Goal: Task Accomplishment & Management: Manage account settings

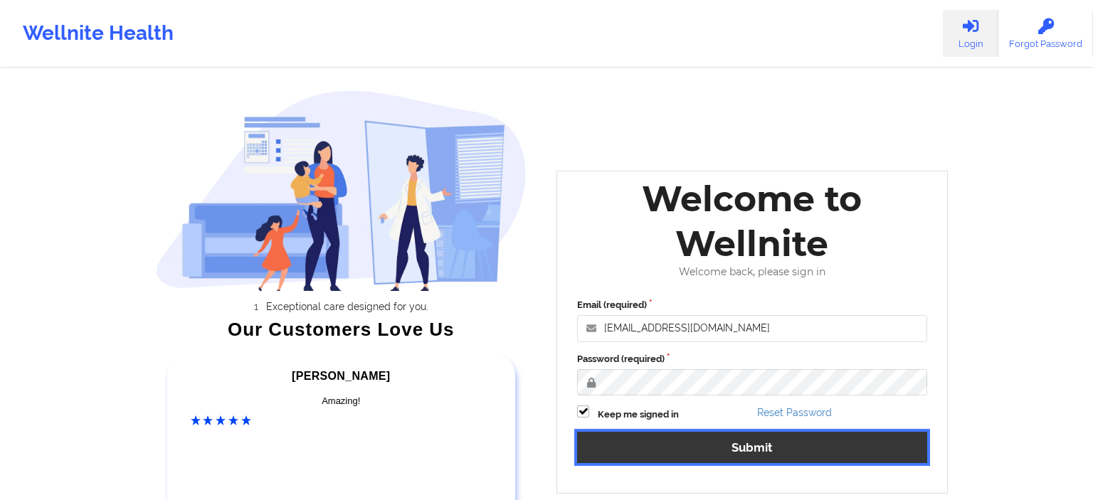
click at [699, 457] on button "Submit" at bounding box center [752, 447] width 350 height 31
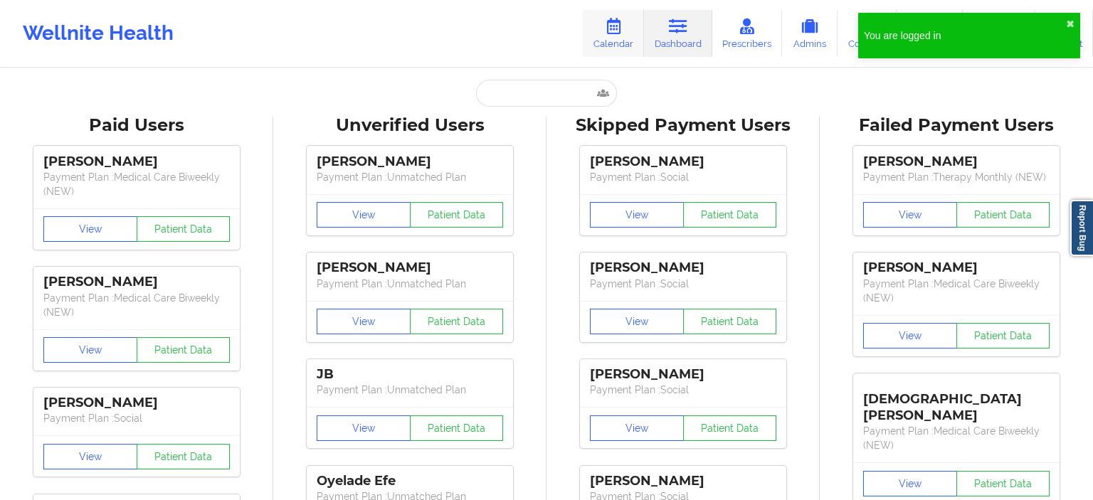
click at [620, 33] on icon at bounding box center [613, 26] width 18 height 16
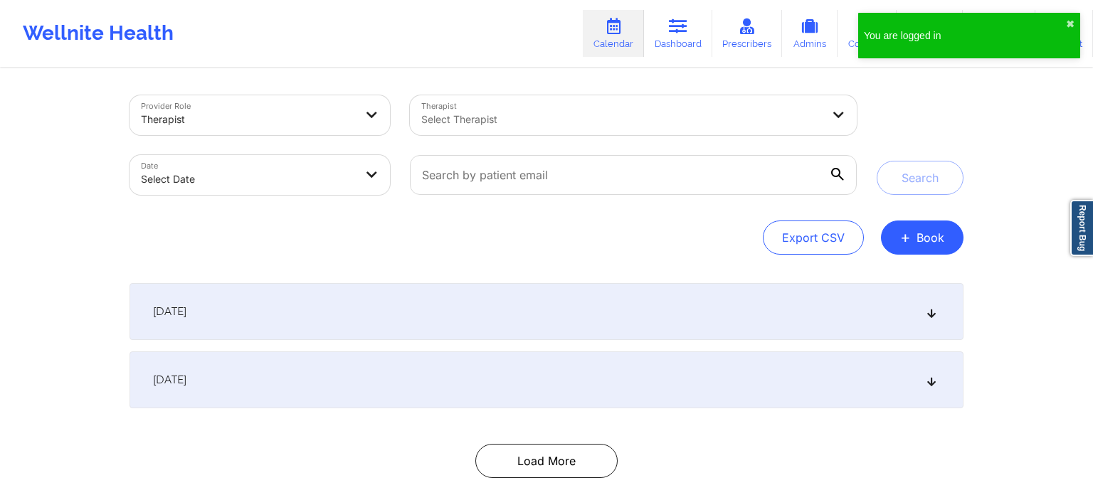
click at [475, 131] on div "Select Therapist" at bounding box center [616, 115] width 413 height 40
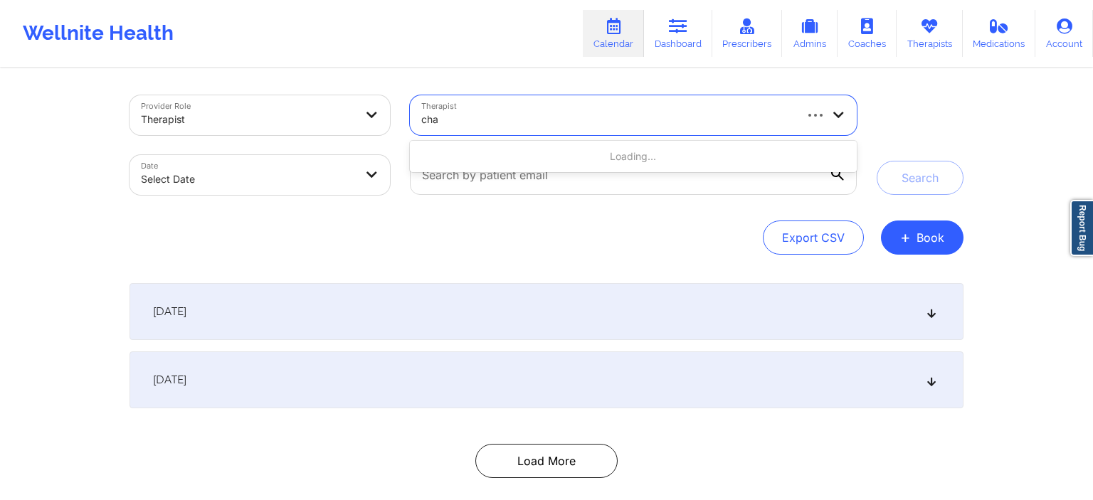
type input "cham"
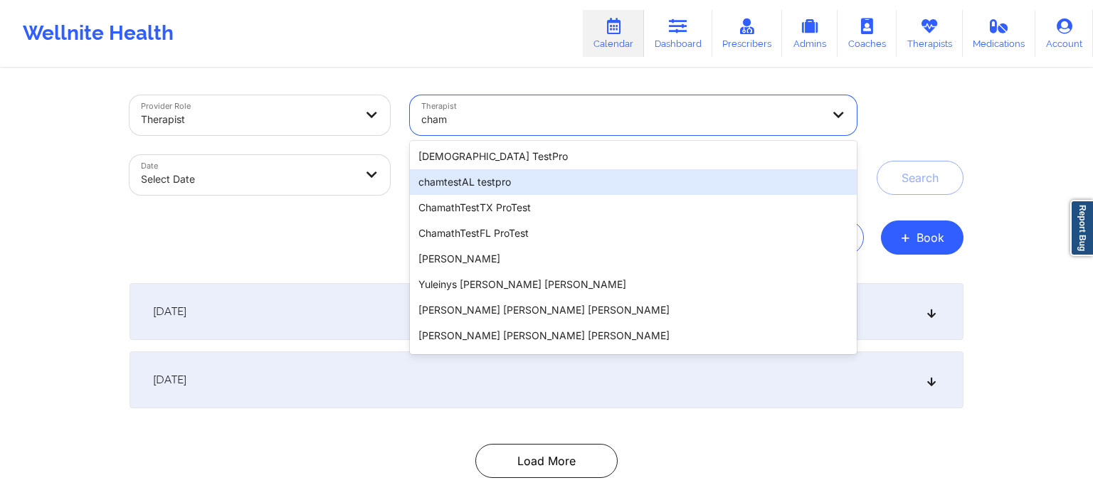
click at [472, 186] on div "chamtestAL testpro" at bounding box center [633, 182] width 447 height 26
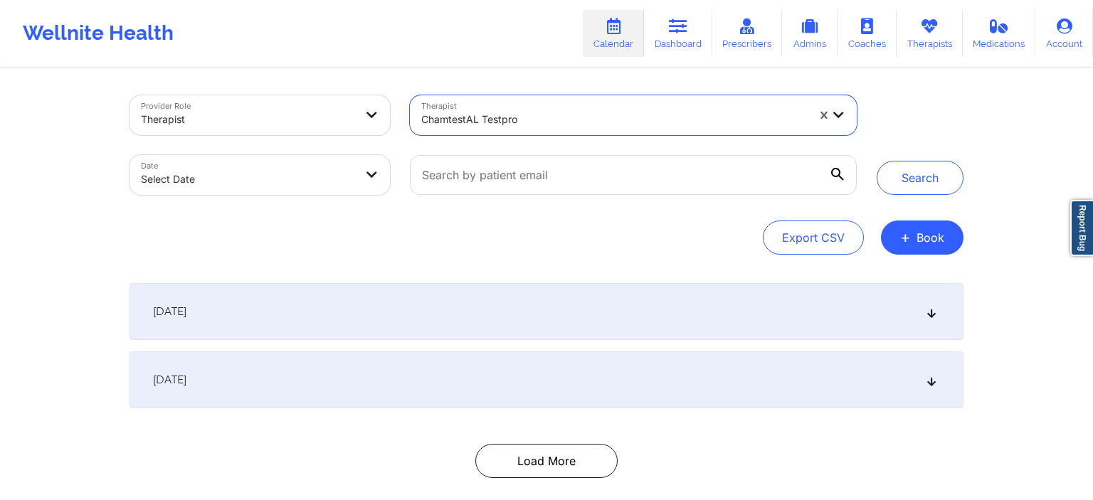
select select "2025-8"
select select "2025-9"
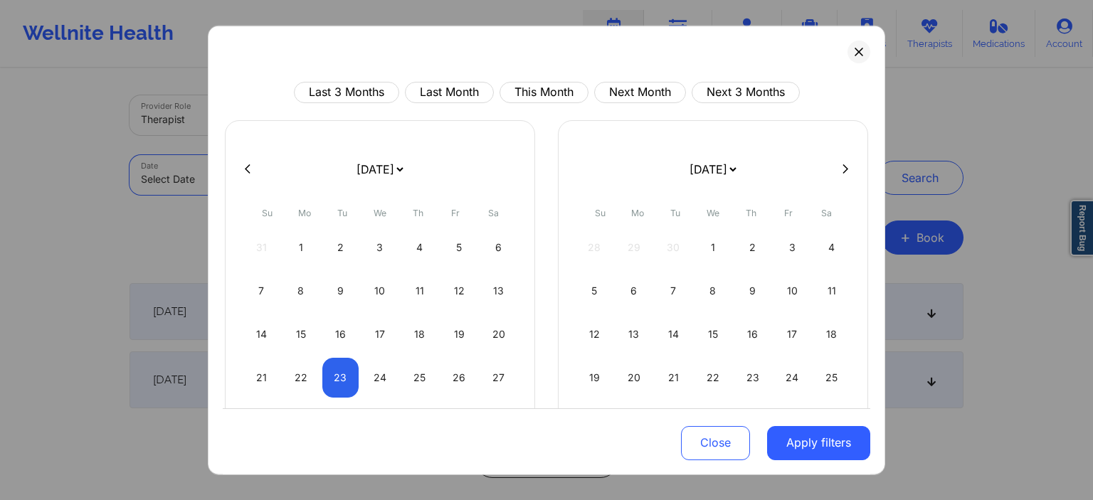
click at [233, 169] on body "Wellnite Health Calendar Dashboard Prescribers Admins Coaches Therapists Medica…" at bounding box center [546, 250] width 1093 height 500
click at [341, 378] on div "23" at bounding box center [340, 377] width 36 height 40
select select "2025-8"
select select "2025-9"
select select "2025-8"
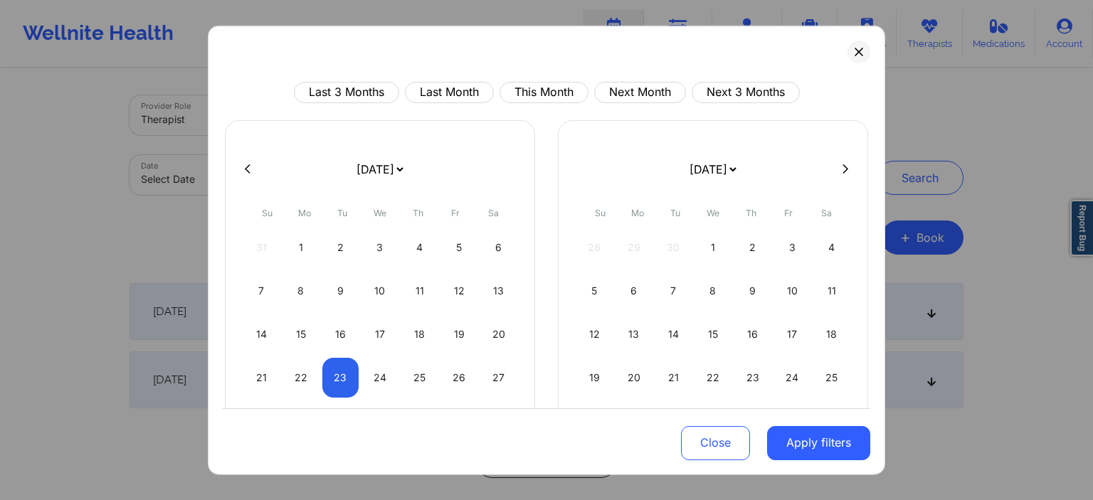
select select "2025-9"
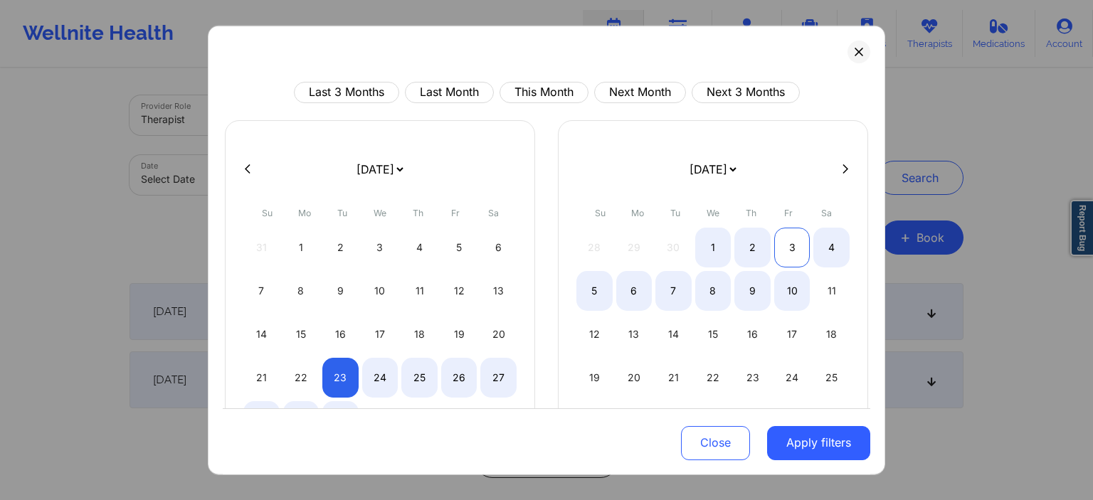
select select "2025-8"
select select "2025-9"
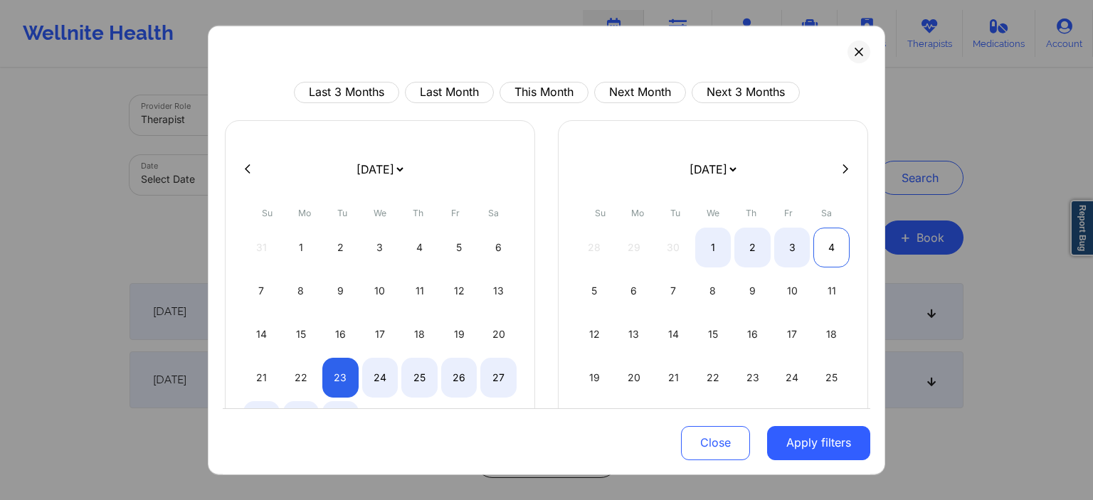
select select "2025-8"
select select "2025-9"
click at [832, 247] on div "4" at bounding box center [831, 247] width 36 height 40
select select "2025-8"
select select "2025-9"
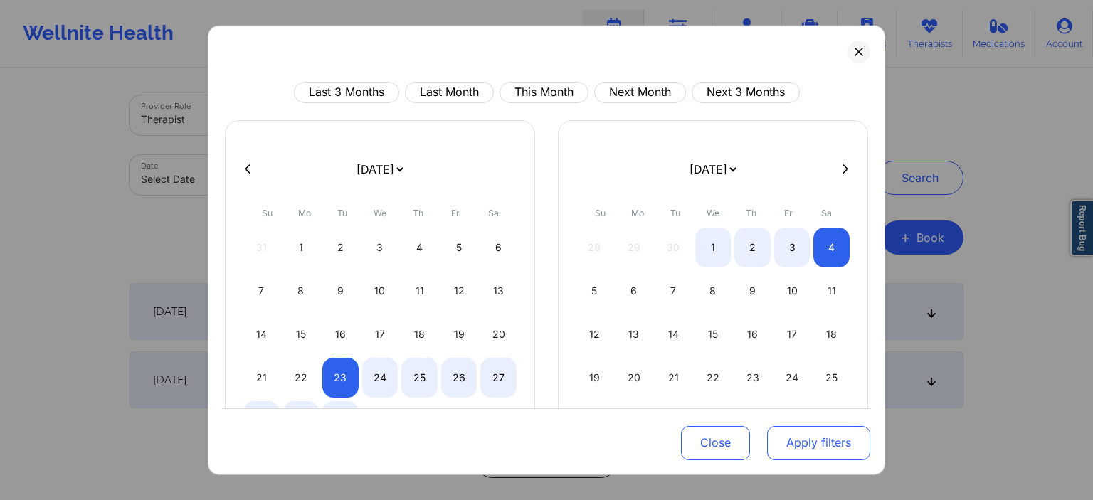
click at [795, 442] on button "Apply filters" at bounding box center [818, 443] width 103 height 34
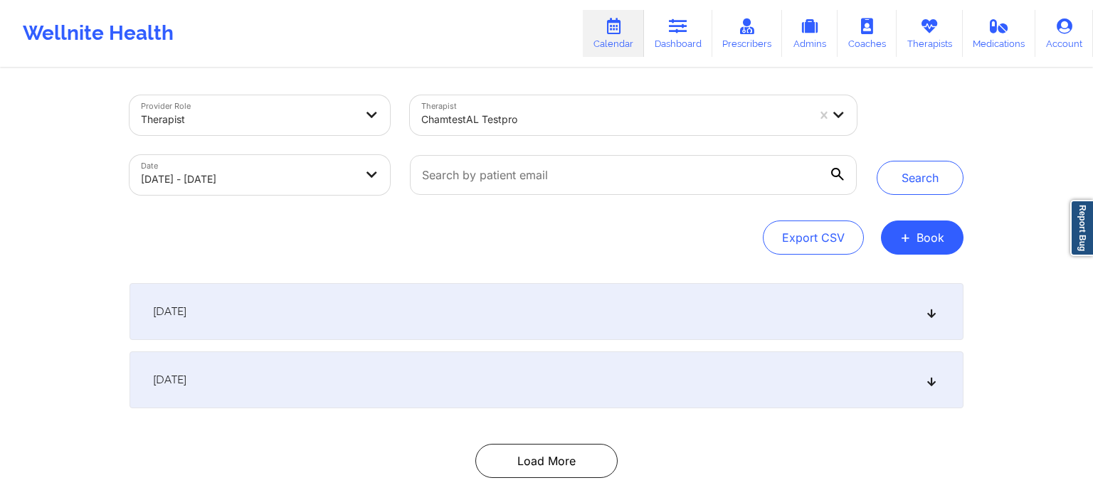
click at [258, 309] on div "[DATE]" at bounding box center [546, 311] width 834 height 57
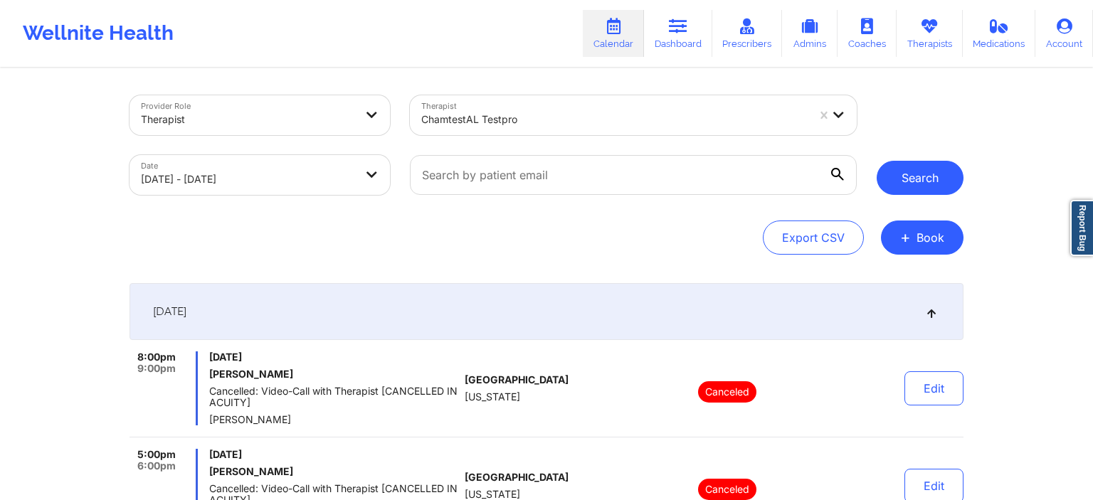
click at [943, 184] on button "Search" at bounding box center [919, 178] width 87 height 34
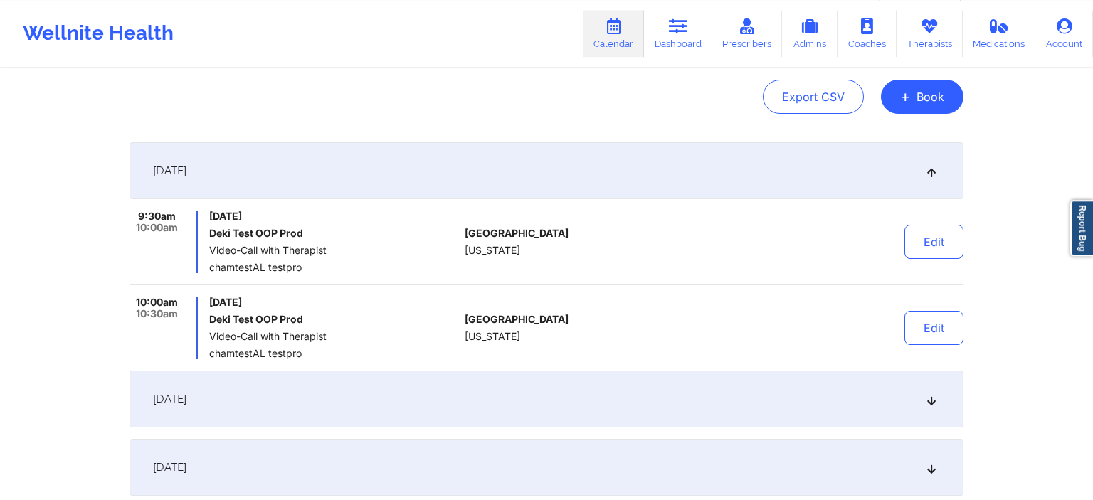
scroll to position [75, 0]
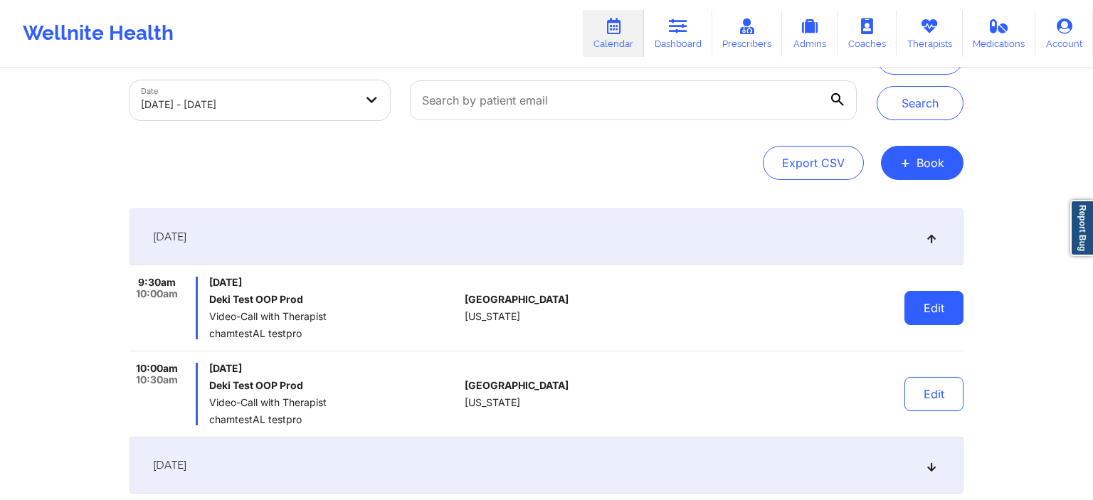
click at [949, 307] on button "Edit" at bounding box center [933, 308] width 59 height 34
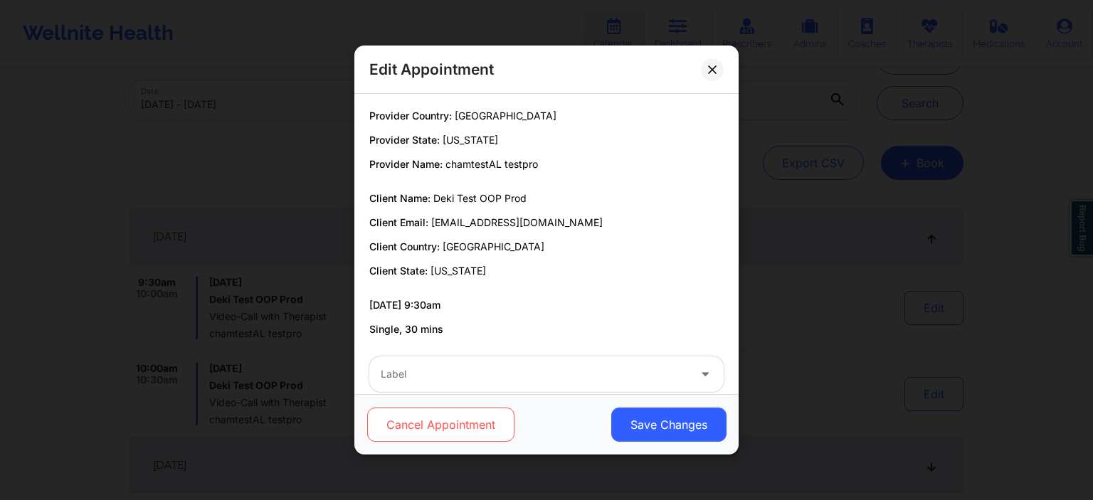
click at [489, 418] on button "Cancel Appointment" at bounding box center [440, 425] width 147 height 34
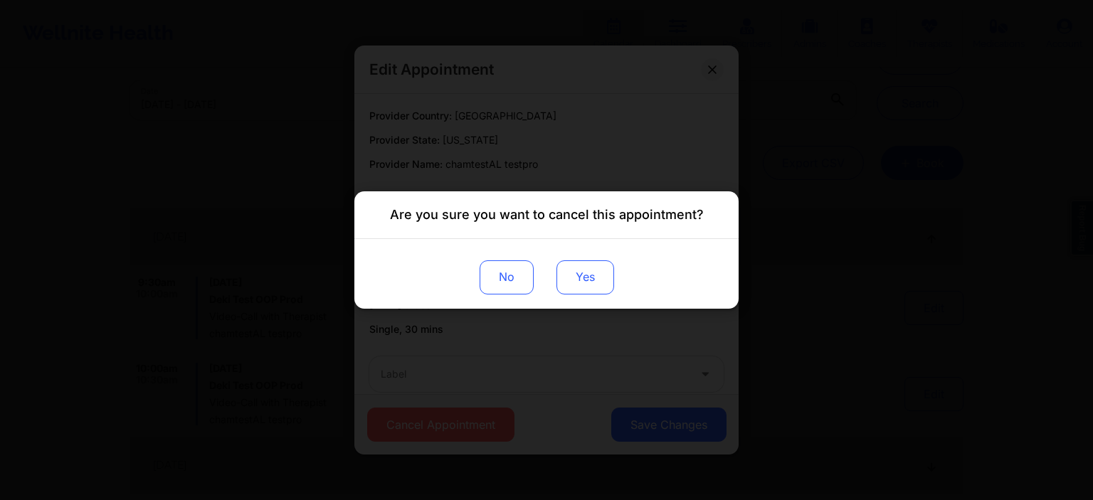
click at [586, 293] on button "Yes" at bounding box center [585, 277] width 58 height 34
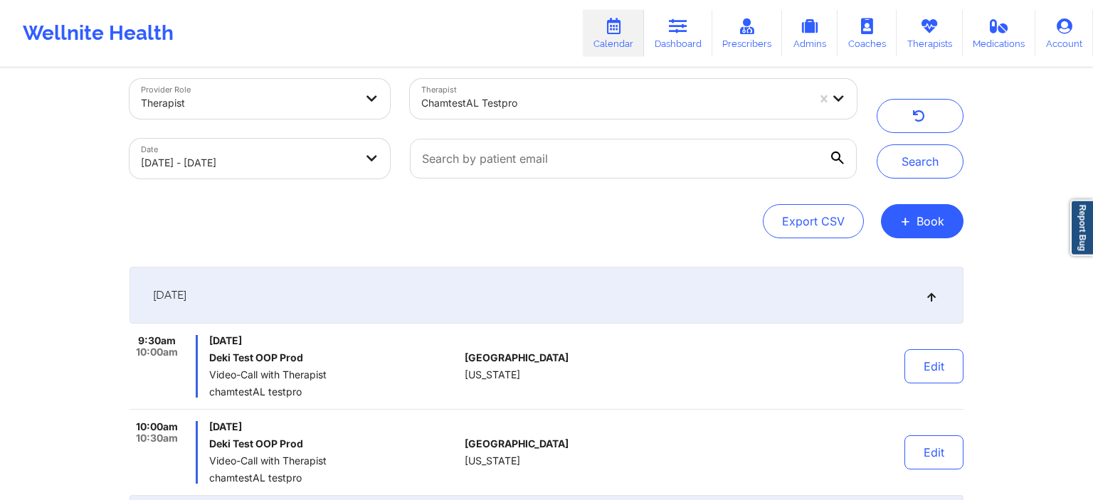
scroll to position [0, 0]
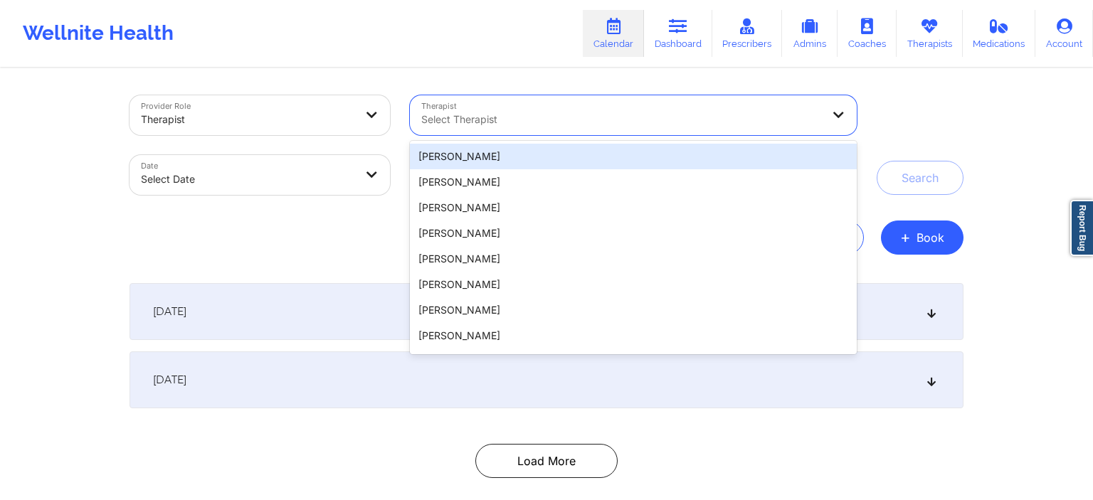
click at [482, 128] on div "Select Therapist" at bounding box center [616, 115] width 413 height 40
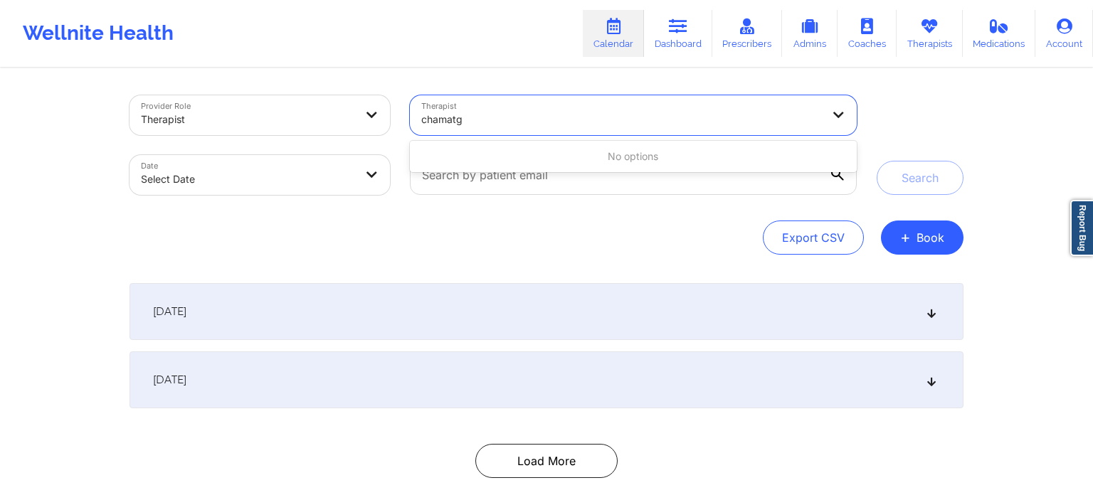
type input "chamat"
click at [267, 171] on body "Wellnite Health Calendar Dashboard Prescribers Admins Coaches Therapists Medica…" at bounding box center [546, 250] width 1093 height 500
select select "2025-8"
select select "2025-9"
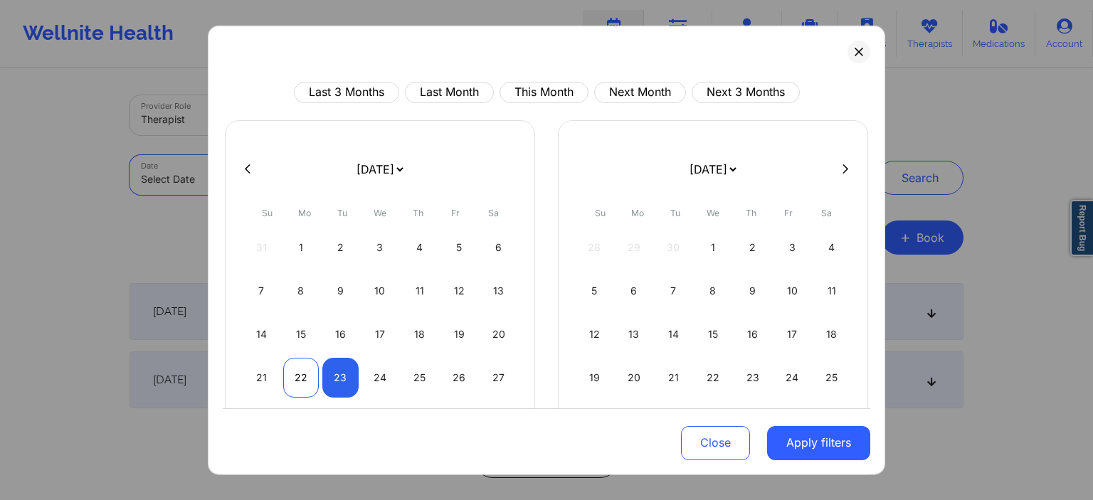
click at [304, 369] on div "21 22 23 24 25 26 27" at bounding box center [379, 377] width 273 height 40
click at [349, 374] on div "23" at bounding box center [340, 377] width 36 height 40
select select "2025-8"
select select "2025-9"
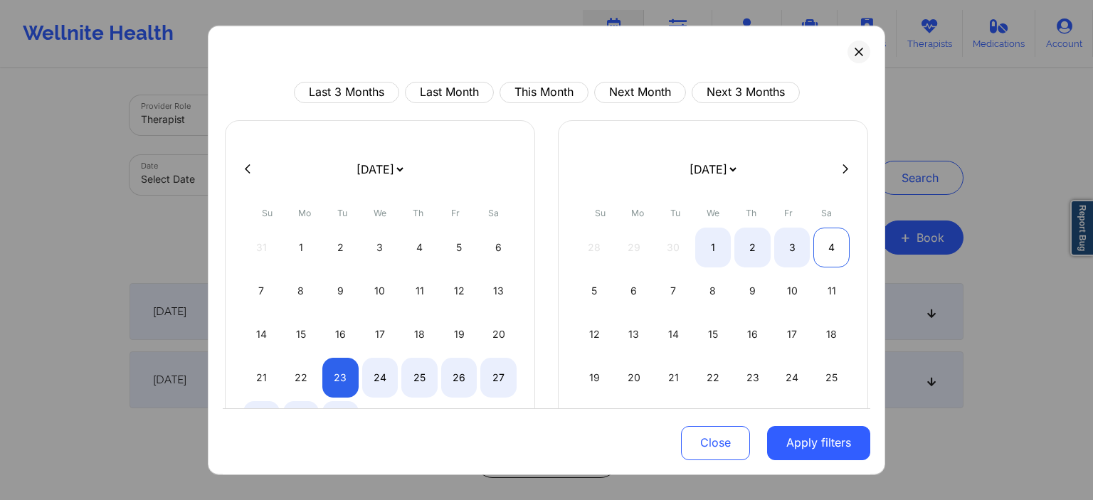
select select "2025-8"
select select "2025-9"
click at [830, 247] on div "4" at bounding box center [831, 247] width 36 height 40
select select "2025-8"
select select "2025-9"
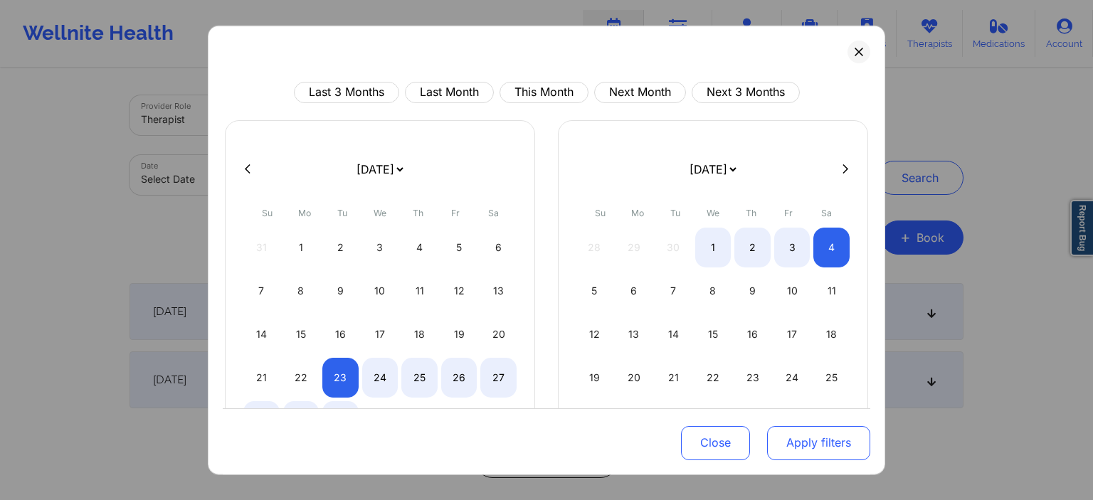
click at [845, 435] on button "Apply filters" at bounding box center [818, 443] width 103 height 34
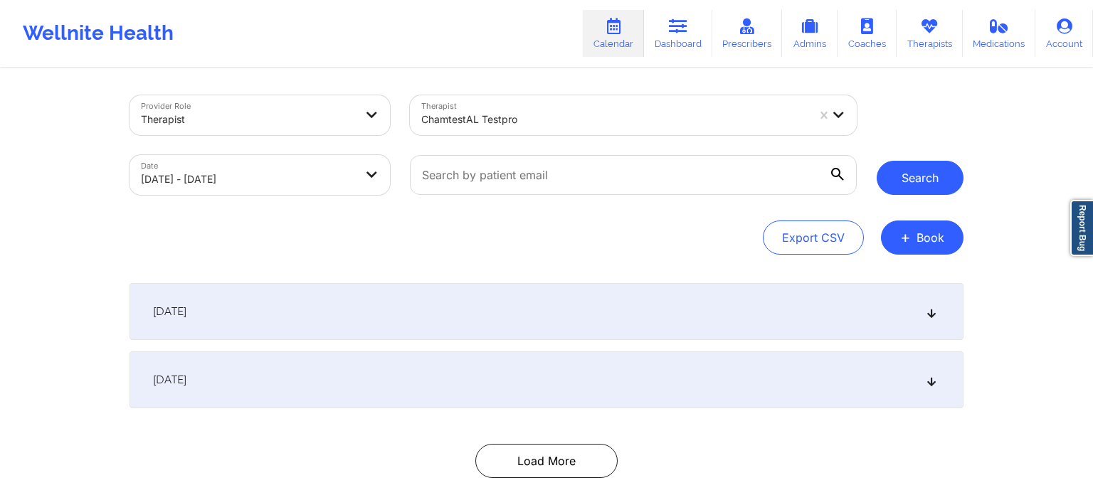
click at [904, 184] on button "Search" at bounding box center [919, 178] width 87 height 34
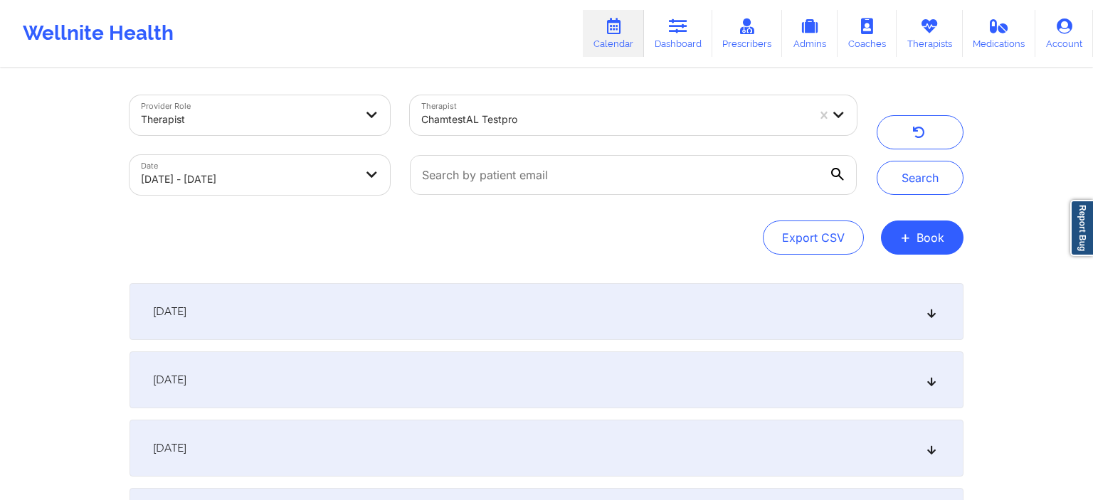
click at [316, 329] on div "[DATE]" at bounding box center [546, 311] width 834 height 57
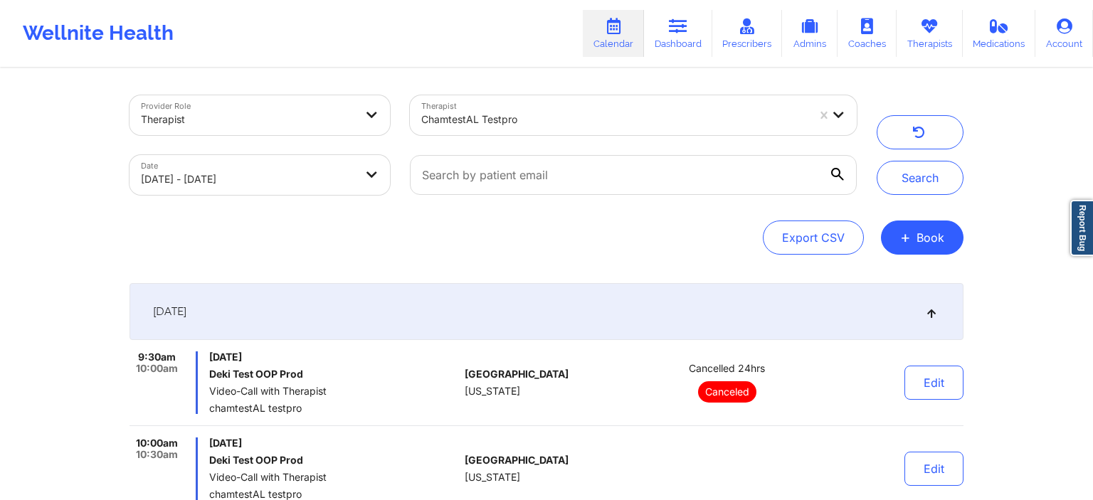
click at [309, 175] on body "Wellnite Health Calendar Dashboard Prescribers Admins Coaches Therapists Medica…" at bounding box center [546, 250] width 1093 height 500
select select "2025-8"
select select "2025-9"
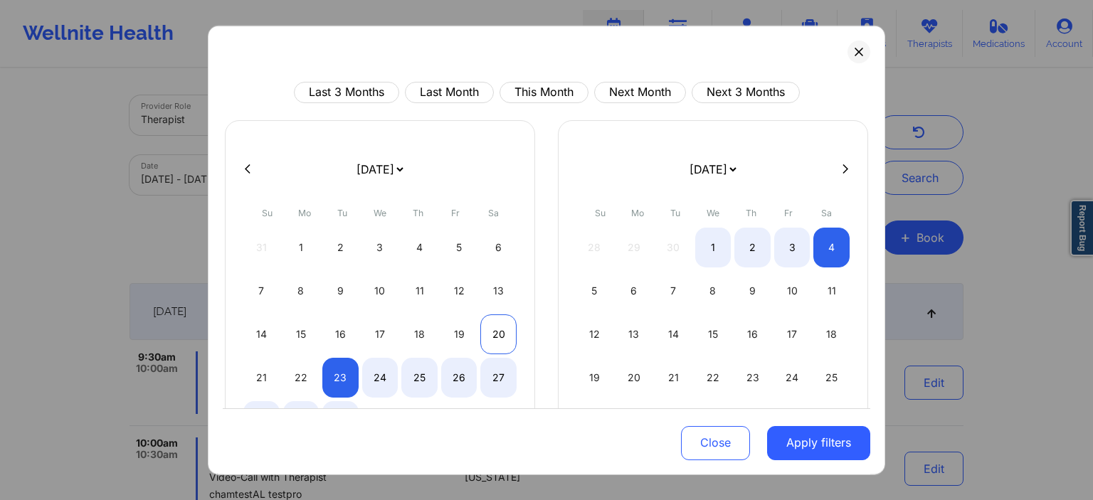
click at [491, 329] on div "20" at bounding box center [498, 334] width 36 height 40
select select "2025-8"
select select "2025-9"
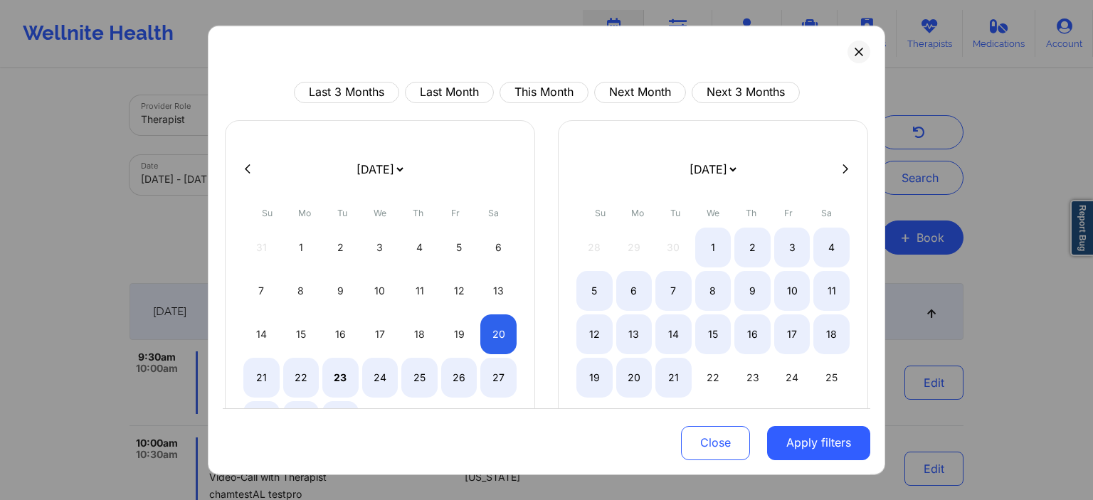
select select "2025-8"
select select "2025-9"
select select "2025-8"
select select "2025-9"
select select "2025-8"
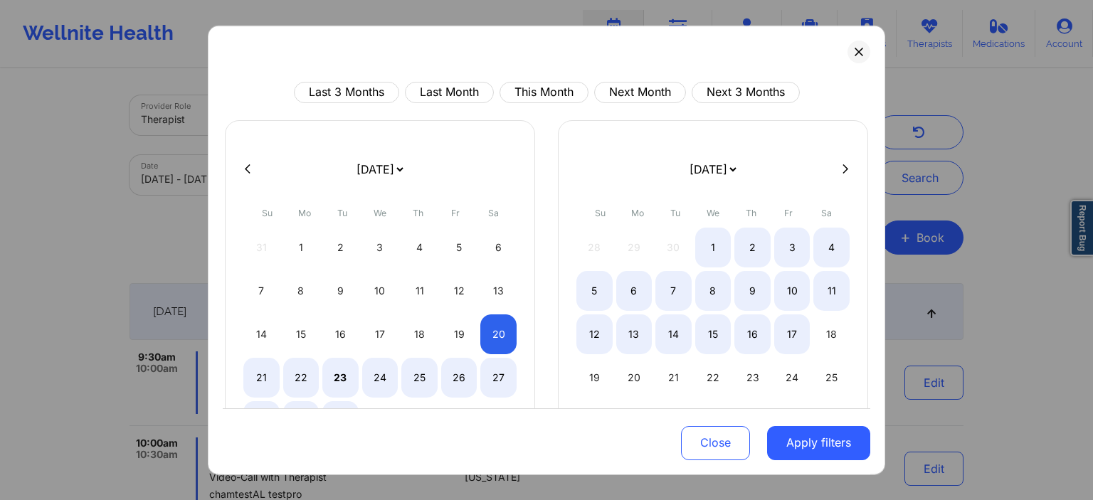
select select "2025-9"
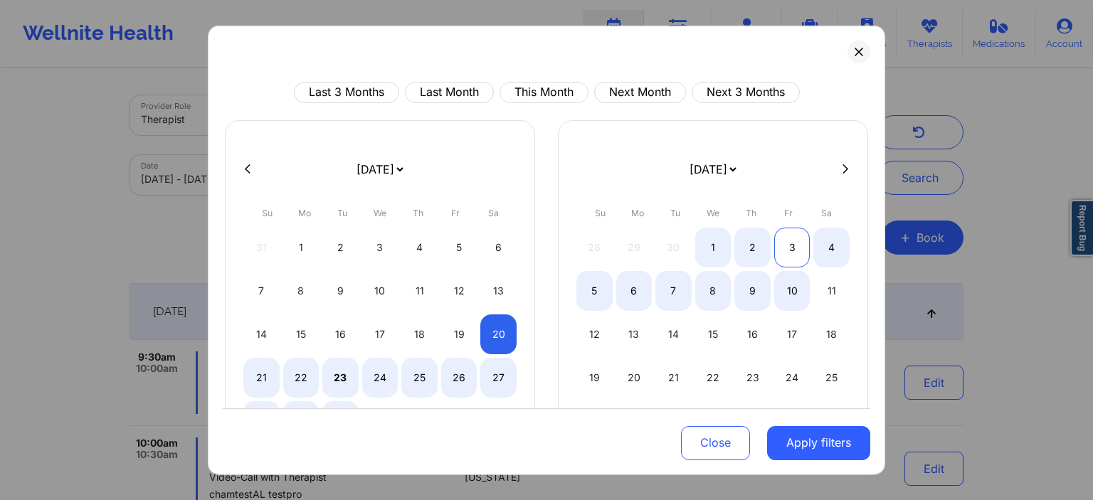
select select "2025-8"
select select "2025-9"
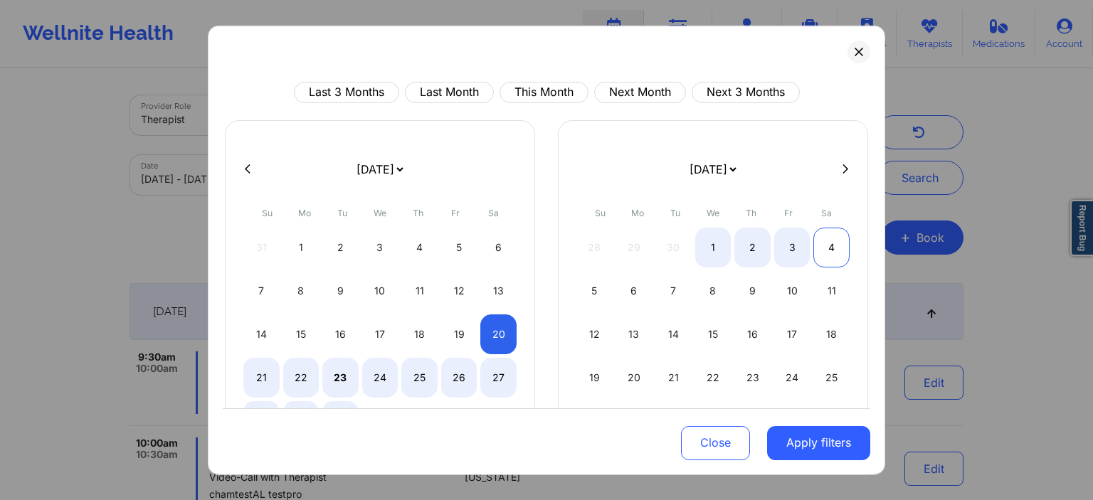
select select "2025-8"
select select "2025-9"
drag, startPoint x: 822, startPoint y: 248, endPoint x: 823, endPoint y: 260, distance: 11.5
click at [824, 248] on div "4" at bounding box center [831, 247] width 36 height 40
select select "2025-8"
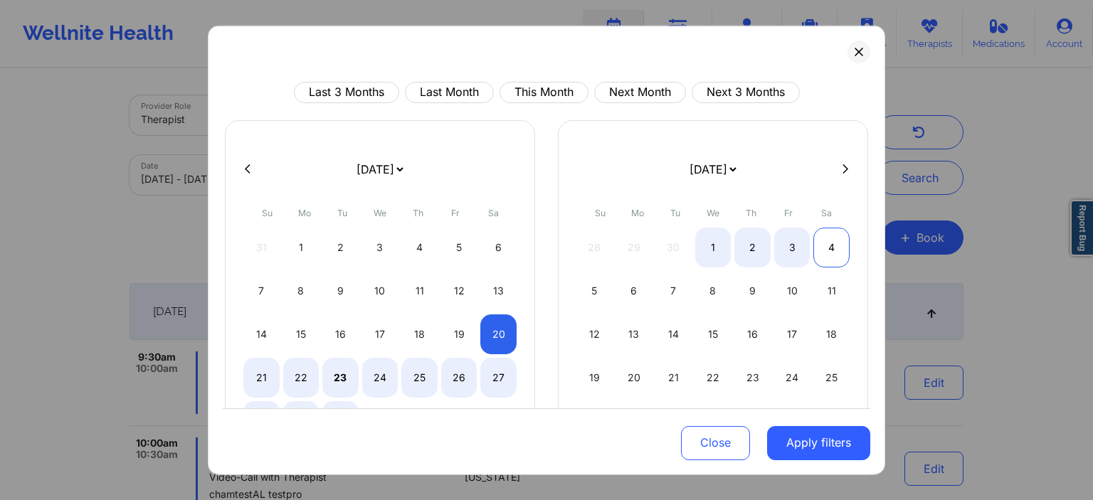
select select "2025-9"
click at [790, 444] on button "Apply filters" at bounding box center [818, 443] width 103 height 34
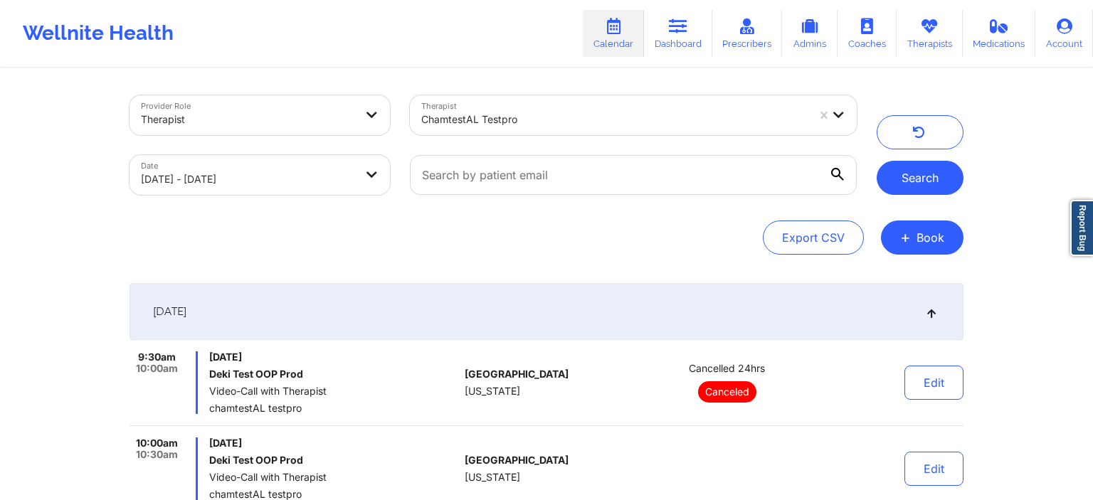
click at [929, 173] on button "Search" at bounding box center [919, 178] width 87 height 34
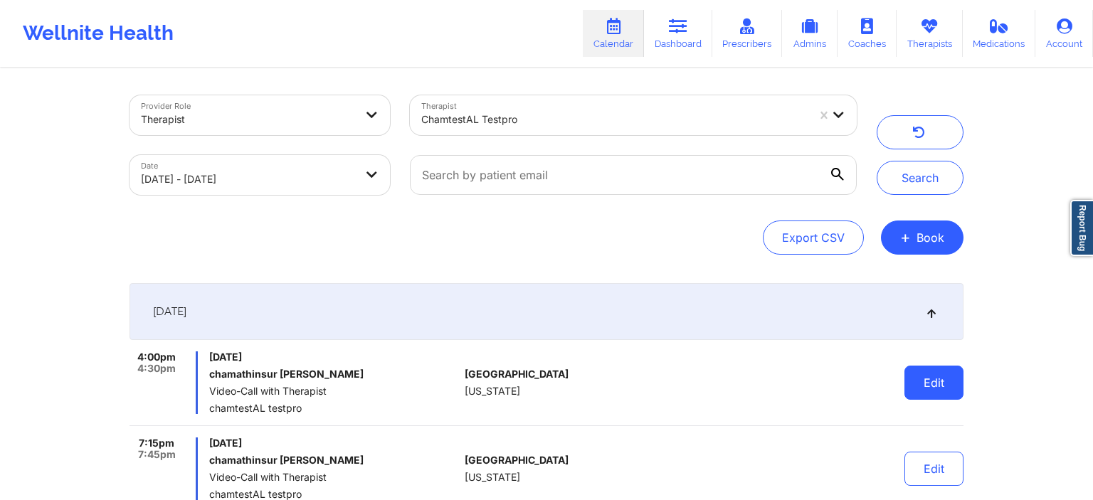
click at [932, 381] on button "Edit" at bounding box center [933, 383] width 59 height 34
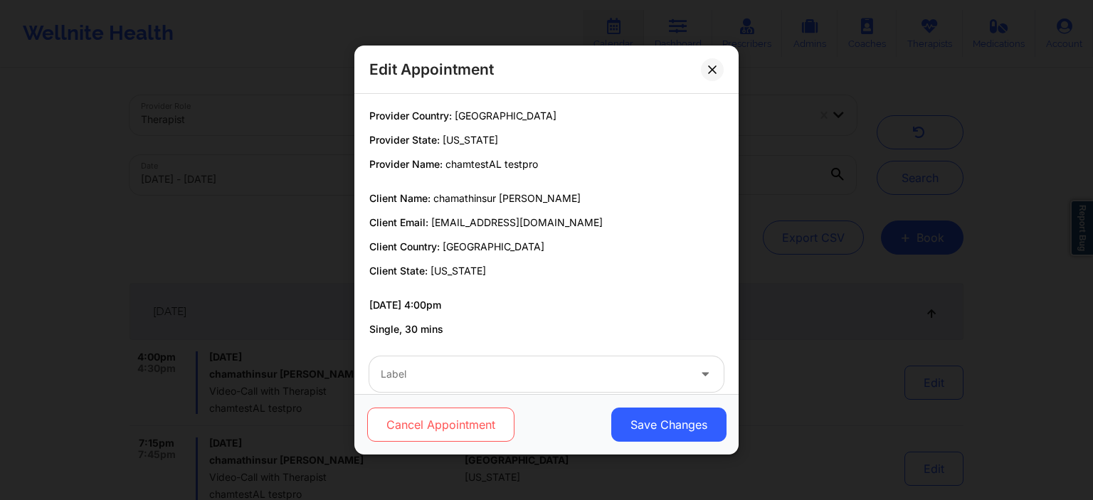
click at [453, 428] on button "Cancel Appointment" at bounding box center [440, 425] width 147 height 34
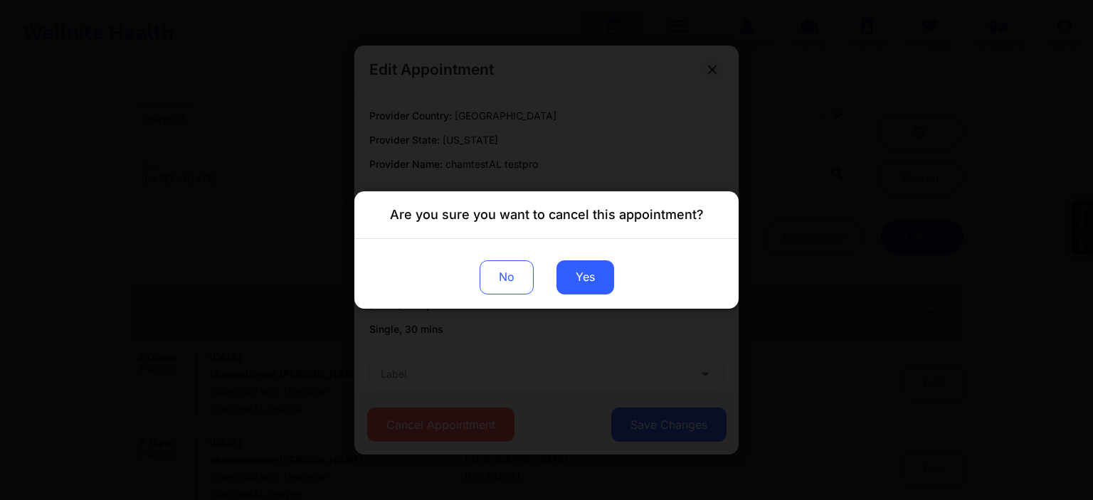
drag, startPoint x: 488, startPoint y: 283, endPoint x: 480, endPoint y: 284, distance: 8.6
click at [480, 284] on button "No" at bounding box center [507, 277] width 54 height 34
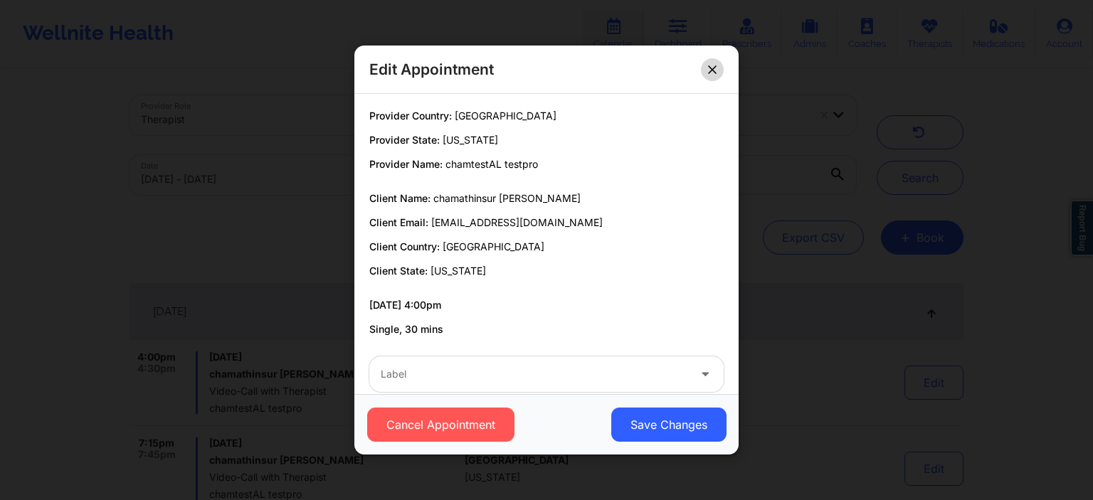
click at [711, 66] on icon at bounding box center [712, 69] width 9 height 9
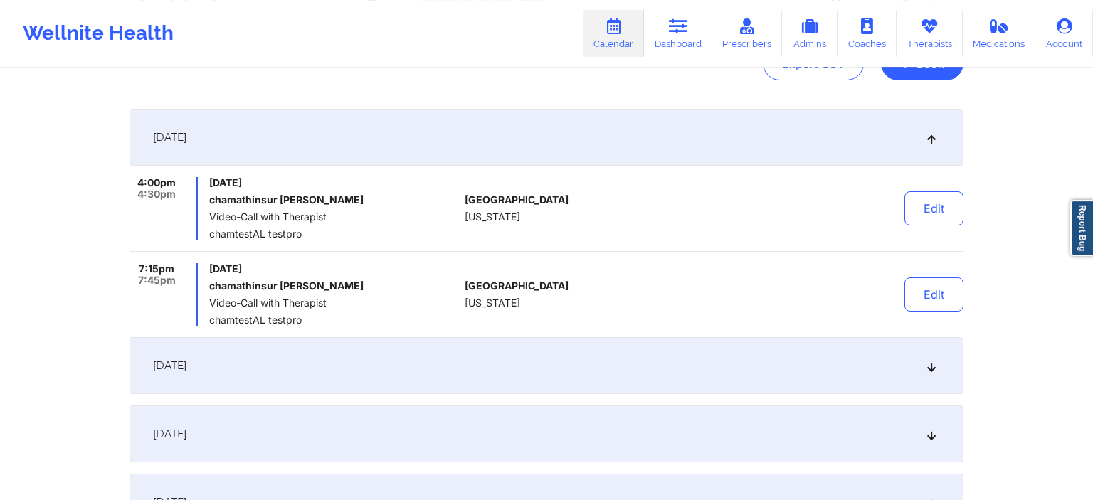
scroll to position [225, 0]
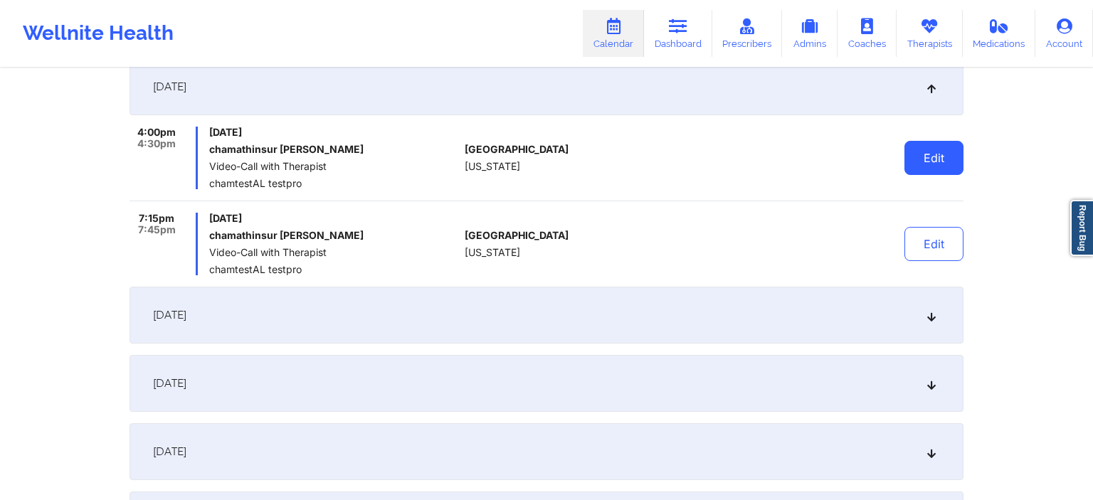
click at [932, 153] on button "Edit" at bounding box center [933, 158] width 59 height 34
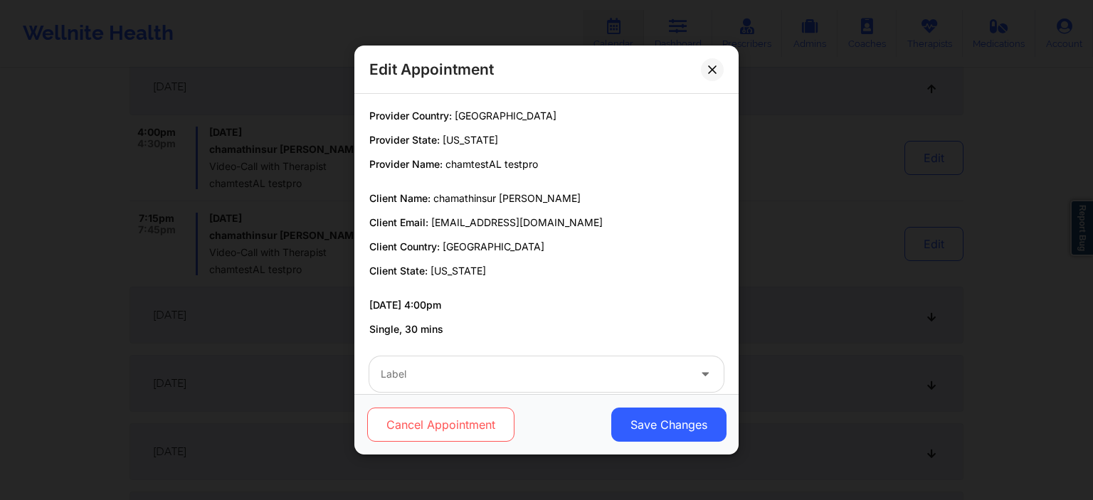
click at [426, 423] on button "Cancel Appointment" at bounding box center [440, 425] width 147 height 34
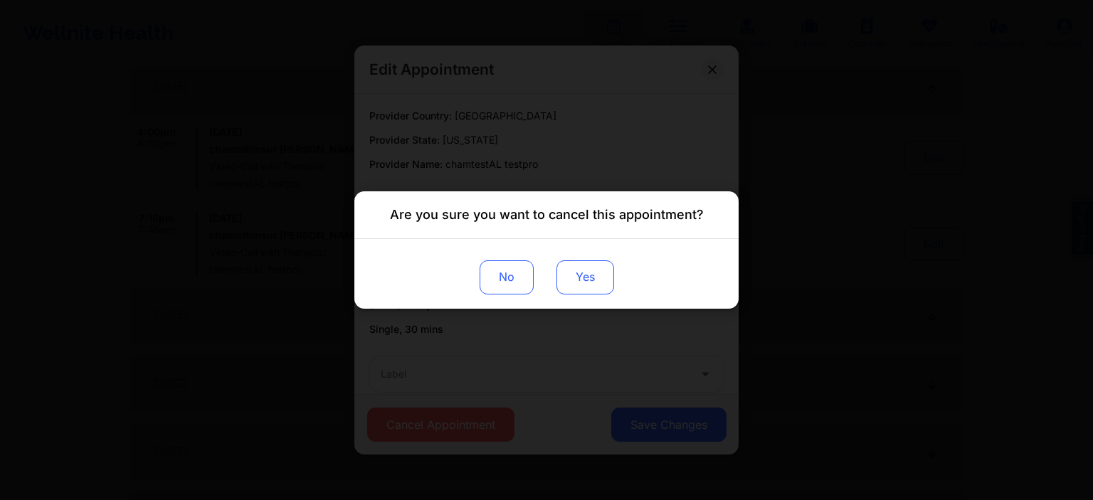
click at [585, 275] on button "Yes" at bounding box center [585, 277] width 58 height 34
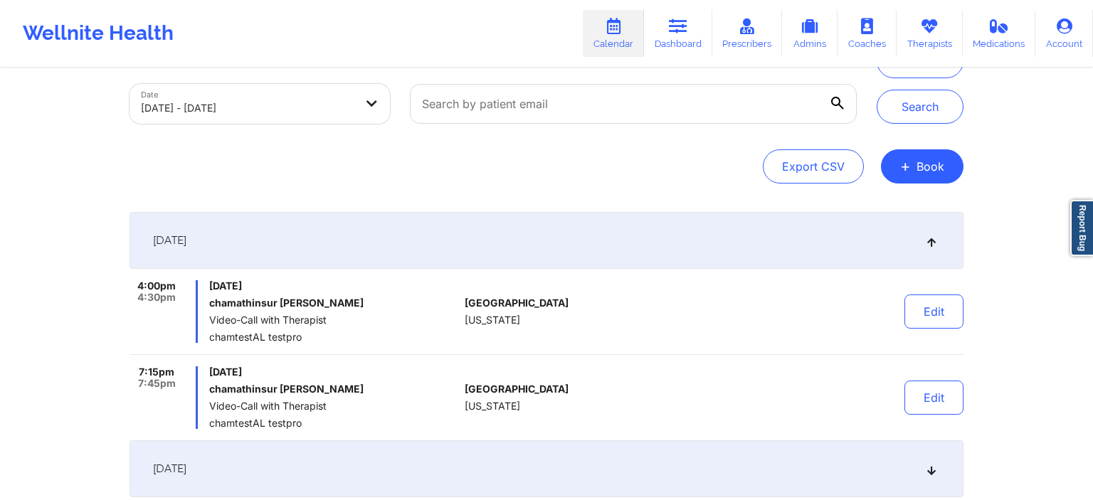
scroll to position [0, 0]
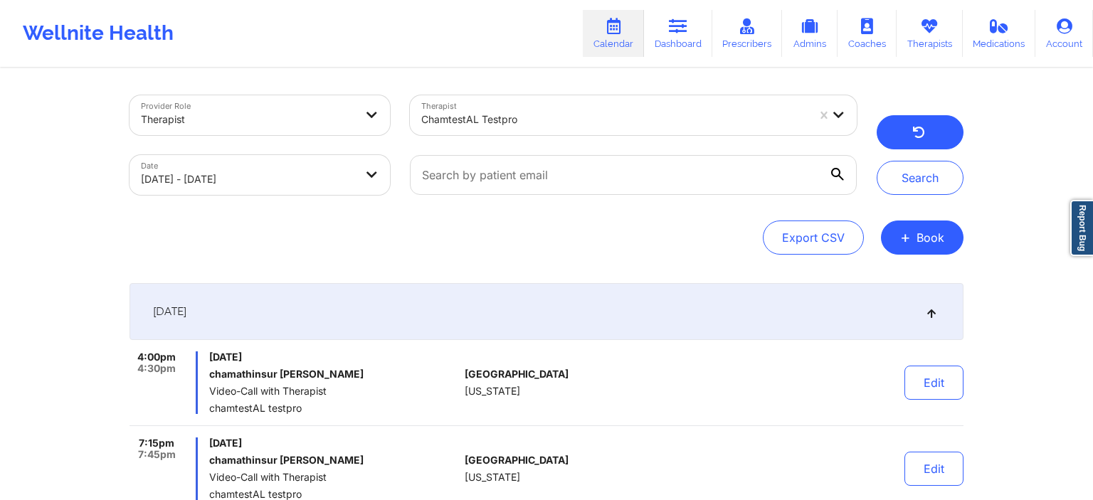
click at [939, 134] on button "button" at bounding box center [919, 132] width 87 height 34
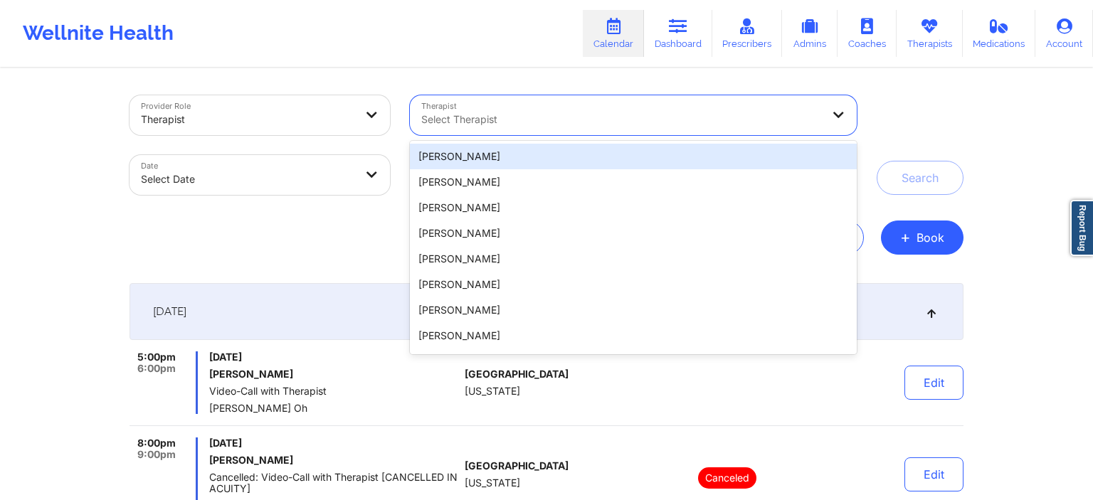
click at [541, 126] on div at bounding box center [621, 119] width 401 height 17
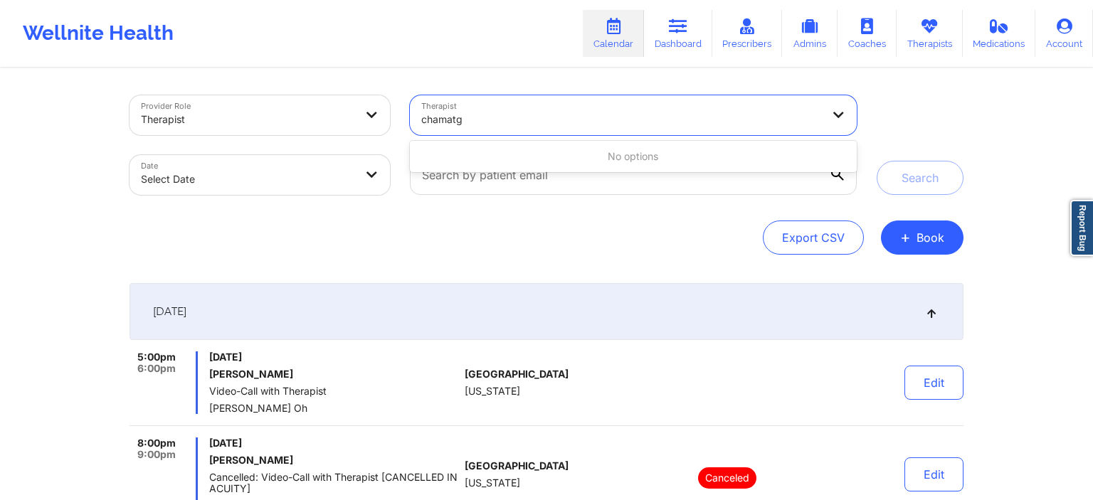
type input "chamat"
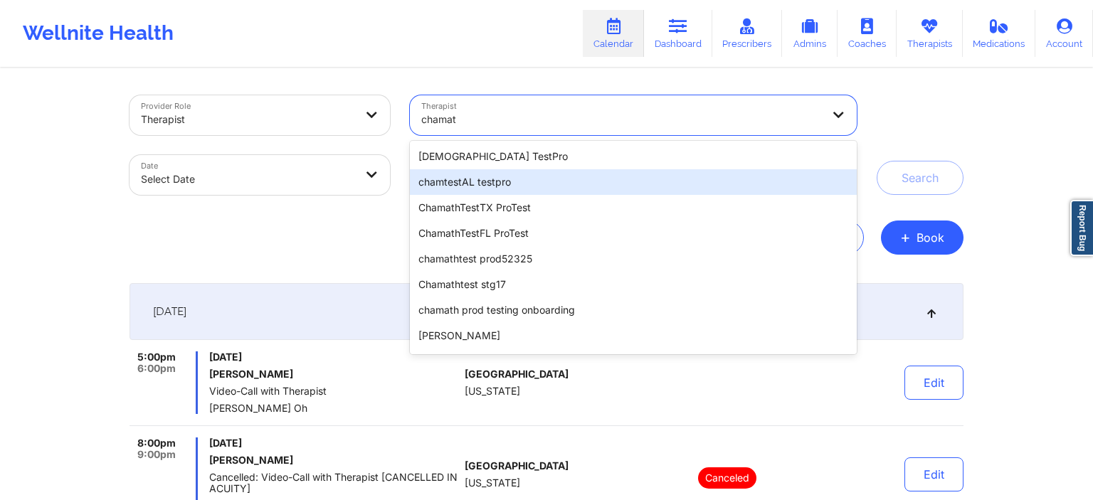
click at [461, 188] on div "chamtestAL testpro" at bounding box center [633, 182] width 447 height 26
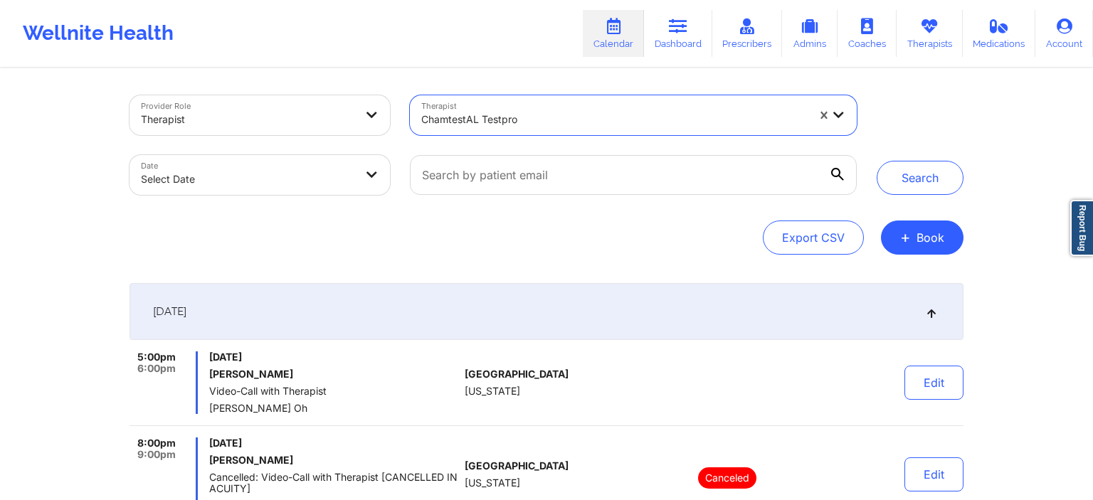
select select "2025-8"
select select "2025-9"
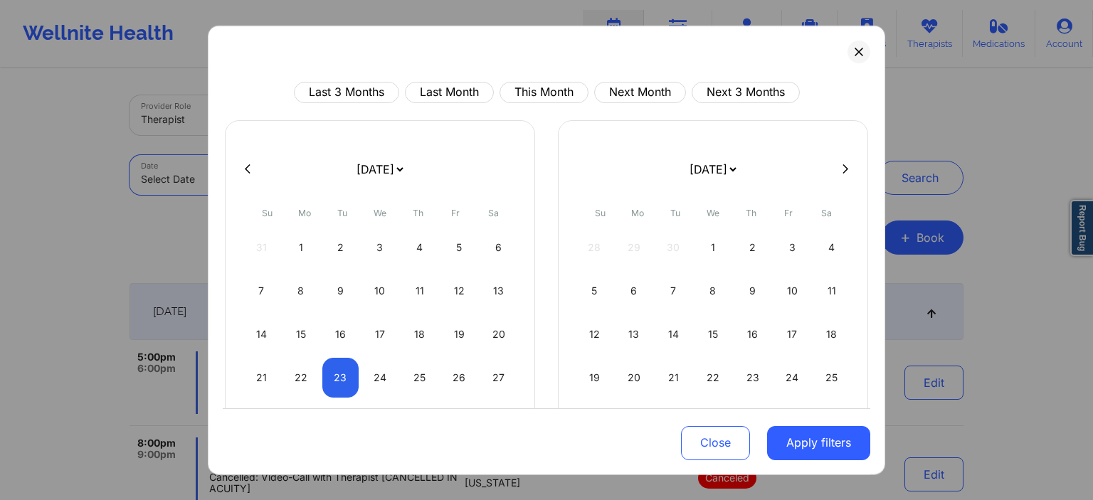
click at [235, 165] on body "Wellnite Health Calendar Dashboard Prescribers Admins Coaches Therapists Medica…" at bounding box center [546, 250] width 1093 height 500
click at [495, 326] on div "20" at bounding box center [498, 334] width 36 height 40
select select "2025-8"
select select "2025-9"
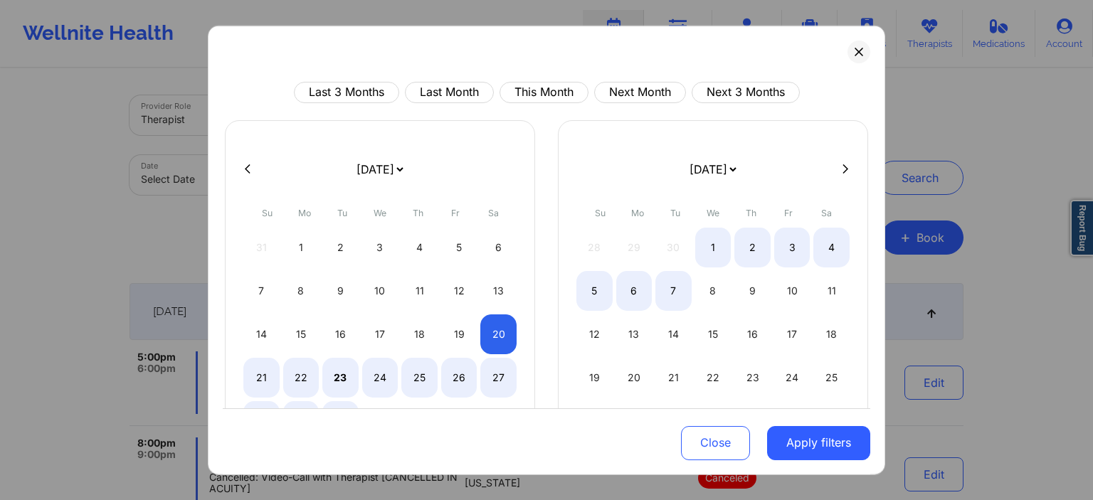
select select "2025-8"
select select "2025-9"
select select "2025-8"
select select "2025-9"
click at [832, 248] on div "4" at bounding box center [831, 247] width 36 height 40
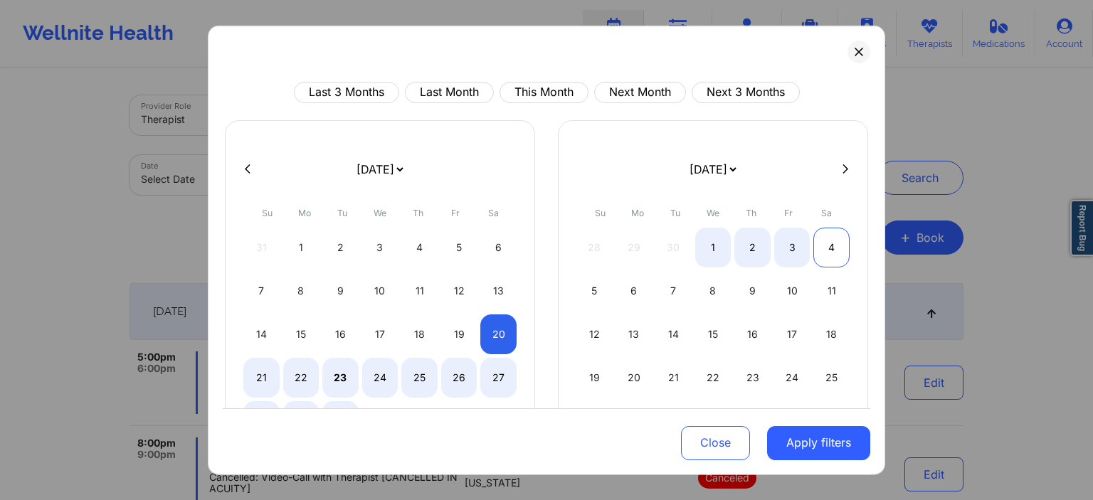
select select "2025-8"
select select "2025-9"
click at [834, 441] on button "Apply filters" at bounding box center [818, 443] width 103 height 34
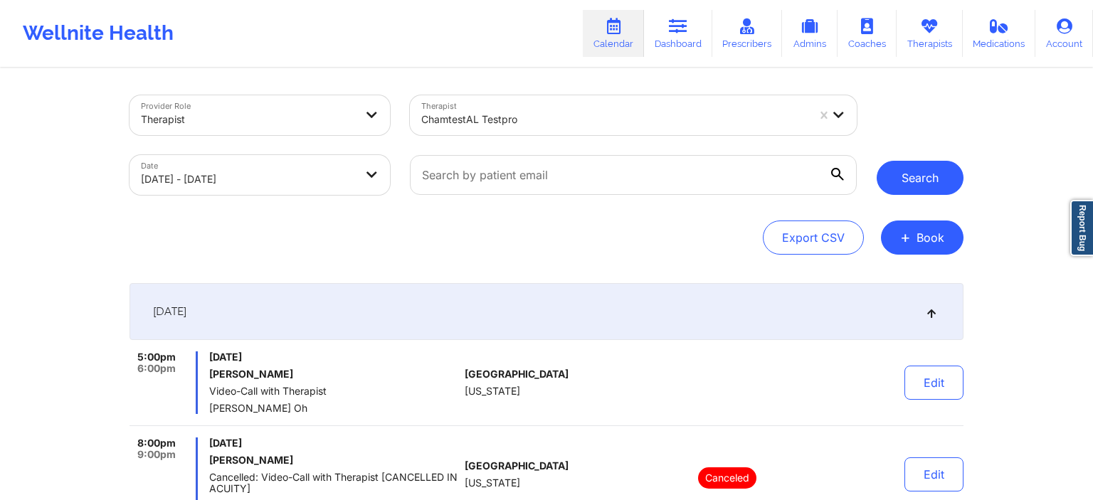
click at [918, 189] on button "Search" at bounding box center [919, 178] width 87 height 34
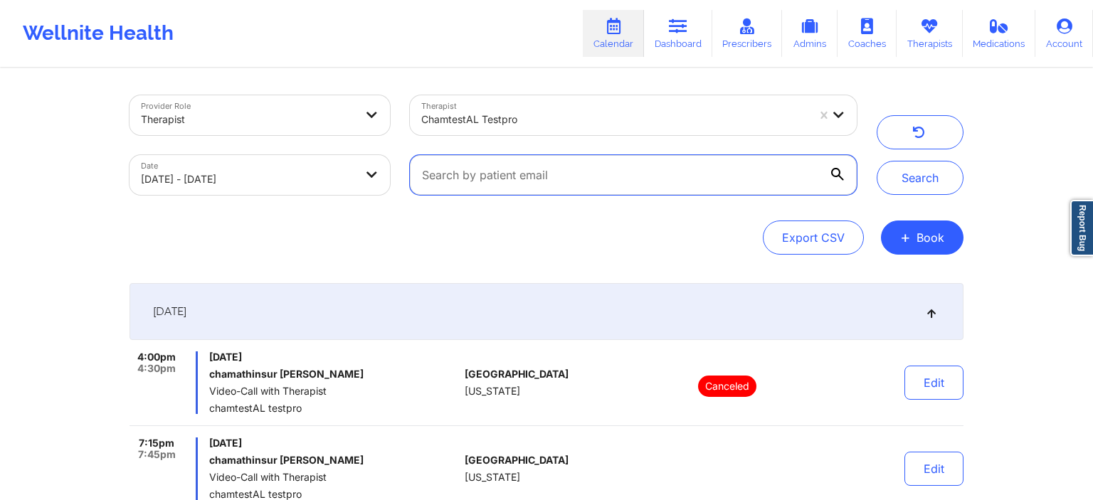
click at [550, 186] on input "text" at bounding box center [633, 175] width 447 height 40
type input "chamath"
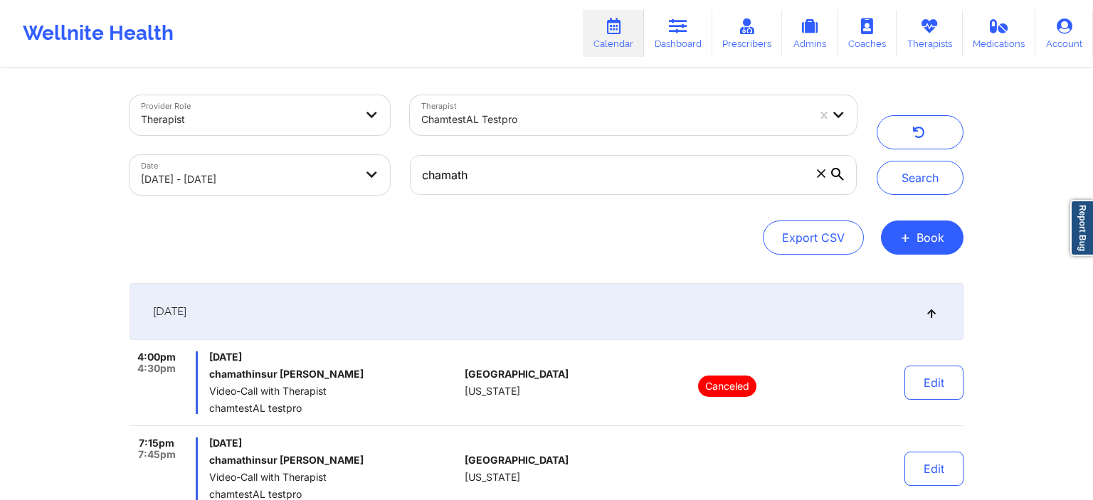
click at [840, 179] on icon at bounding box center [837, 174] width 13 height 13
click at [844, 178] on icon at bounding box center [837, 174] width 13 height 13
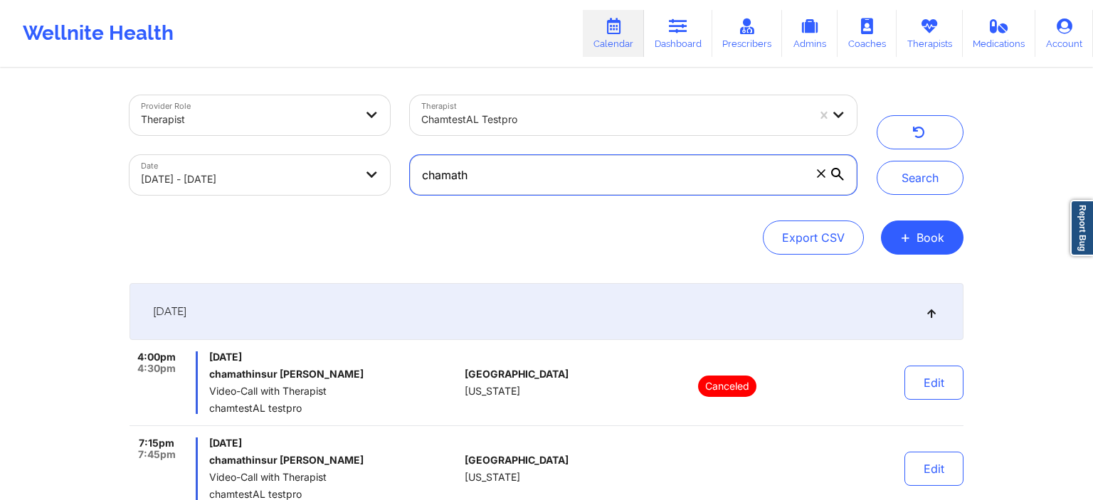
click at [844, 178] on input "chamath" at bounding box center [633, 175] width 447 height 40
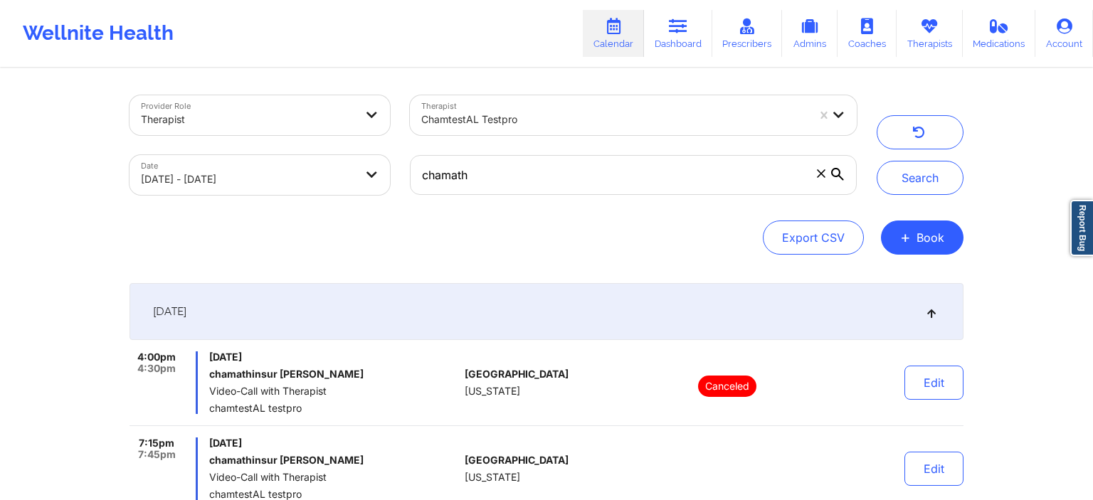
select select "2025-8"
select select "2025-9"
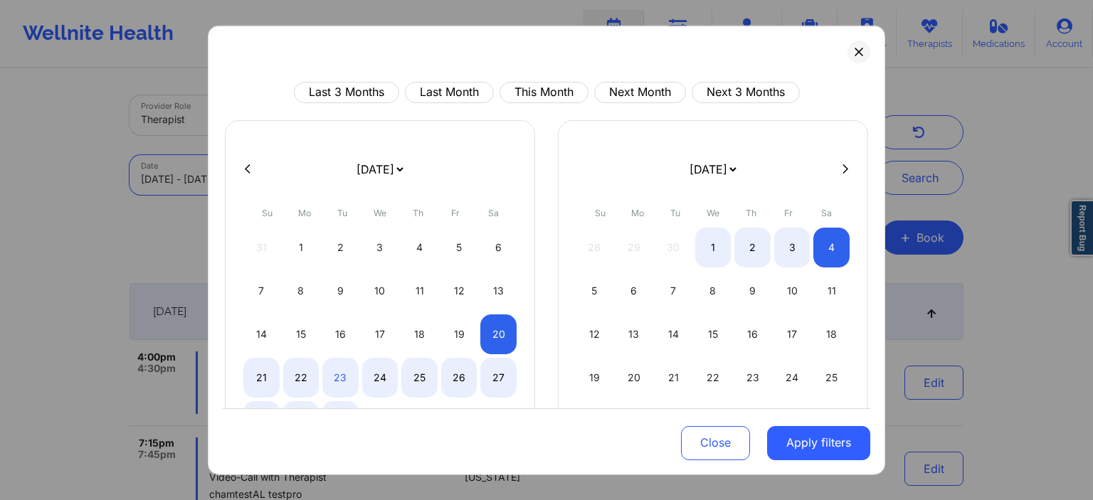
click at [349, 184] on body "Wellnite Health Calendar Dashboard Prescribers Admins Coaches Therapists Medica…" at bounding box center [546, 250] width 1093 height 500
click at [850, 181] on div "[DATE] [DATE] [DATE] [DATE] [DATE] [DATE] [DATE] [DATE] [DATE] [DATE] [DATE] [D…" at bounding box center [713, 295] width 310 height 350
click at [852, 173] on button at bounding box center [845, 169] width 14 height 12
select select "2025-9"
select select "2025-10"
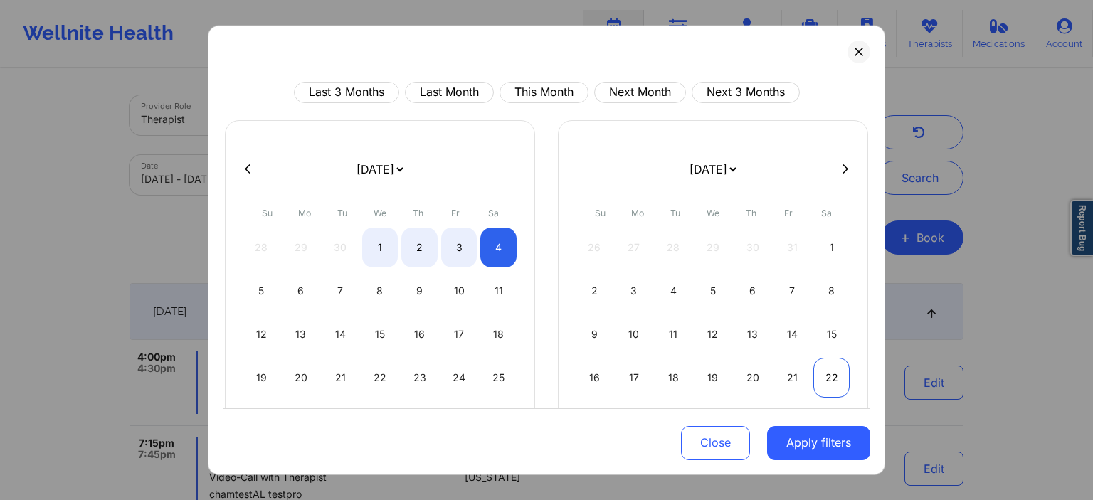
click at [832, 380] on div "22" at bounding box center [831, 377] width 36 height 40
select select "2025-10"
select select "2025-11"
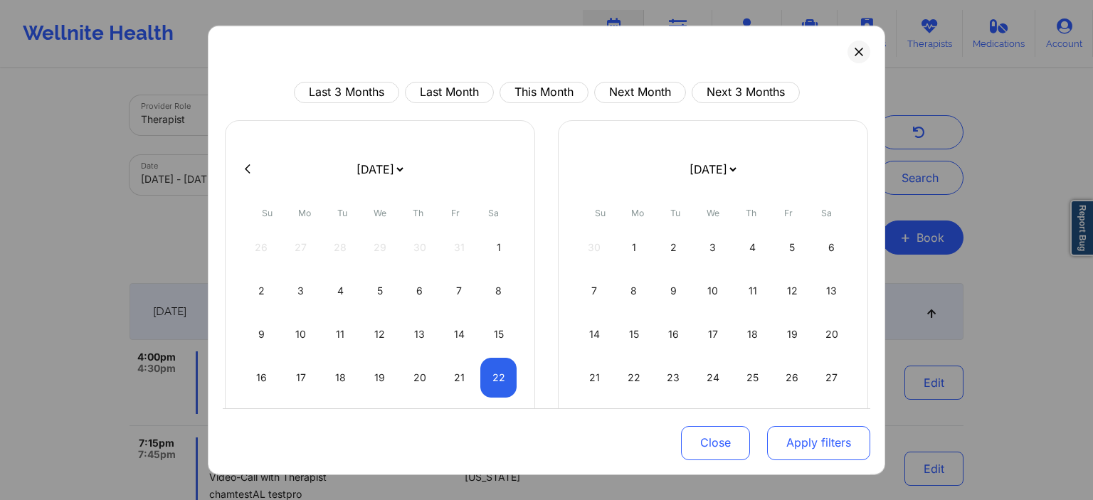
click at [827, 429] on button "Apply filters" at bounding box center [818, 443] width 103 height 34
click at [827, 445] on button "Apply filters" at bounding box center [818, 443] width 103 height 34
select select "2025-10"
select select "2025-11"
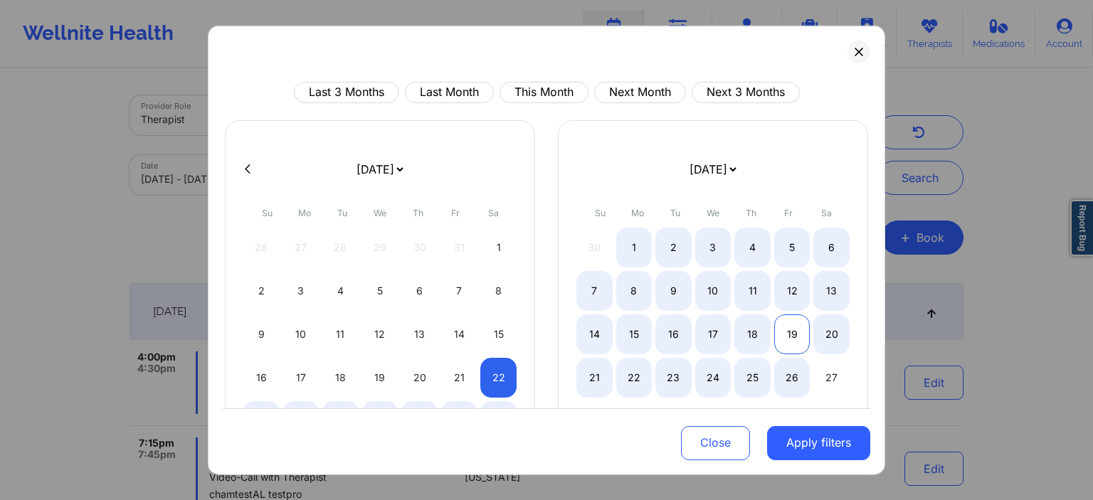
select select "2025-10"
select select "2025-11"
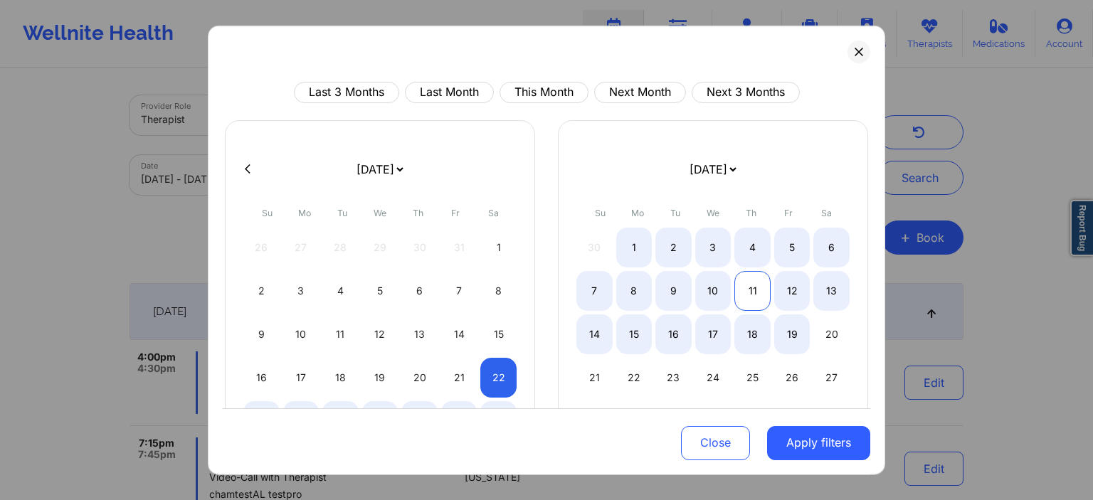
select select "2025-10"
select select "2025-11"
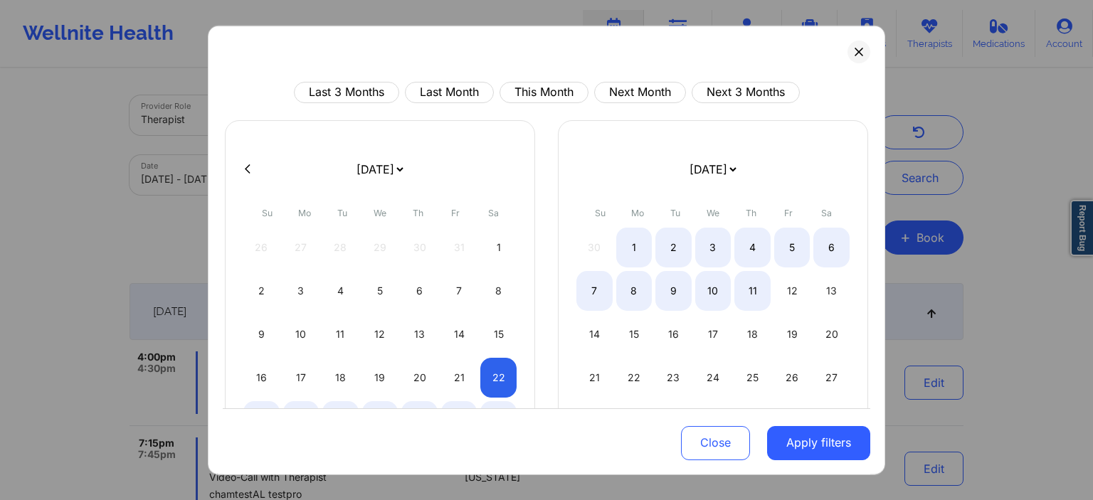
select select "2025-10"
select select "2025-11"
select select "2025-10"
select select "2025-11"
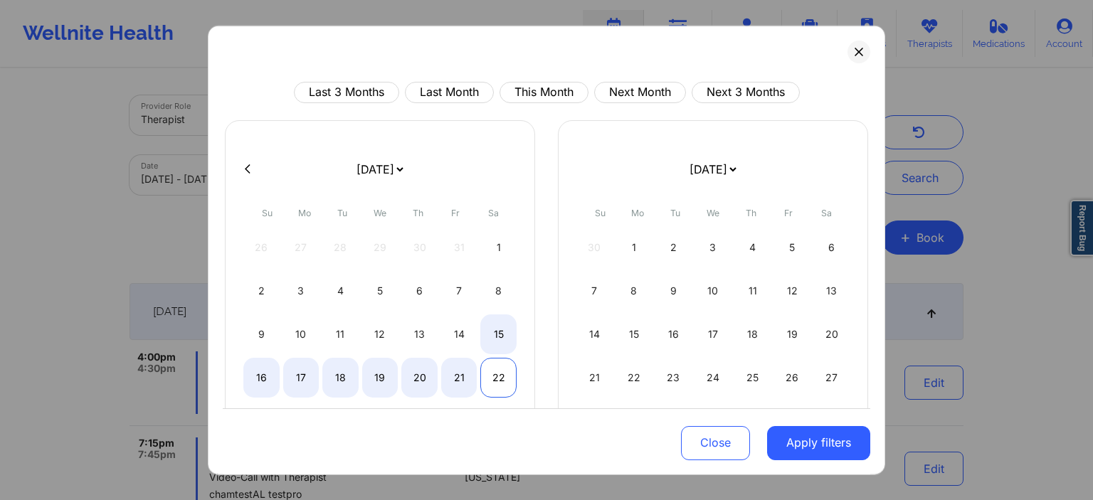
select select "2025-10"
select select "2025-11"
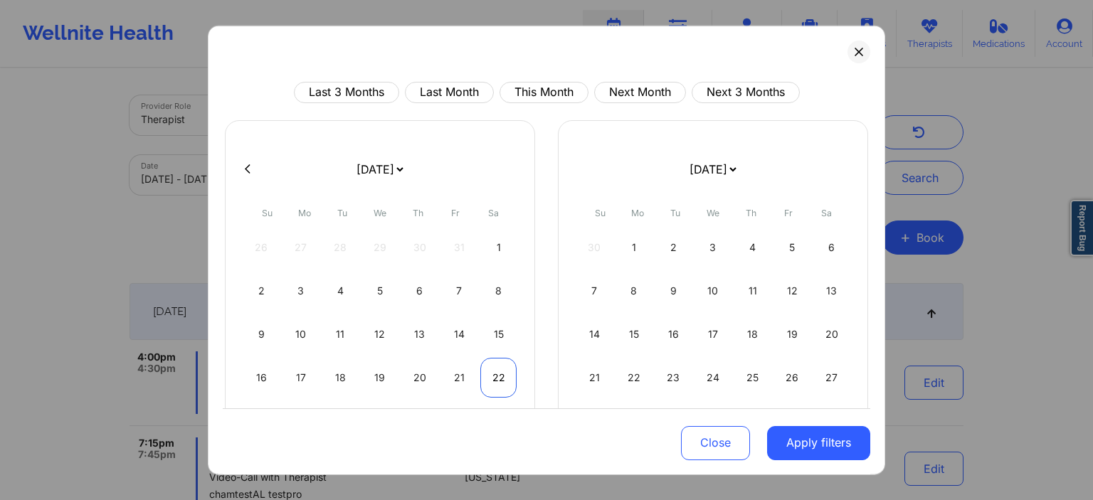
click at [494, 374] on div "22" at bounding box center [498, 377] width 36 height 40
select select "2025-10"
select select "2025-11"
click at [511, 290] on div "8" at bounding box center [498, 290] width 36 height 40
select select "2025-10"
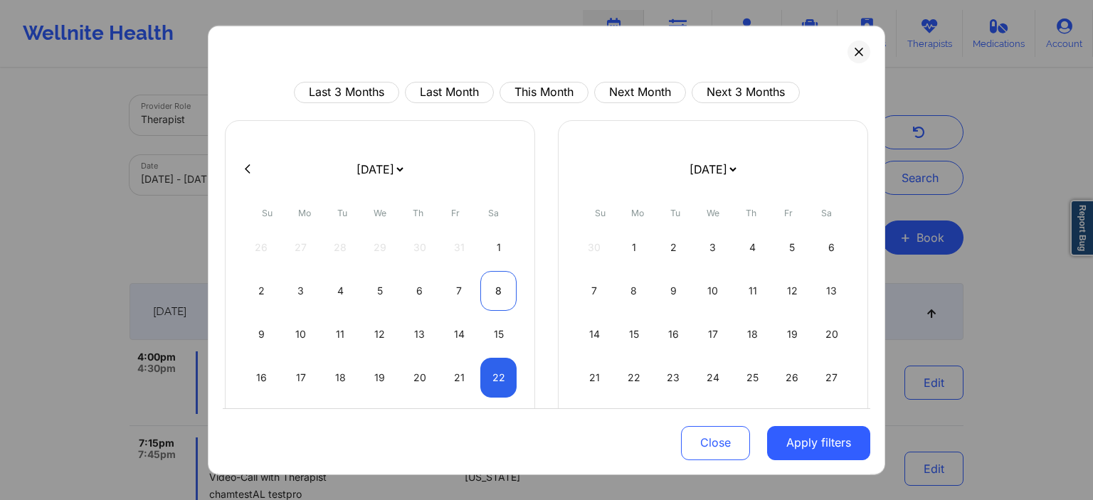
select select "2025-11"
select select "2025-10"
select select "2025-11"
select select "2025-10"
select select "2025-11"
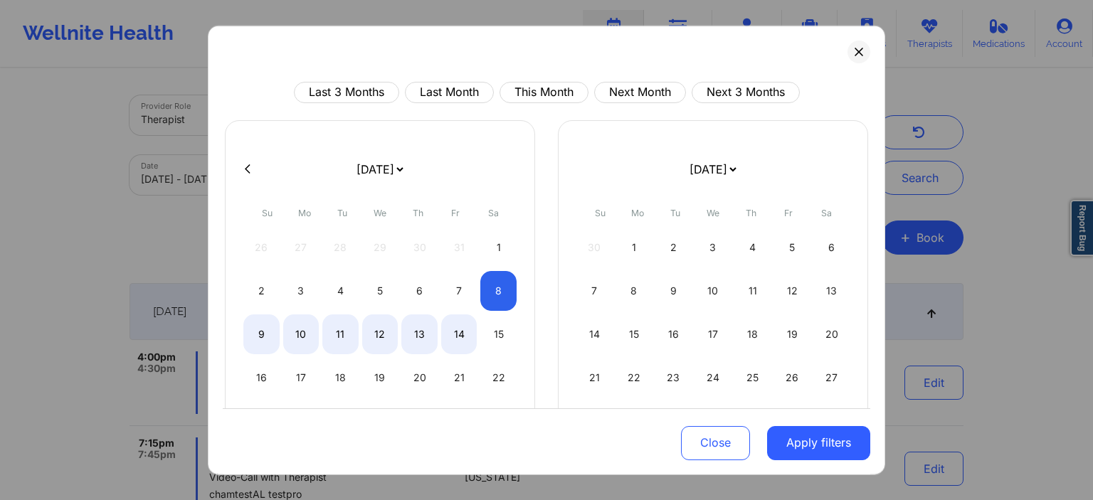
click at [252, 161] on div at bounding box center [546, 168] width 647 height 21
click at [245, 165] on icon at bounding box center [248, 169] width 6 height 11
select select "2025-9"
select select "2025-10"
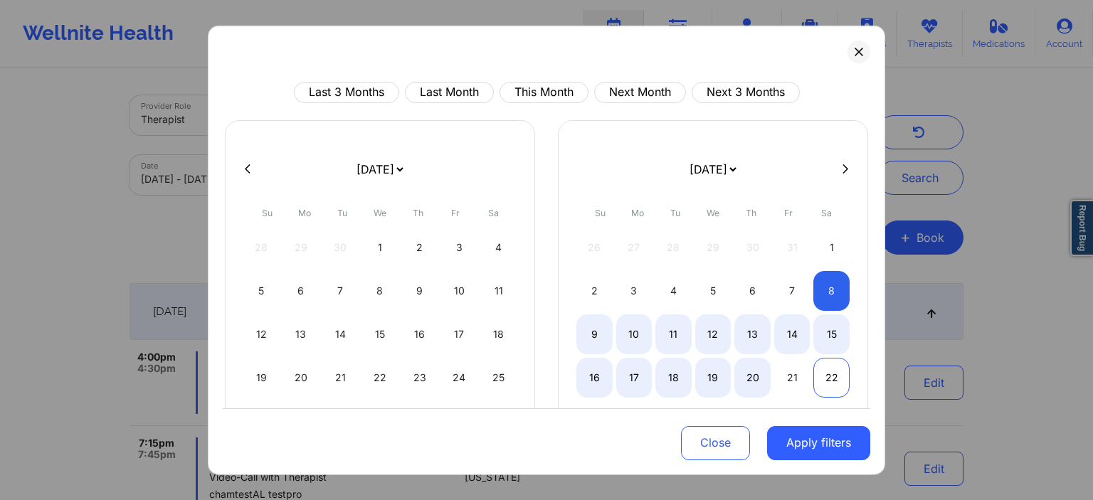
select select "2025-9"
select select "2025-10"
click at [830, 381] on div "22" at bounding box center [831, 377] width 36 height 40
select select "2025-10"
select select "2025-11"
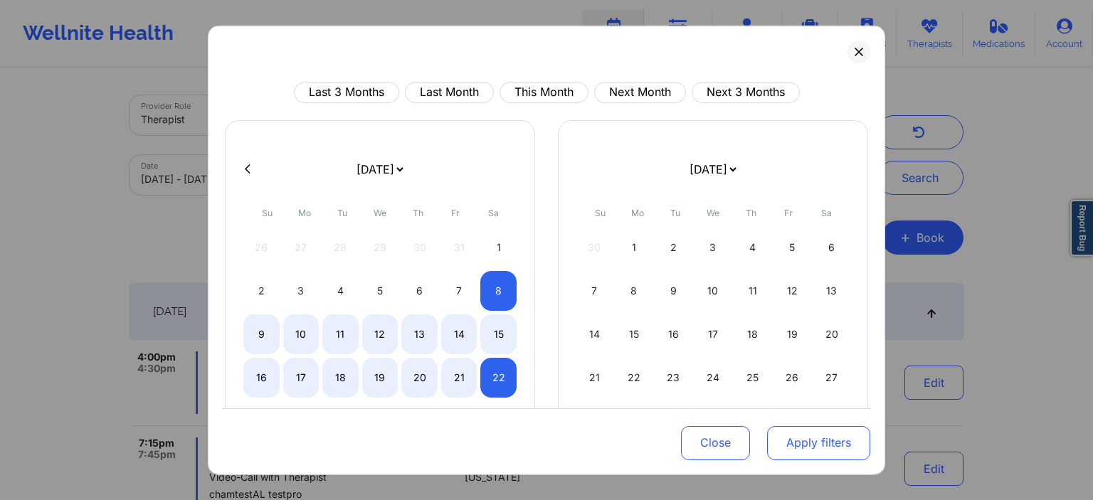
click at [788, 451] on button "Apply filters" at bounding box center [818, 443] width 103 height 34
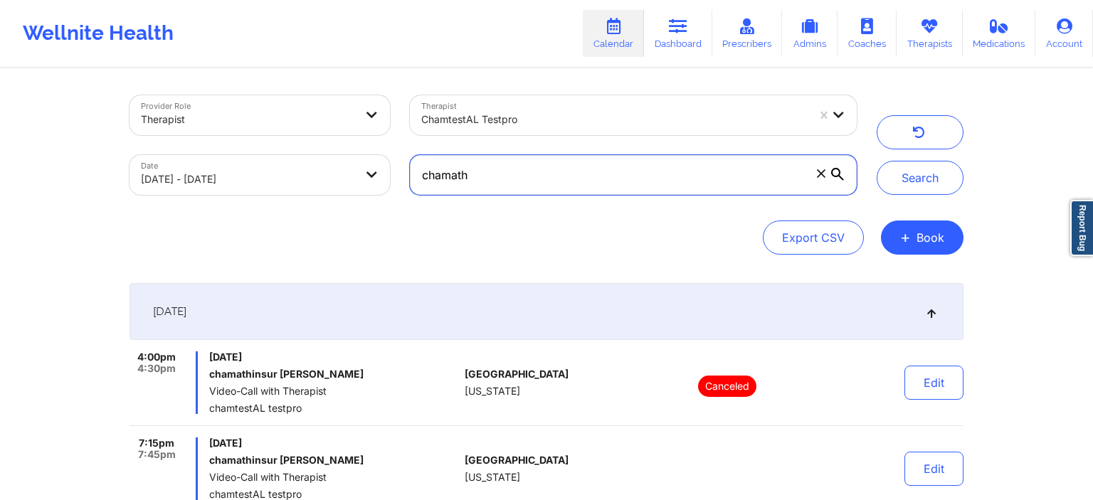
click at [687, 187] on input "chamath" at bounding box center [633, 175] width 447 height 40
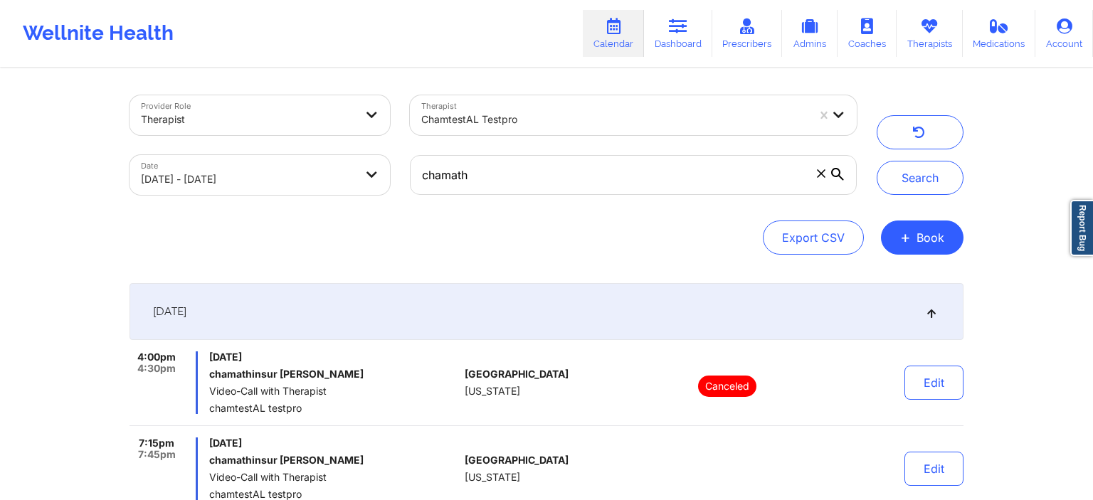
click at [819, 177] on icon at bounding box center [821, 173] width 9 height 9
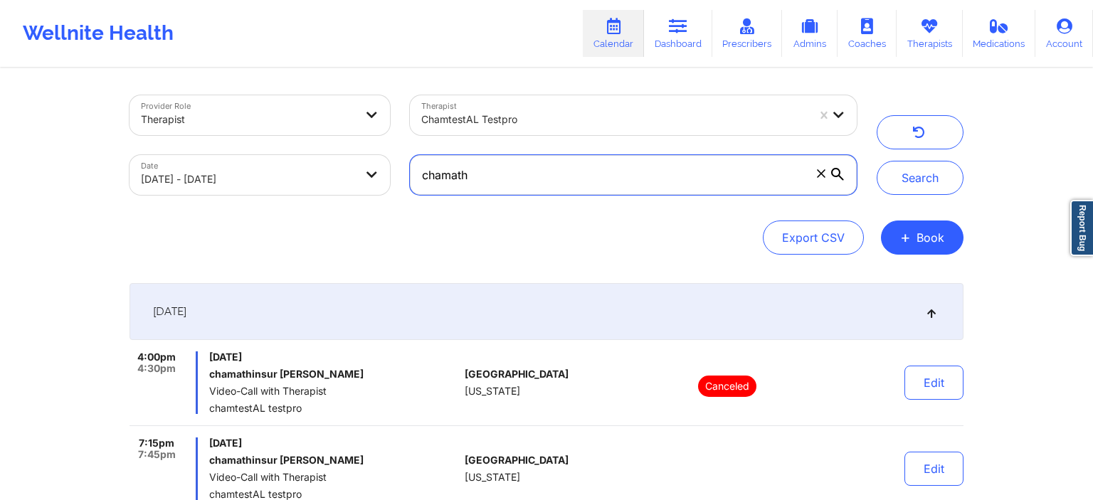
click at [819, 177] on input "chamath" at bounding box center [633, 175] width 447 height 40
click at [610, 177] on input "text" at bounding box center [633, 175] width 447 height 40
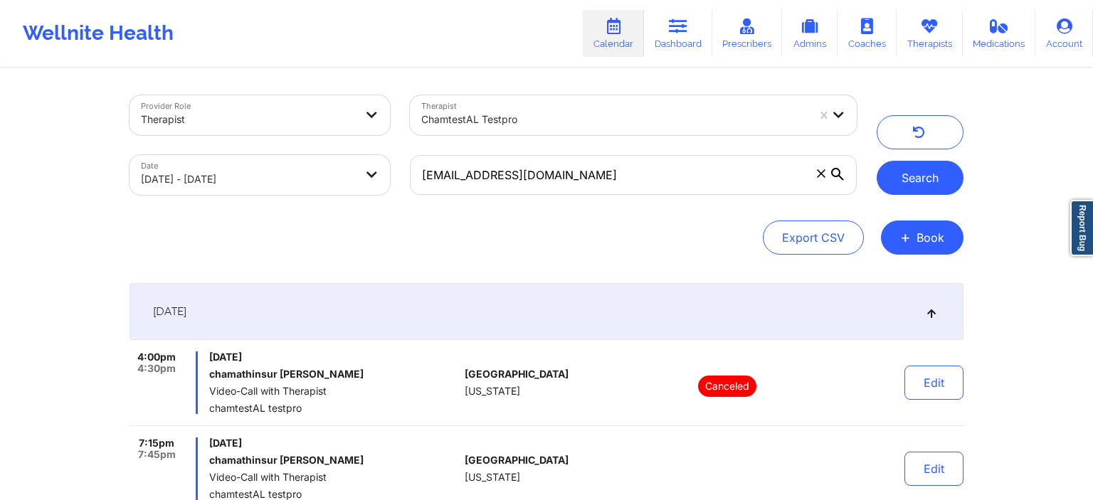
click at [921, 184] on button "Search" at bounding box center [919, 178] width 87 height 34
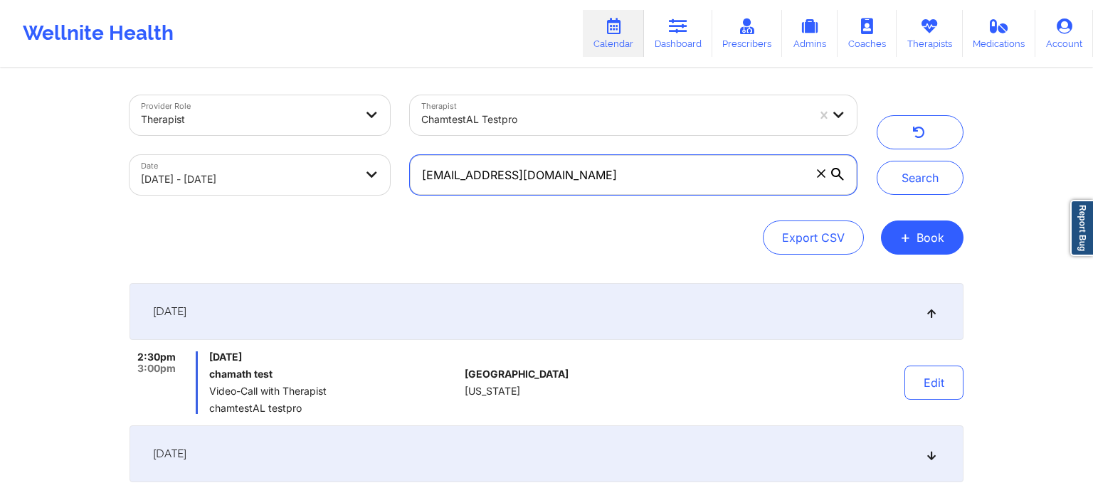
drag, startPoint x: 559, startPoint y: 173, endPoint x: 468, endPoint y: 176, distance: 91.1
click at [468, 176] on input "[EMAIL_ADDRESS][DOMAIN_NAME]" at bounding box center [633, 175] width 447 height 40
type input "[EMAIL_ADDRESS][DOMAIN_NAME]"
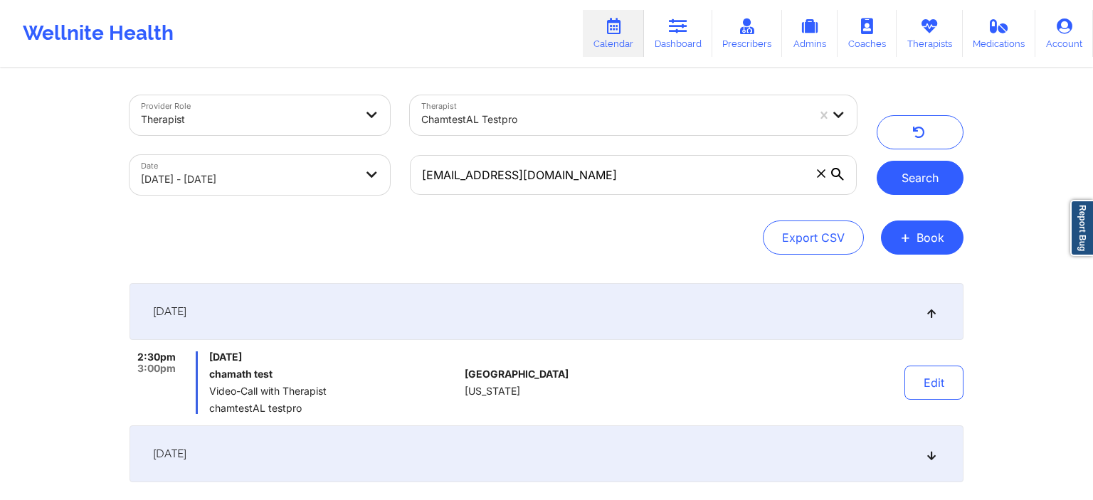
click at [938, 185] on button "Search" at bounding box center [919, 178] width 87 height 34
click at [933, 182] on button "Search" at bounding box center [919, 178] width 87 height 34
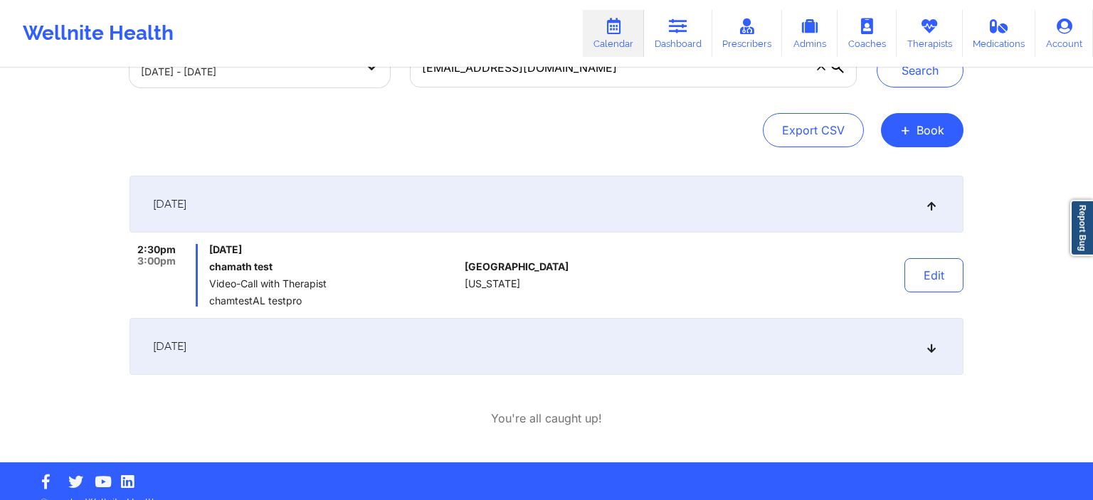
scroll to position [127, 0]
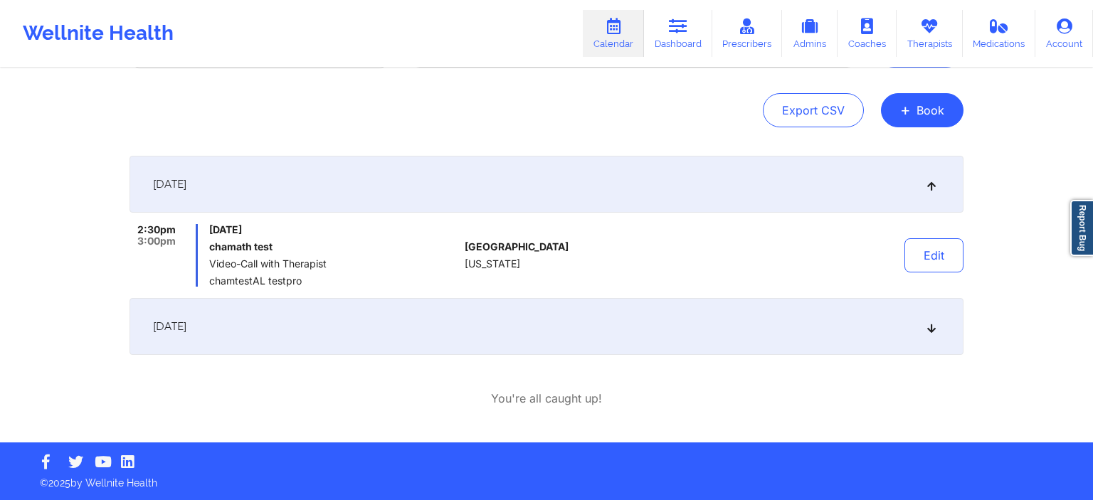
click at [371, 335] on div "[DATE]" at bounding box center [546, 326] width 834 height 57
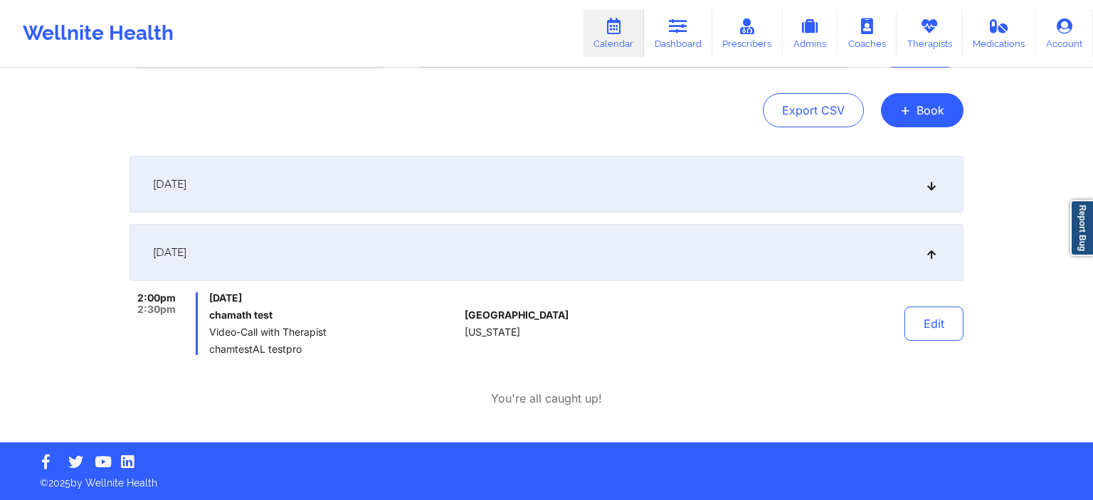
click at [356, 181] on div "[DATE]" at bounding box center [546, 184] width 834 height 57
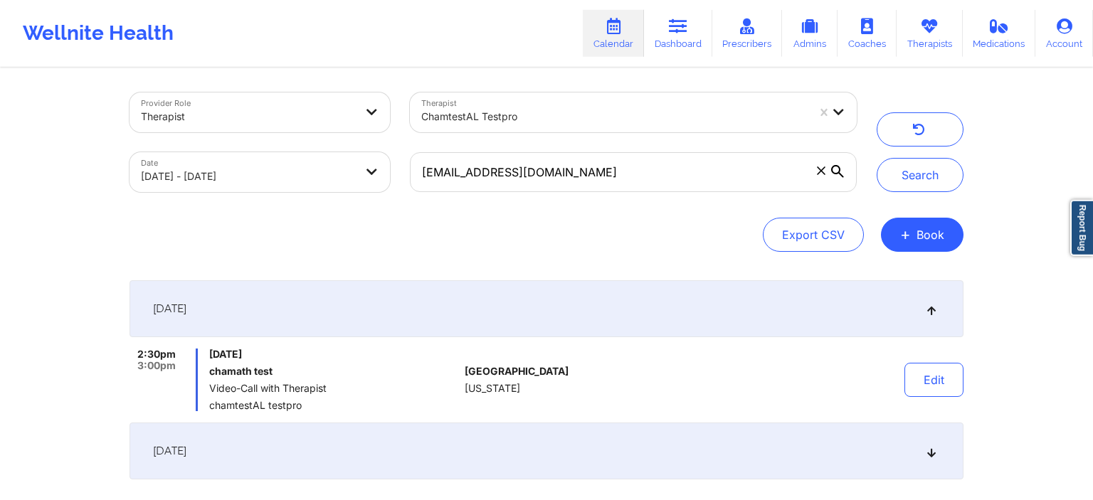
scroll to position [0, 0]
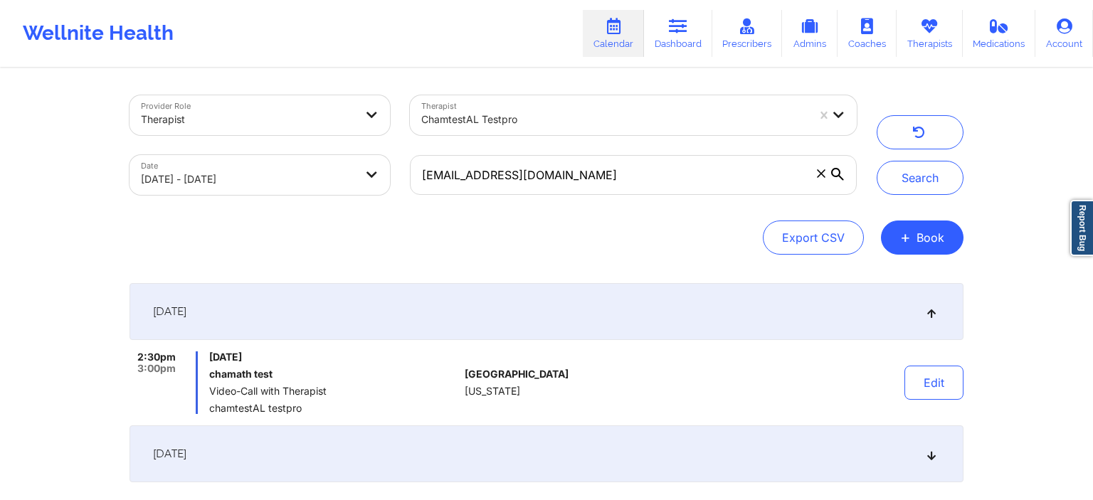
click at [292, 187] on body "Wellnite Health Calendar Dashboard Prescribers Admins Coaches Therapists Medica…" at bounding box center [546, 250] width 1093 height 500
select select "2025-10"
select select "2025-11"
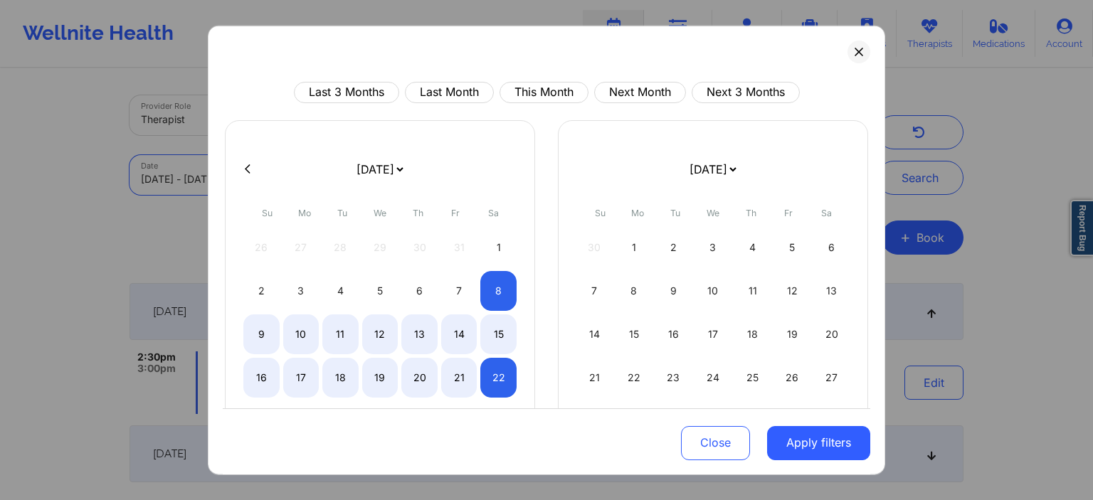
click at [248, 174] on icon at bounding box center [248, 169] width 6 height 11
select select "2025-9"
select select "2025-10"
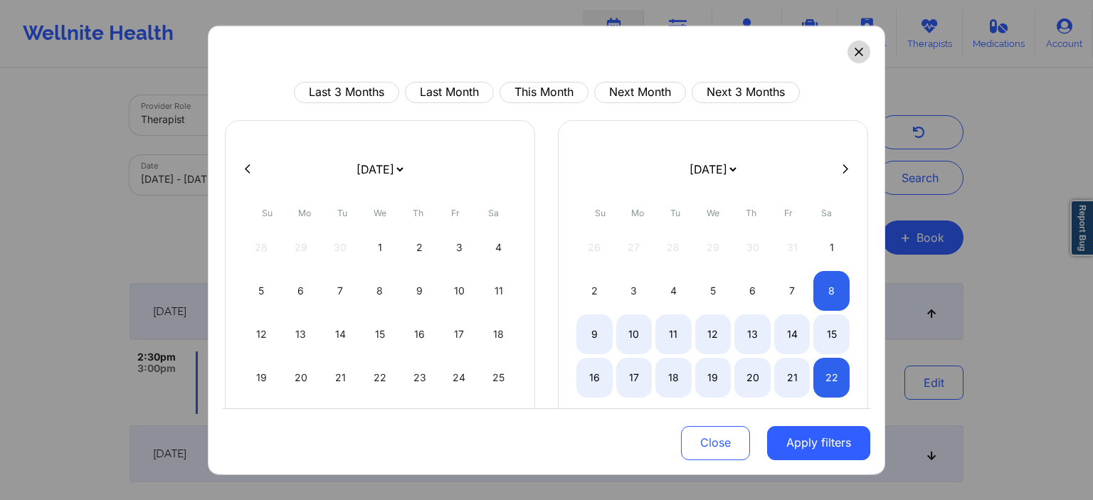
click at [857, 51] on icon at bounding box center [858, 51] width 9 height 9
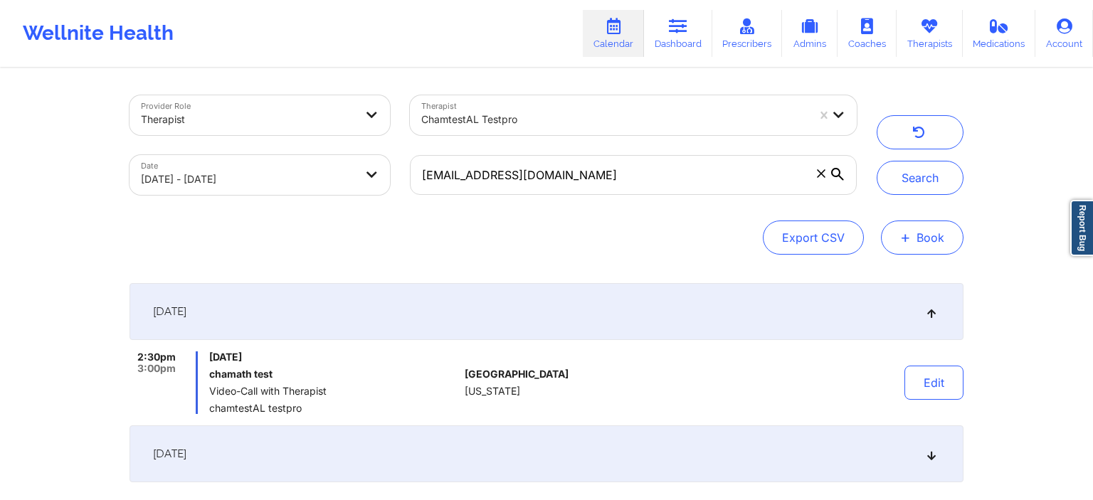
click at [907, 237] on span "+" at bounding box center [905, 237] width 11 height 8
click at [940, 248] on button "+ Book" at bounding box center [922, 238] width 83 height 34
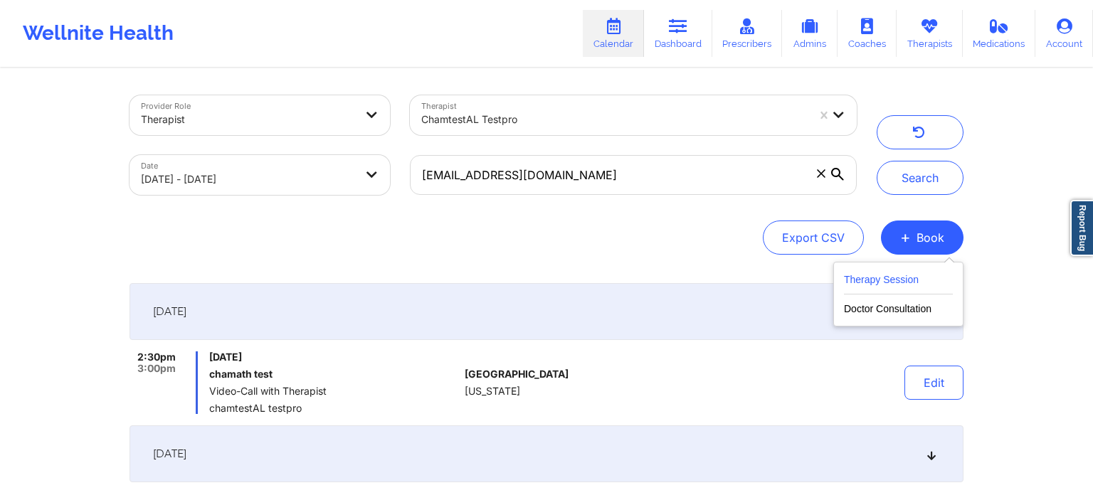
click at [869, 282] on button "Therapy Session" at bounding box center [898, 282] width 109 height 23
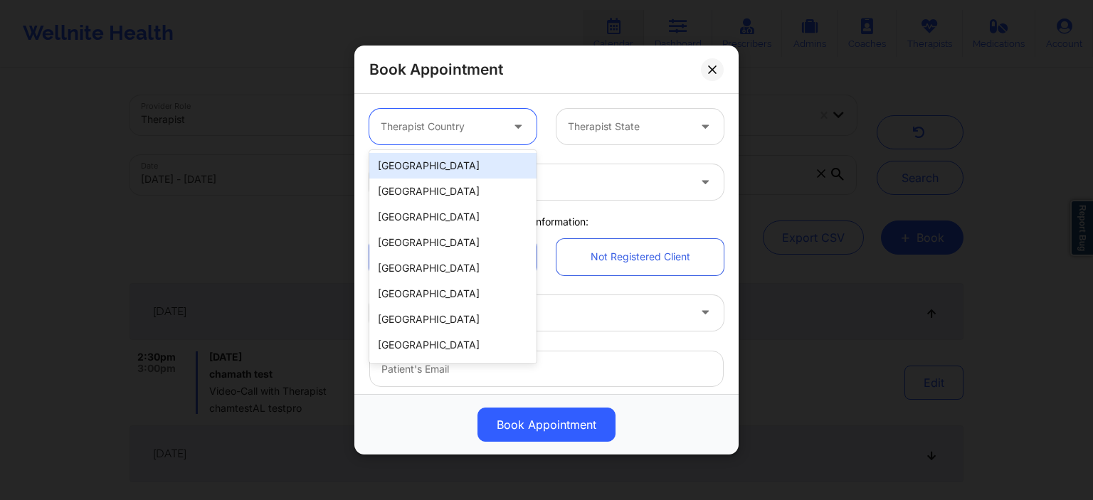
click at [470, 128] on div at bounding box center [441, 126] width 120 height 17
drag, startPoint x: 554, startPoint y: 169, endPoint x: 573, endPoint y: 186, distance: 26.2
click at [554, 169] on div "Therapist's Name" at bounding box center [529, 182] width 320 height 36
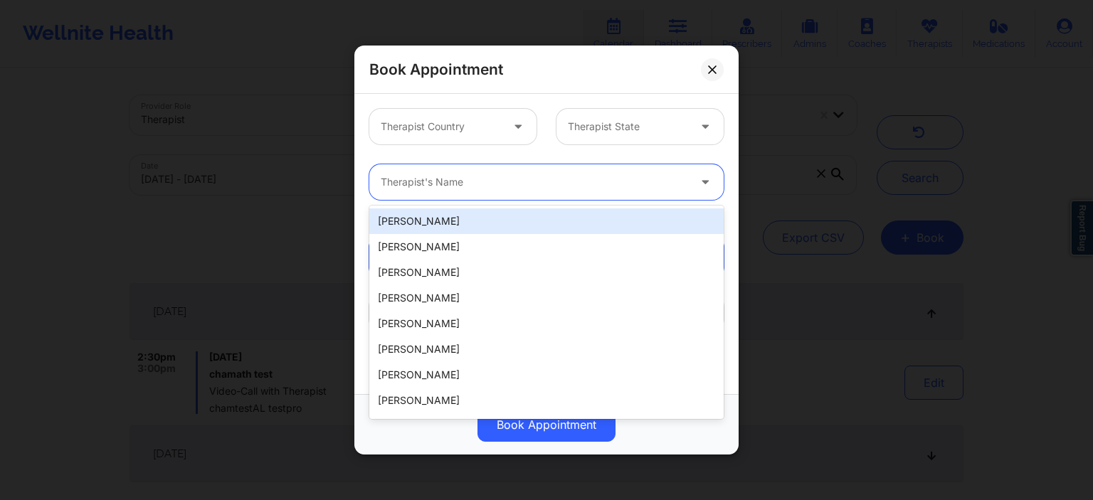
click at [573, 186] on div at bounding box center [534, 182] width 307 height 17
click at [444, 184] on div at bounding box center [534, 182] width 307 height 17
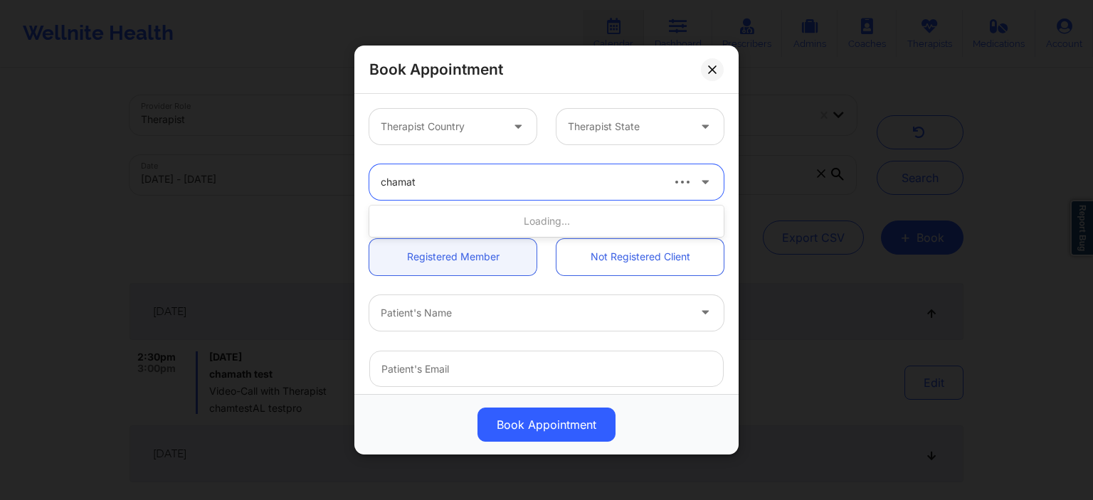
type input "chamath"
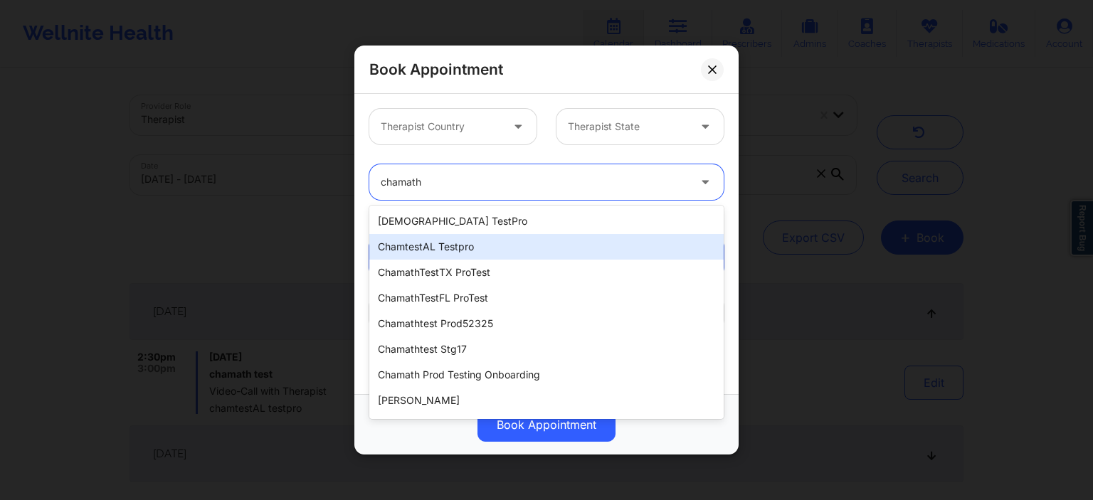
click at [445, 248] on div "chamtestAL testpro" at bounding box center [546, 247] width 354 height 26
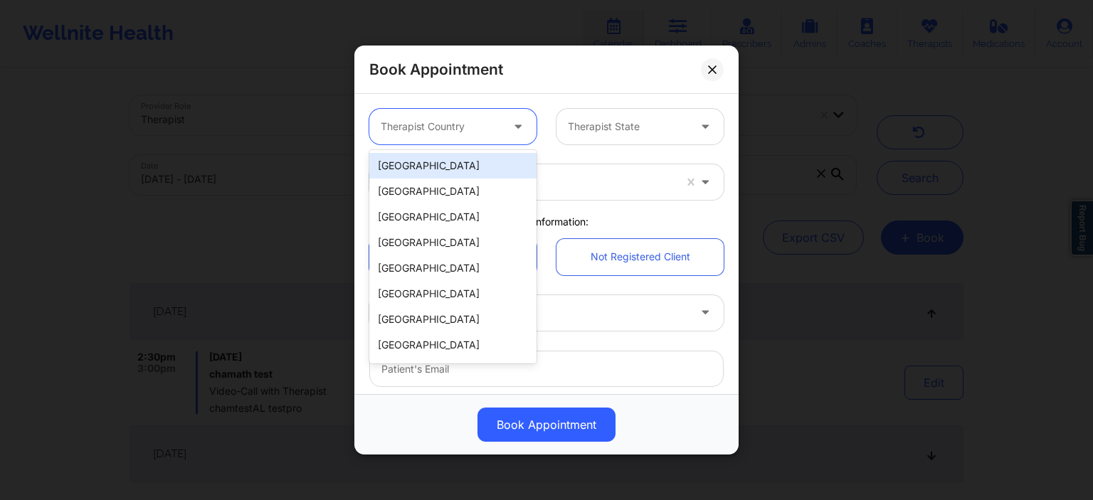
click at [454, 122] on div at bounding box center [441, 126] width 120 height 17
drag, startPoint x: 421, startPoint y: 167, endPoint x: 445, endPoint y: 157, distance: 26.2
click at [421, 166] on div "[GEOGRAPHIC_DATA]" at bounding box center [452, 166] width 167 height 26
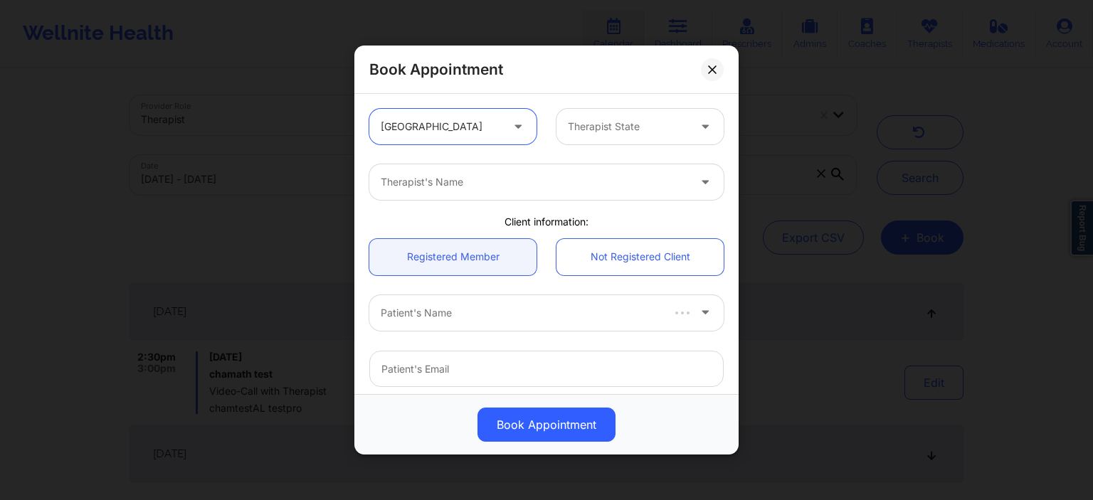
click at [620, 132] on div at bounding box center [628, 126] width 120 height 17
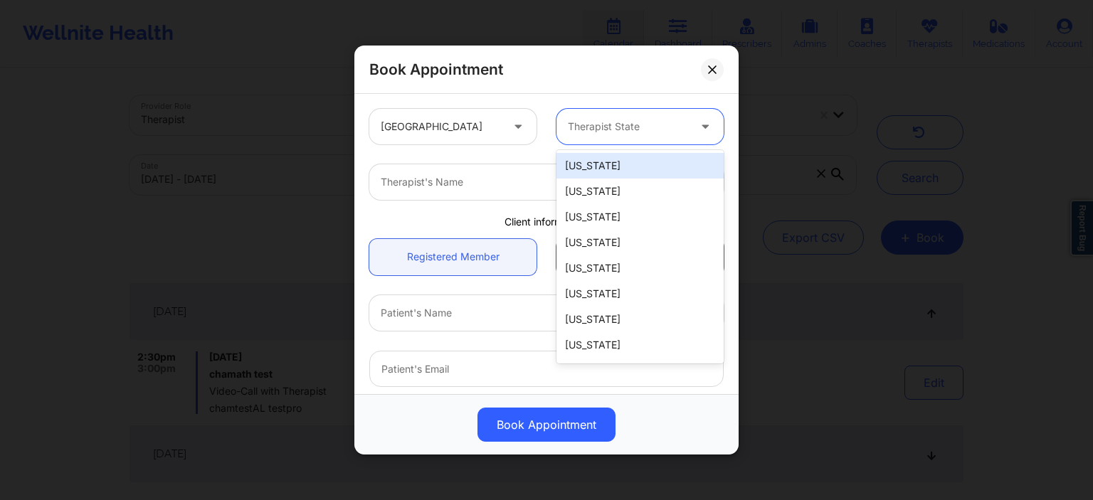
click at [609, 171] on div "[US_STATE]" at bounding box center [639, 166] width 167 height 26
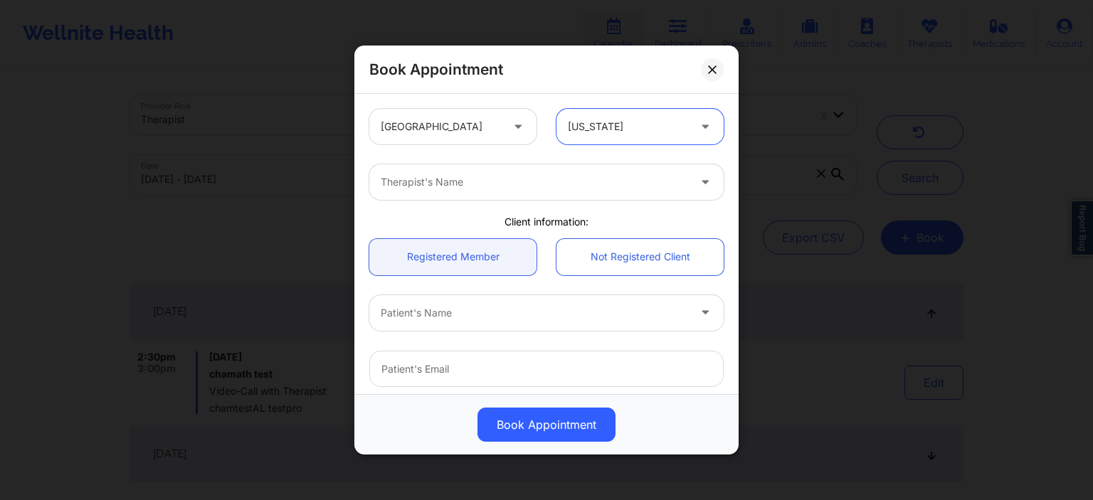
click at [536, 192] on div "Therapist's Name" at bounding box center [529, 182] width 320 height 36
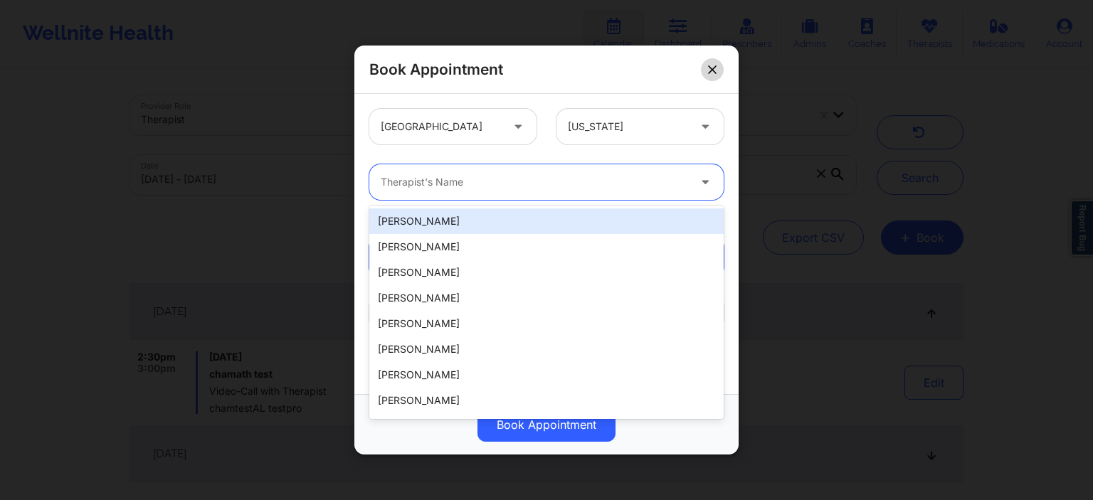
click at [716, 68] on icon at bounding box center [712, 69] width 9 height 9
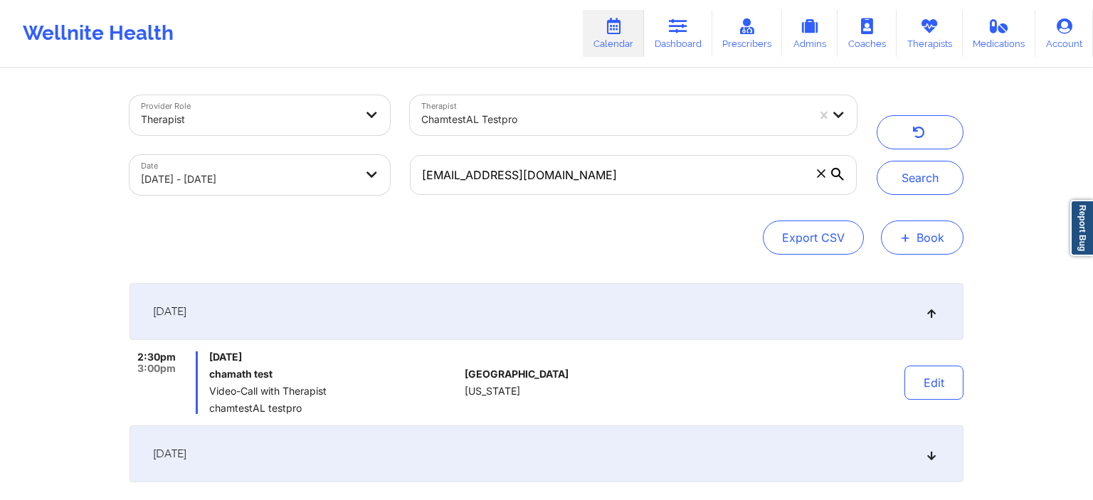
click at [909, 233] on span "+" at bounding box center [905, 237] width 11 height 8
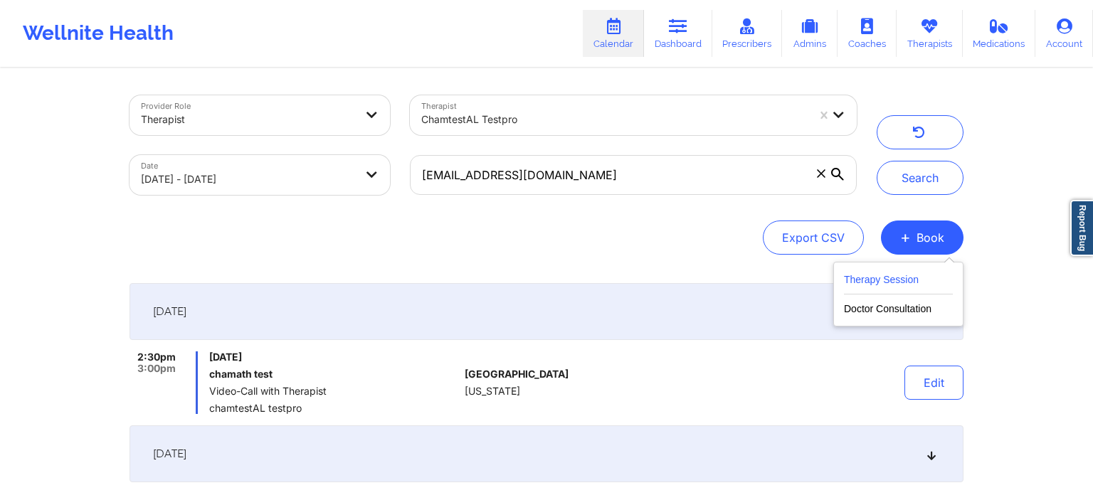
click at [891, 274] on button "Therapy Session" at bounding box center [898, 282] width 109 height 23
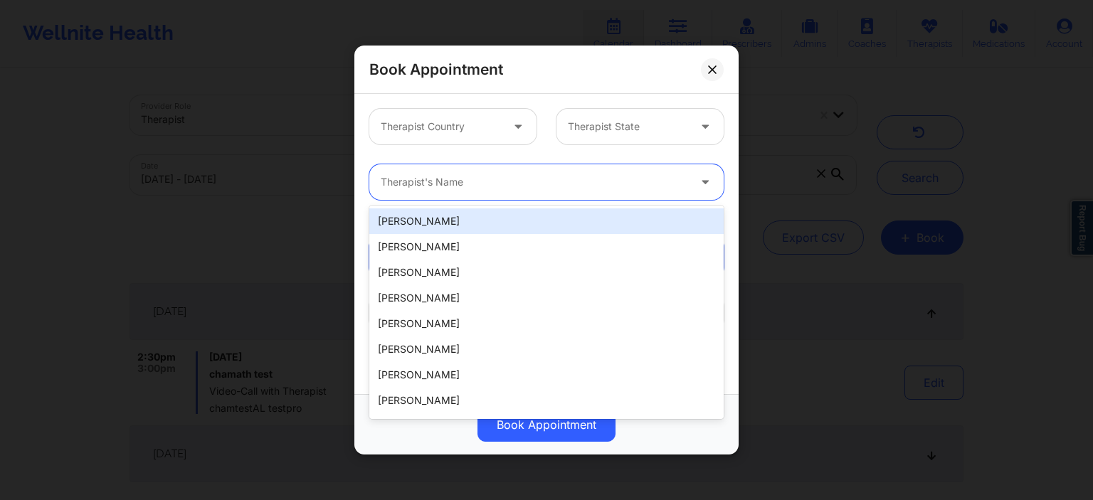
click at [437, 191] on div "Therapist's Name" at bounding box center [529, 182] width 320 height 36
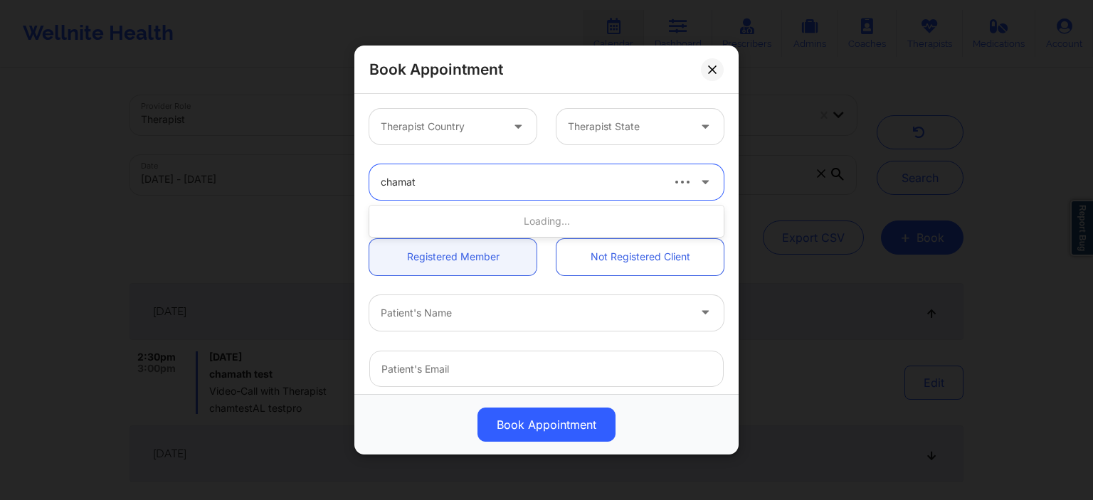
type input "chamath"
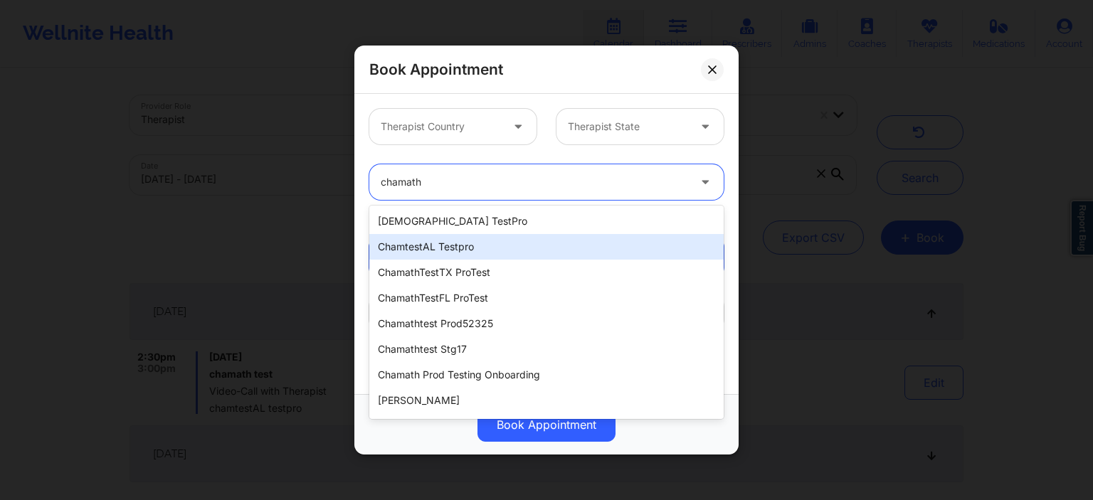
click at [408, 258] on div "chamtestAL testpro" at bounding box center [546, 247] width 354 height 26
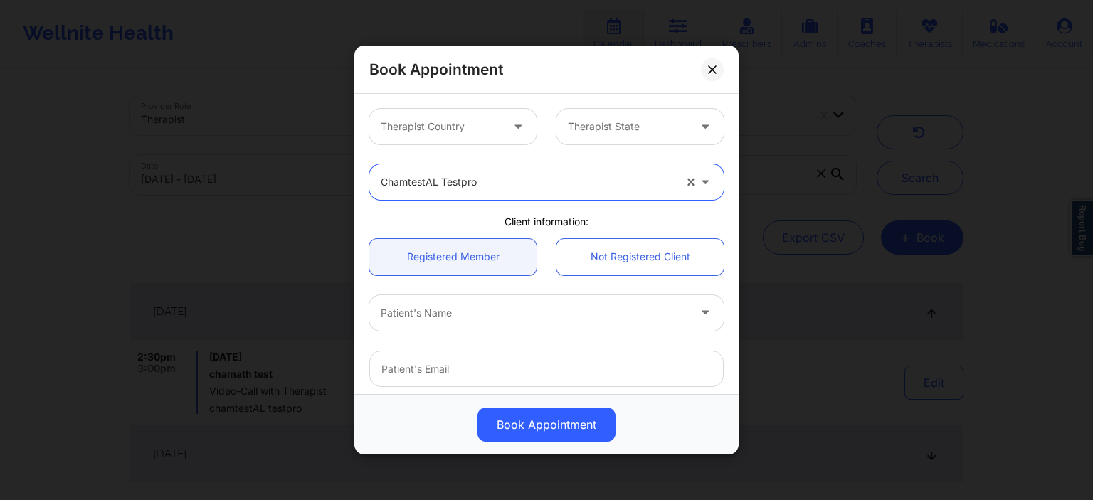
click at [432, 134] on div "Therapist Country" at bounding box center [435, 127] width 133 height 36
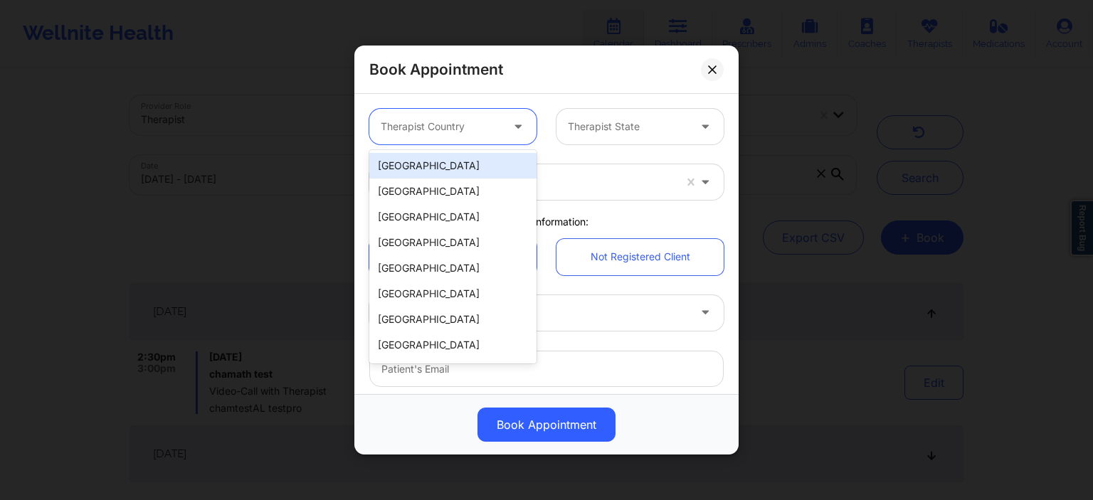
click at [420, 175] on div "[GEOGRAPHIC_DATA]" at bounding box center [452, 166] width 167 height 26
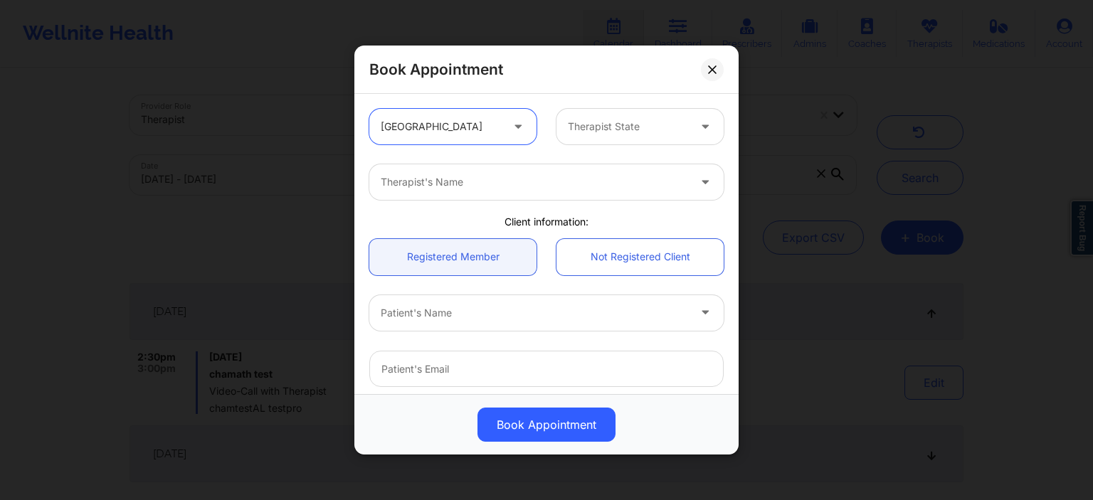
click at [540, 125] on div "option [GEOGRAPHIC_DATA], selected. Select is focused ,type to refine list, pre…" at bounding box center [452, 127] width 187 height 36
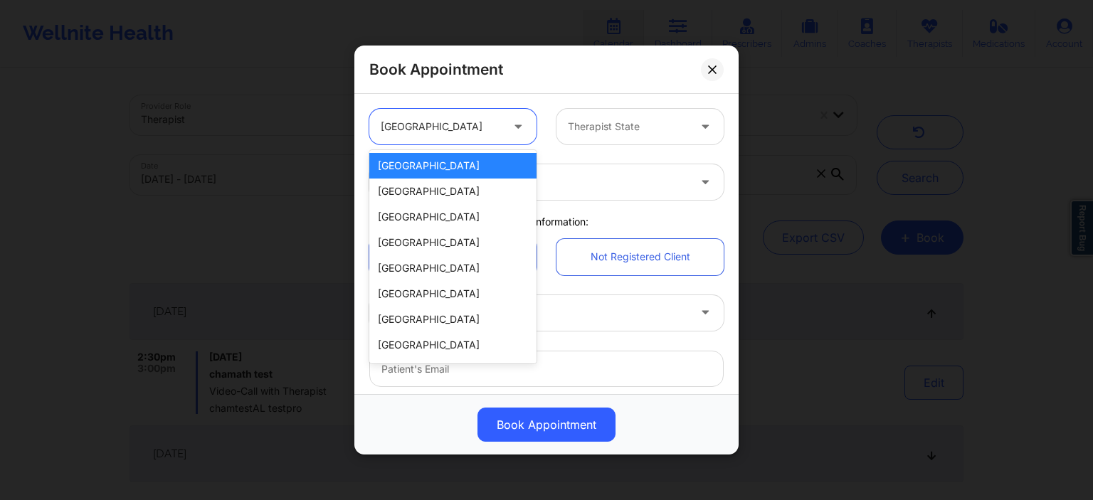
click at [572, 132] on div at bounding box center [628, 126] width 120 height 17
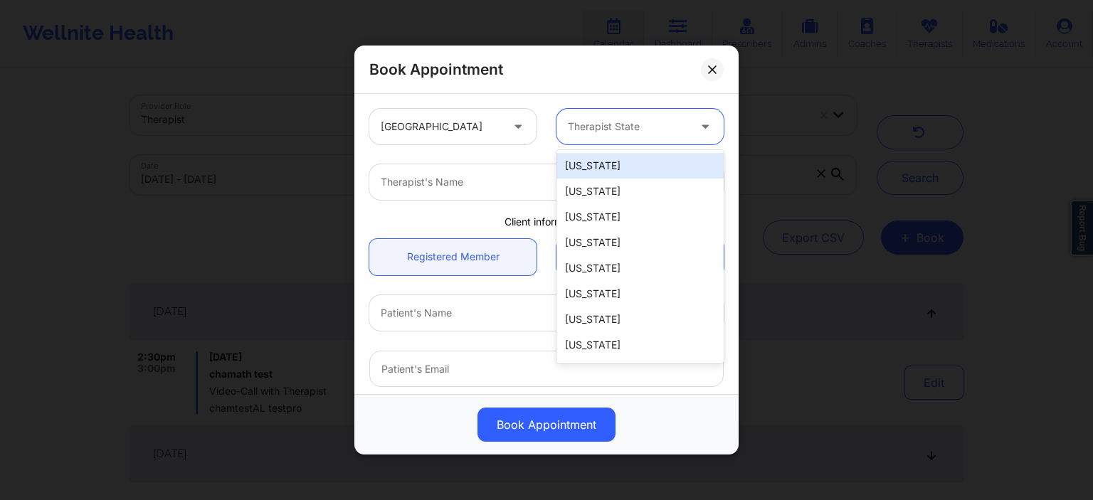
click at [576, 169] on div "[US_STATE]" at bounding box center [639, 166] width 167 height 26
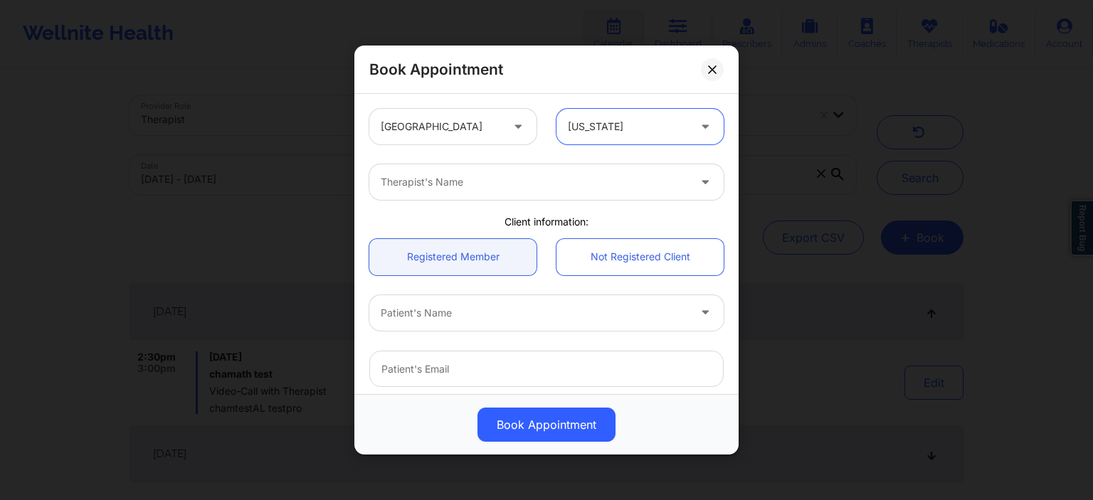
click at [437, 186] on div at bounding box center [534, 182] width 307 height 17
type input "chamath"
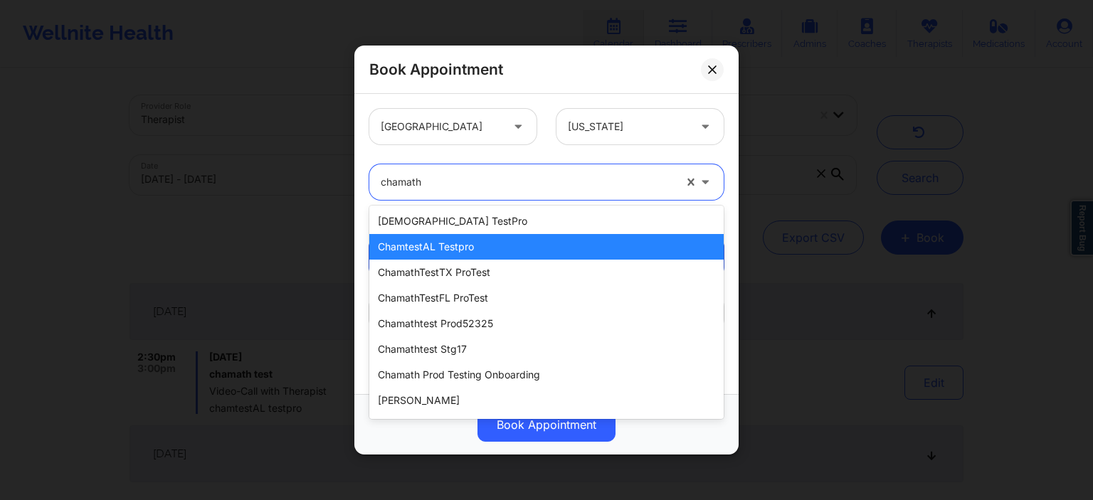
click at [524, 243] on div "chamtestAL testpro" at bounding box center [546, 247] width 354 height 26
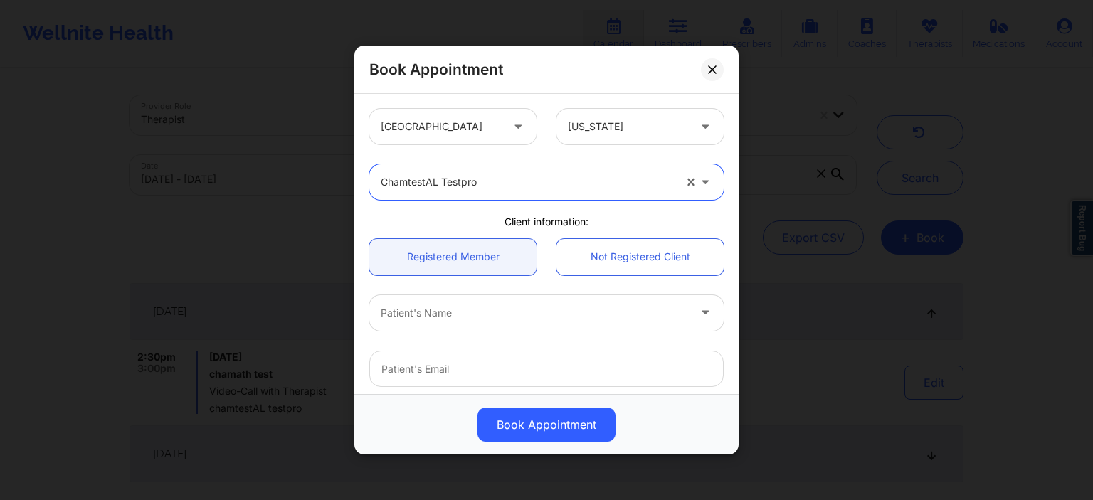
click at [491, 306] on div at bounding box center [534, 312] width 307 height 17
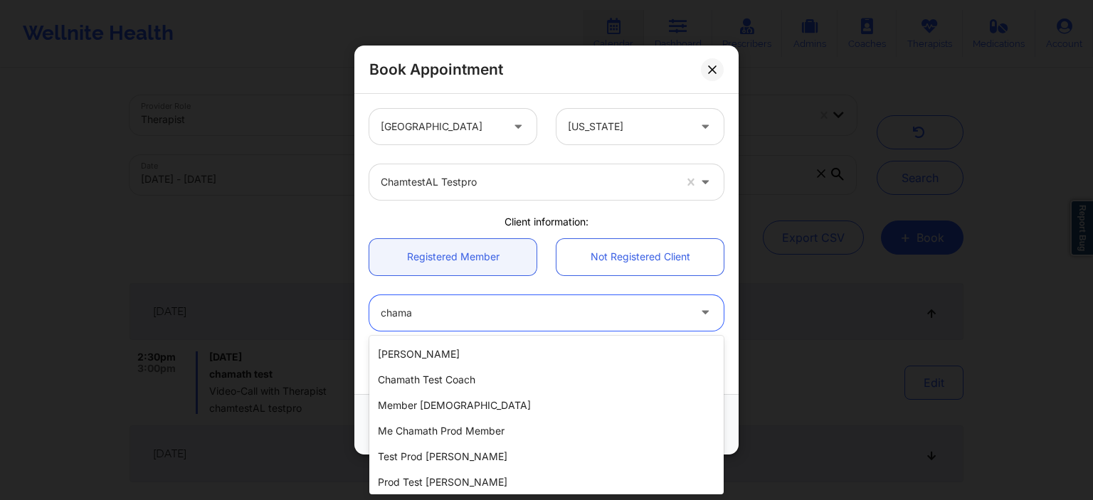
scroll to position [359, 0]
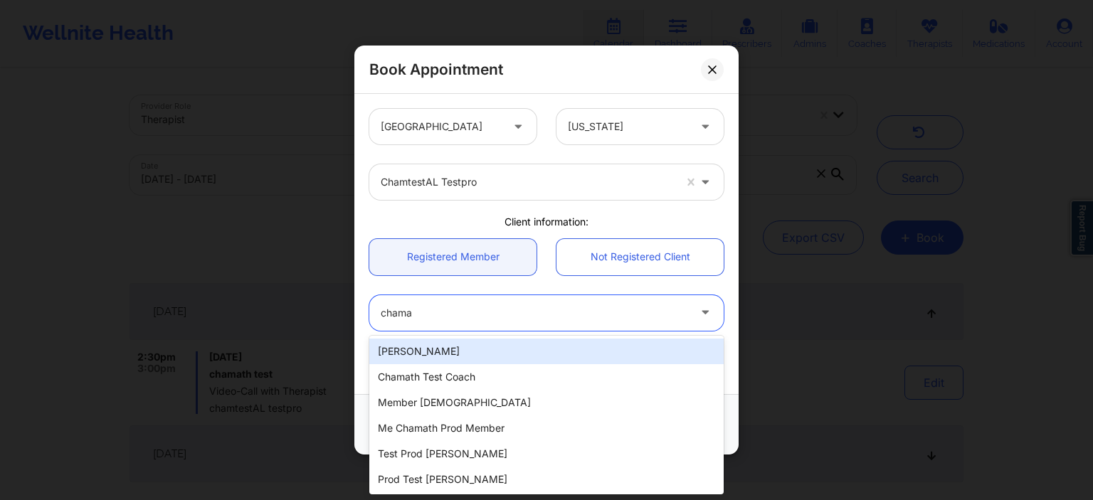
type input "chama"
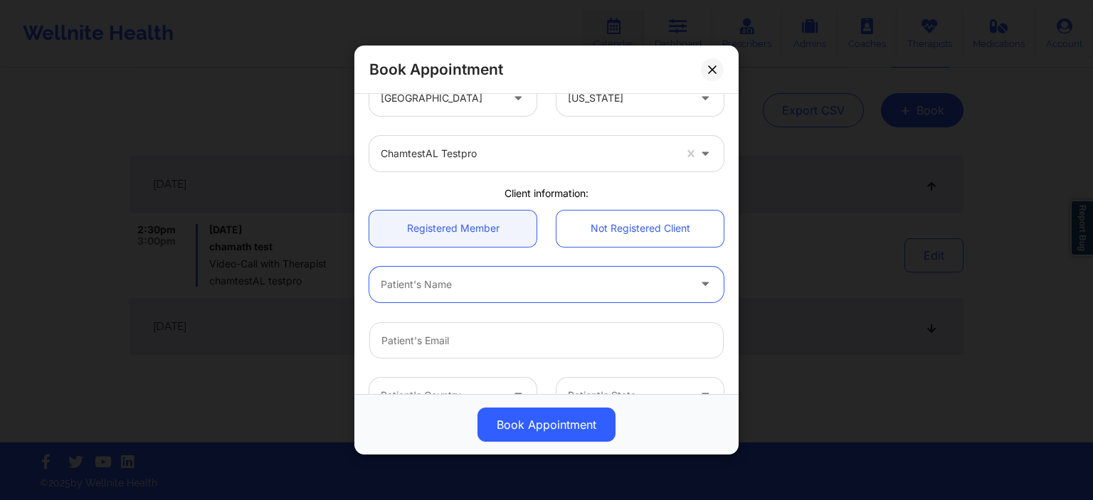
scroll to position [0, 0]
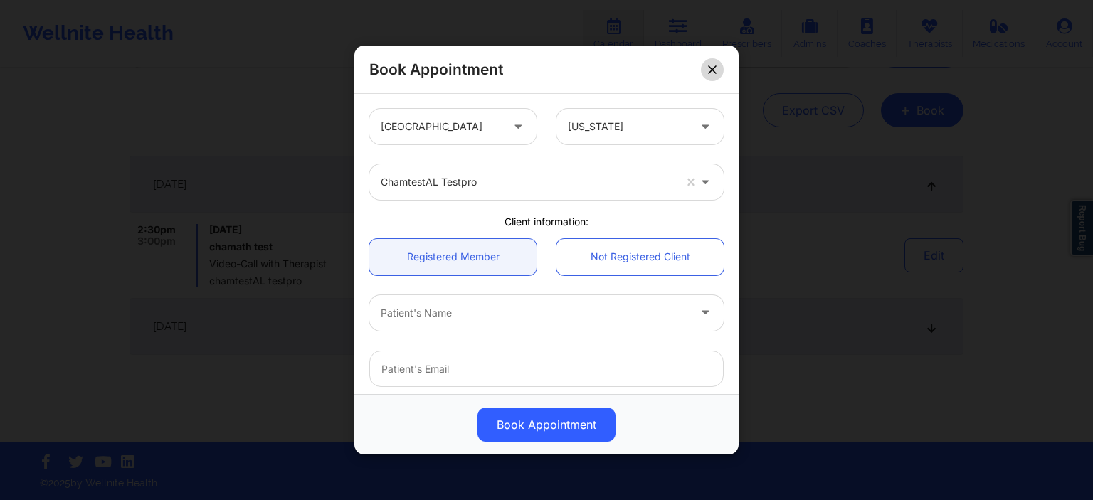
click at [712, 73] on icon at bounding box center [712, 69] width 9 height 9
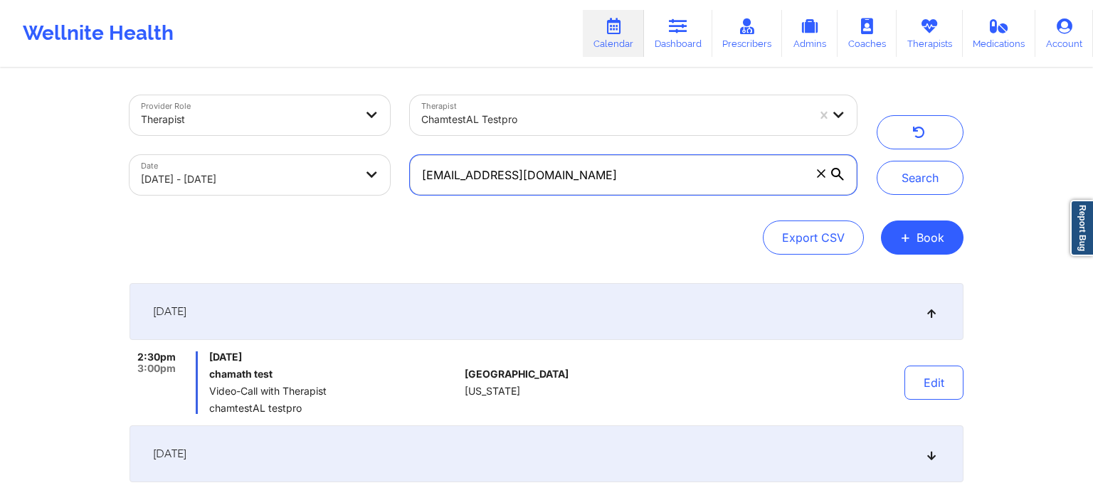
click at [613, 158] on input "[EMAIL_ADDRESS][DOMAIN_NAME]" at bounding box center [633, 175] width 447 height 40
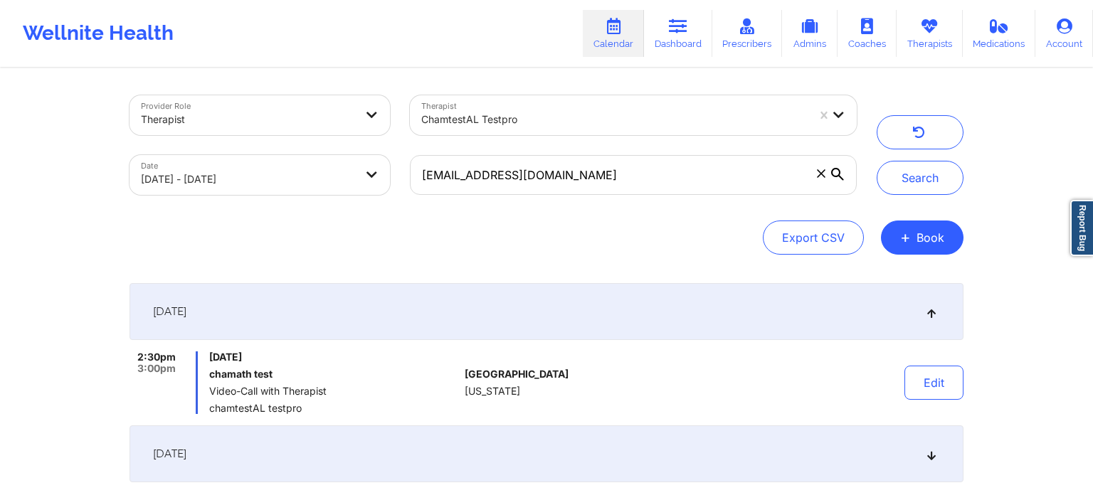
click at [824, 171] on icon at bounding box center [821, 173] width 8 height 8
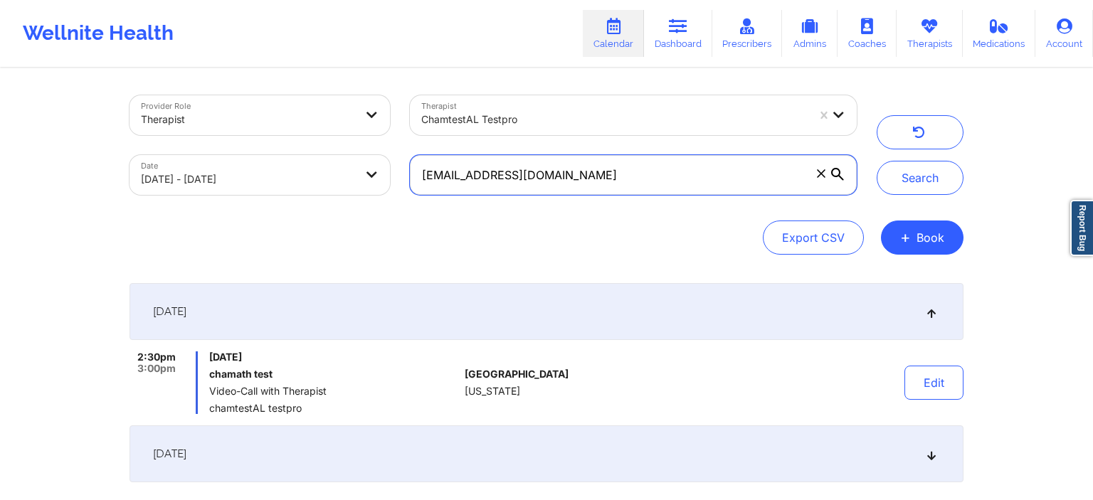
click at [824, 171] on input "[EMAIL_ADDRESS][DOMAIN_NAME]" at bounding box center [633, 175] width 447 height 40
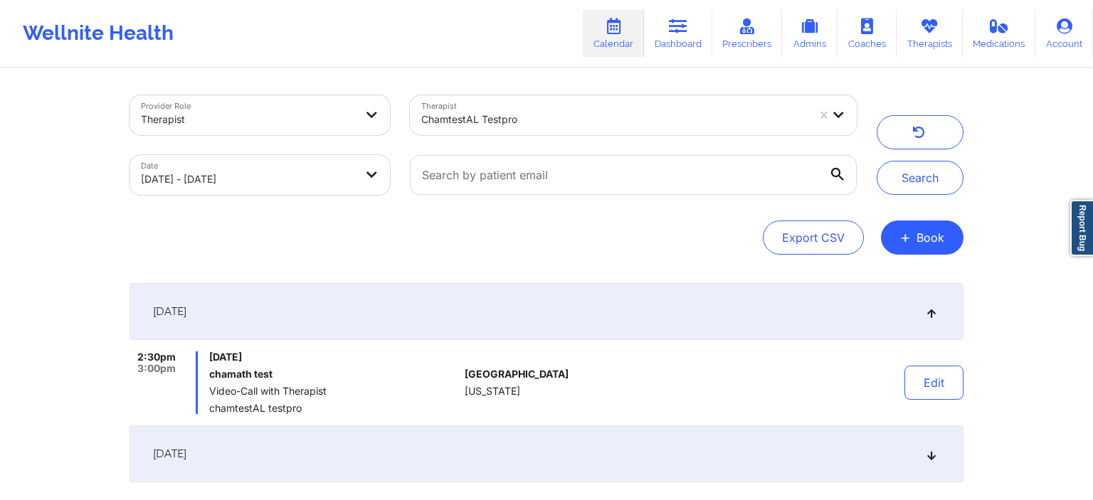
click at [706, 499] on div "[DATE] 2:30pm 3:00pm [DATE] chamath test Video-Call with Therapist chamtestAL t…" at bounding box center [546, 408] width 834 height 251
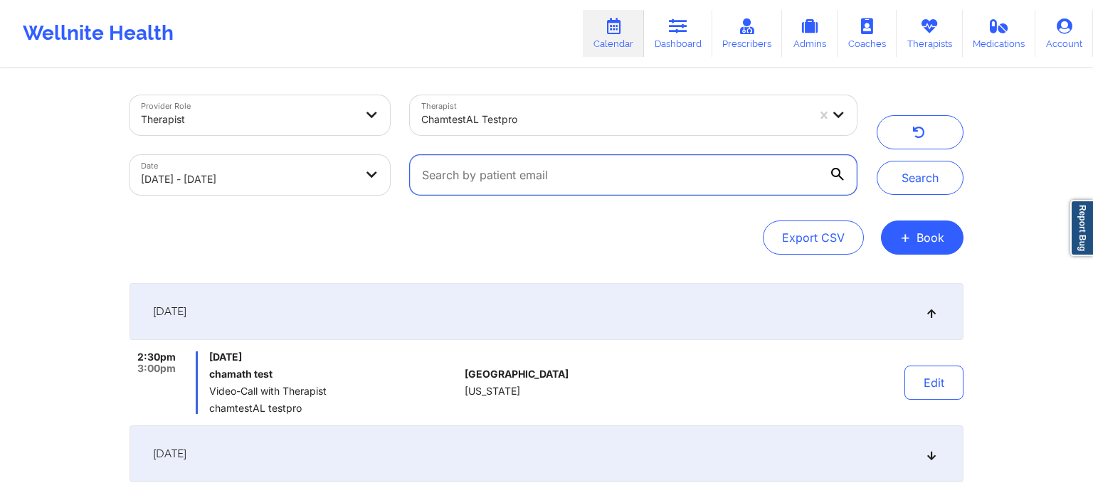
drag, startPoint x: 567, startPoint y: 183, endPoint x: 432, endPoint y: 182, distance: 135.2
click at [432, 182] on input "text" at bounding box center [633, 175] width 447 height 40
drag, startPoint x: 422, startPoint y: 173, endPoint x: 607, endPoint y: 173, distance: 185.0
click at [607, 173] on input "text" at bounding box center [633, 175] width 447 height 40
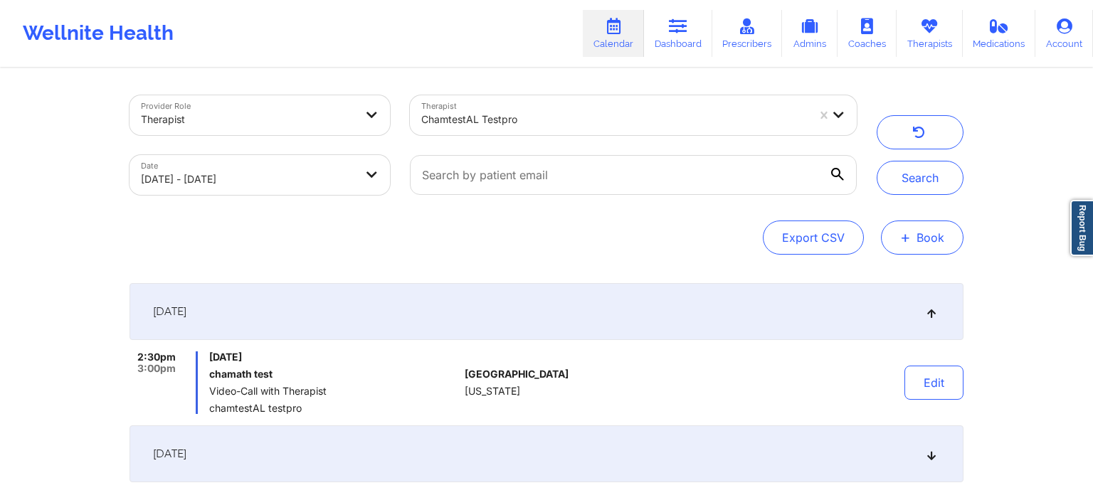
click at [925, 233] on button "+ Book" at bounding box center [922, 238] width 83 height 34
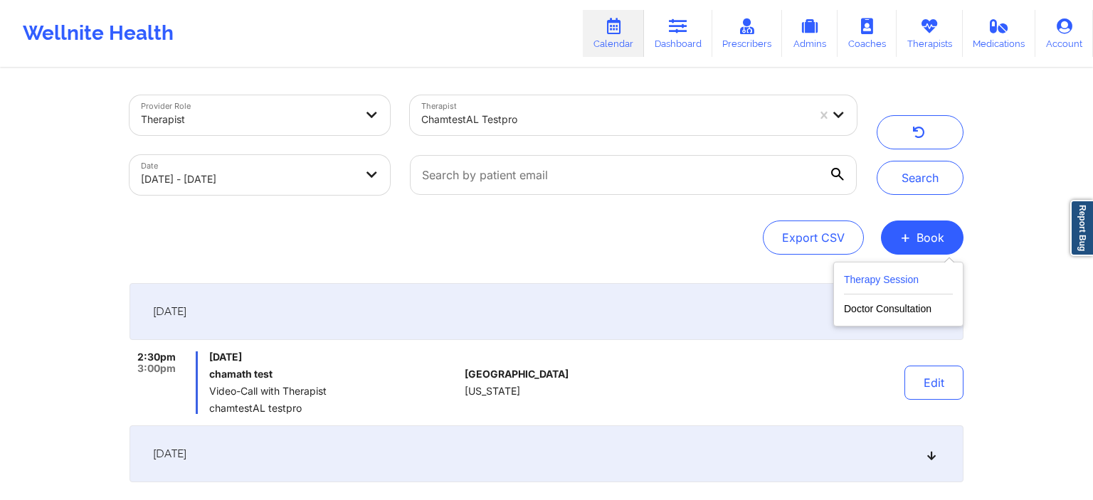
click at [871, 279] on button "Therapy Session" at bounding box center [898, 282] width 109 height 23
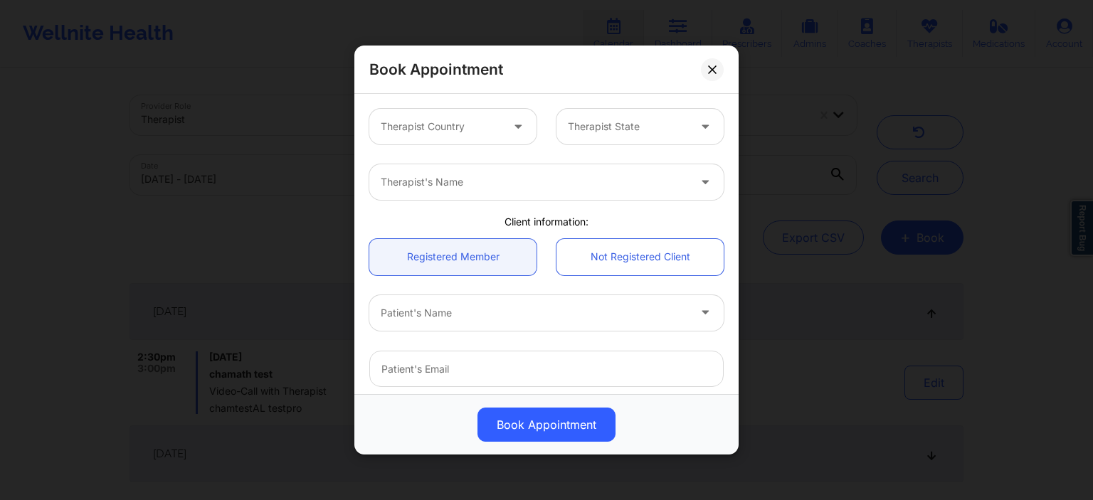
click at [605, 188] on div at bounding box center [534, 182] width 307 height 17
type input "chamath"
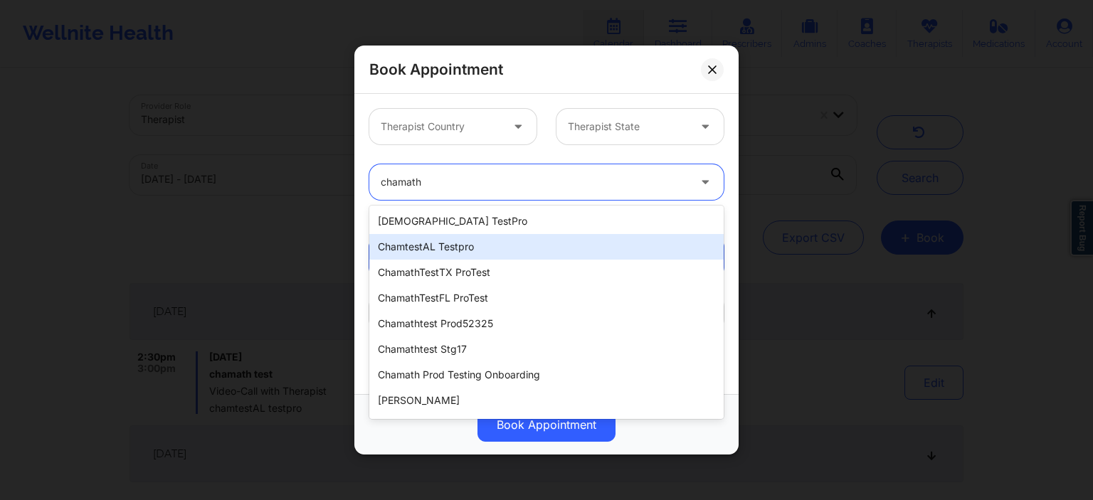
click at [418, 253] on div "chamtestAL testpro" at bounding box center [546, 247] width 354 height 26
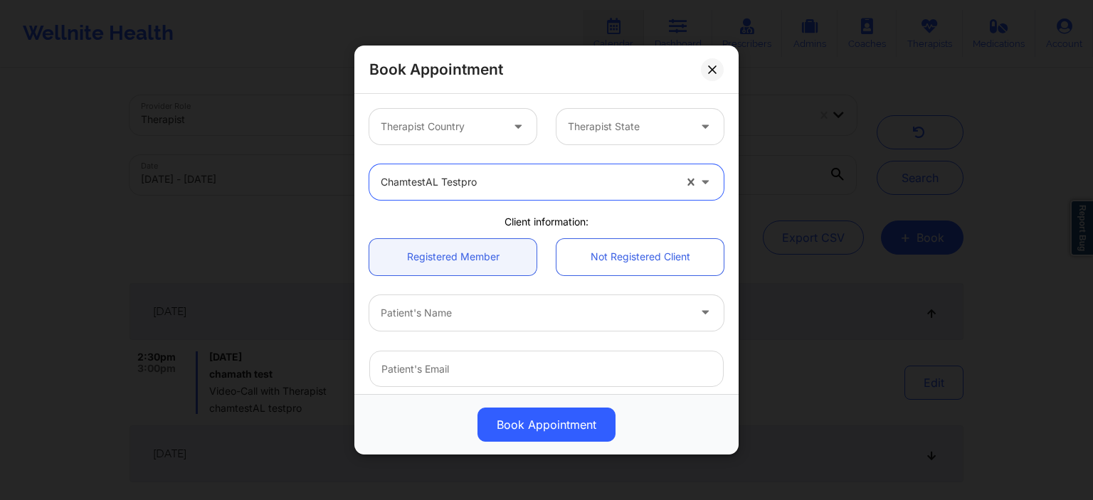
click at [465, 129] on div at bounding box center [441, 126] width 120 height 17
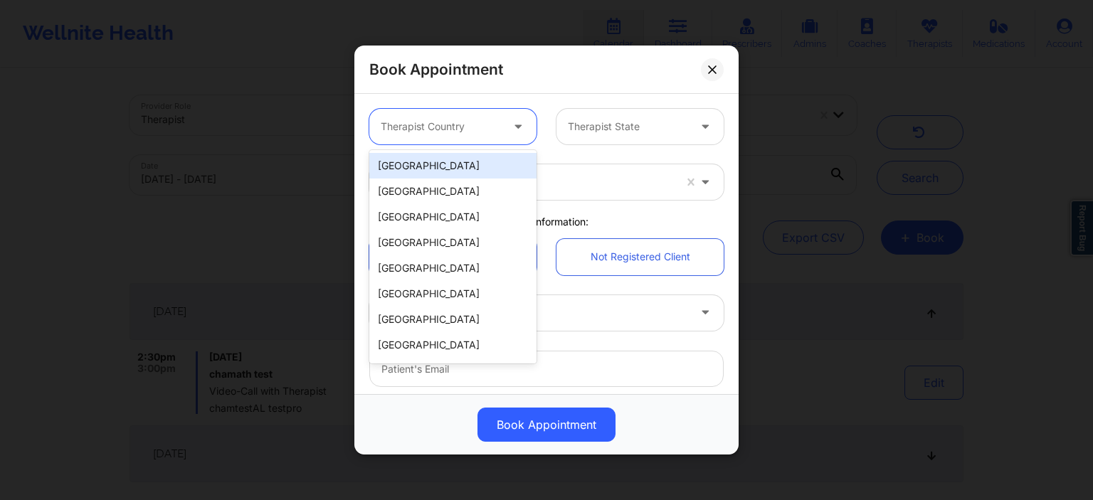
click at [440, 166] on div "[GEOGRAPHIC_DATA]" at bounding box center [452, 166] width 167 height 26
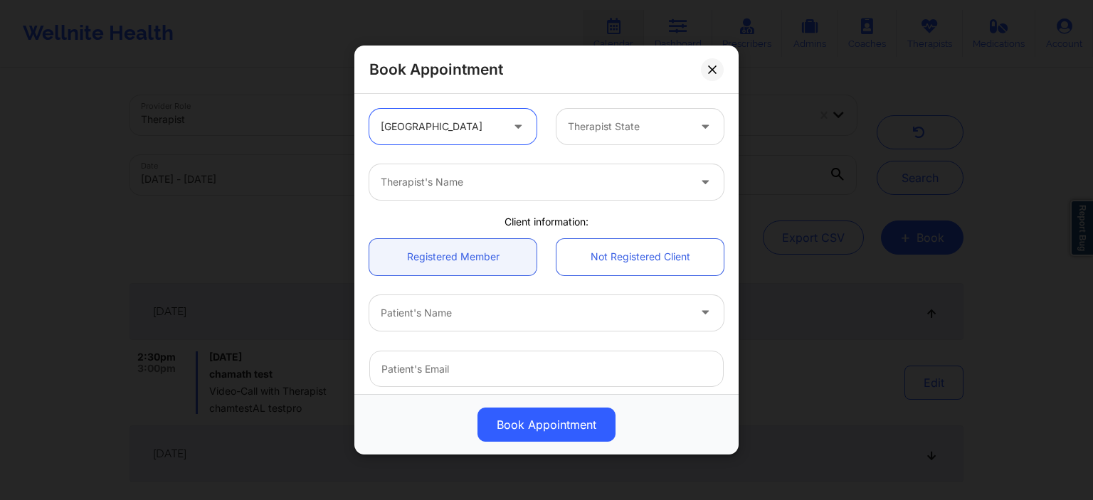
click at [472, 189] on div at bounding box center [534, 182] width 307 height 17
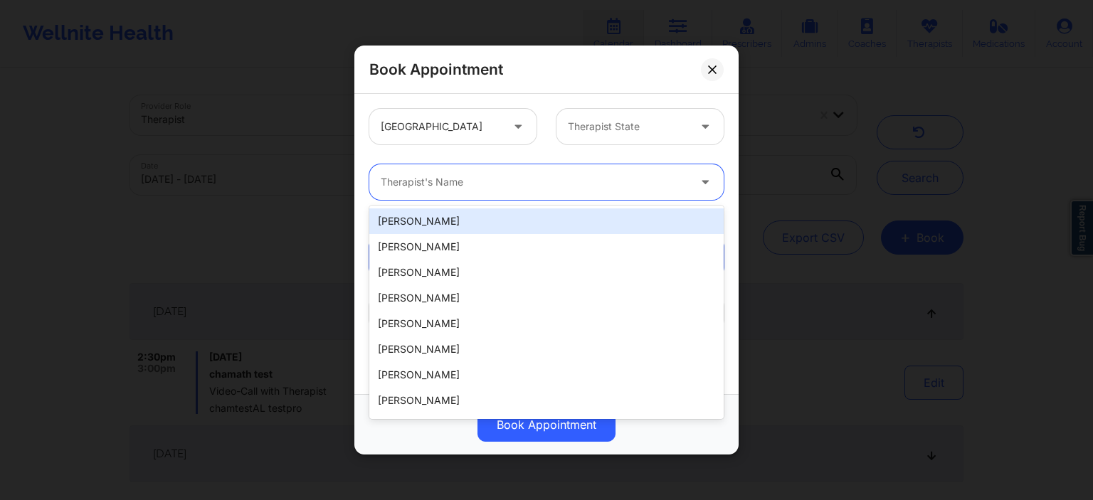
click at [499, 122] on div at bounding box center [441, 126] width 120 height 17
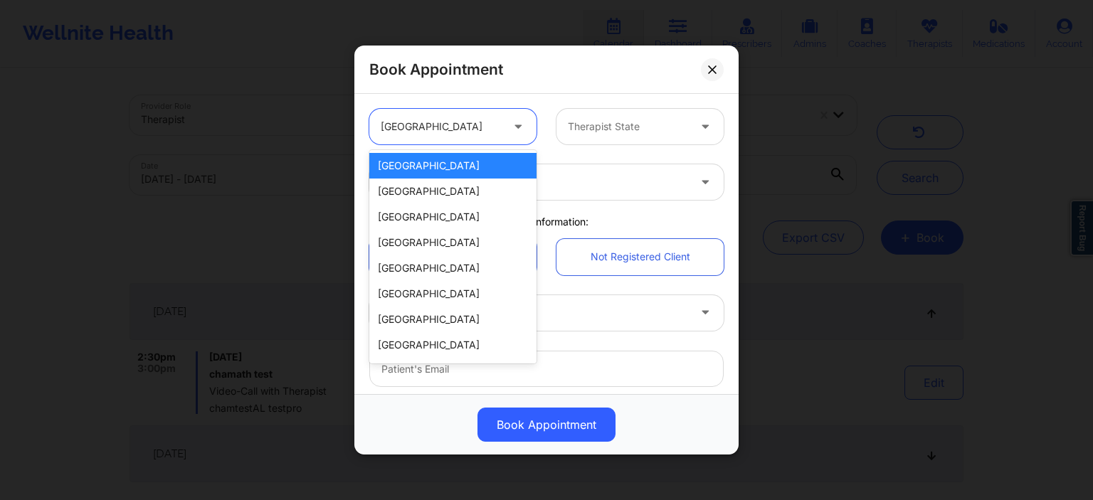
click at [576, 184] on div at bounding box center [534, 182] width 307 height 17
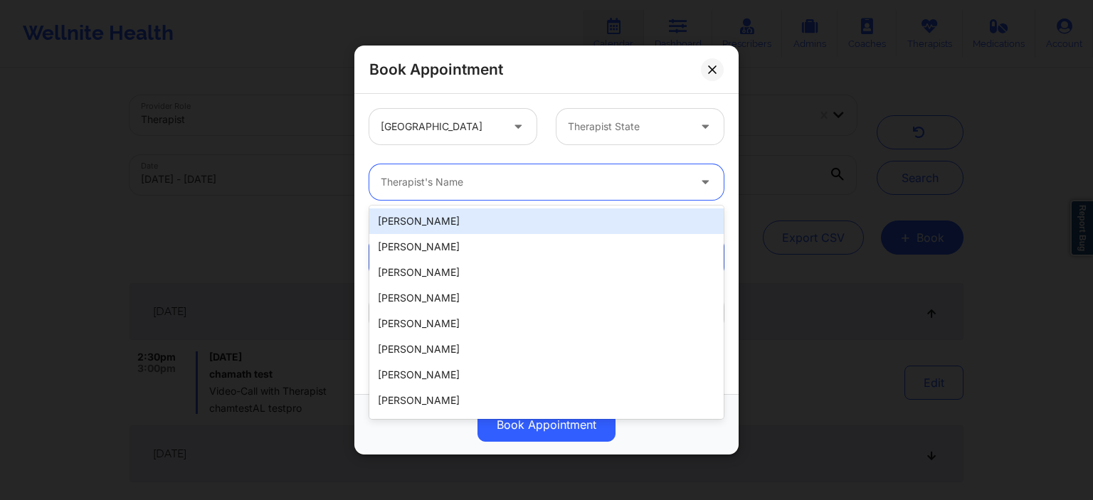
click at [576, 184] on div at bounding box center [534, 182] width 307 height 17
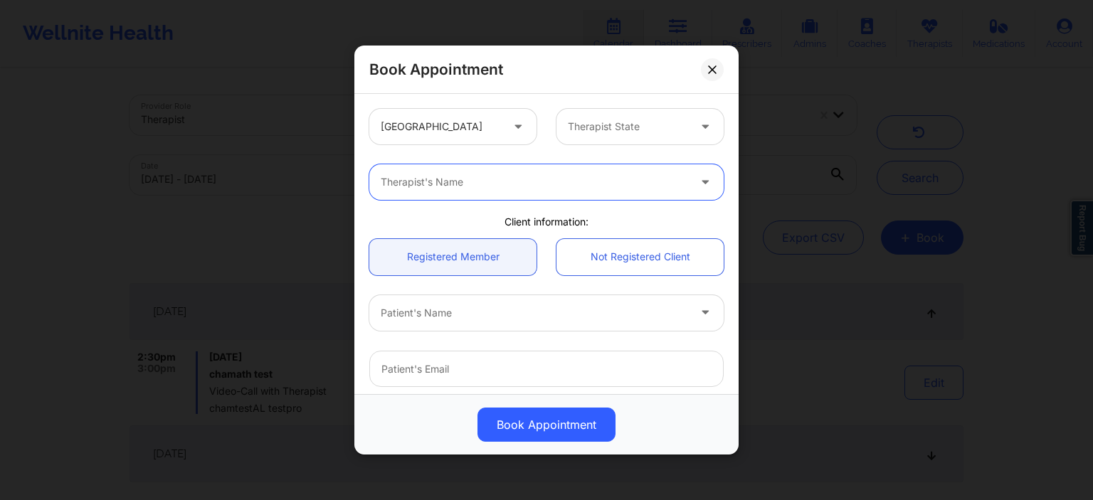
click at [486, 131] on div at bounding box center [441, 126] width 120 height 17
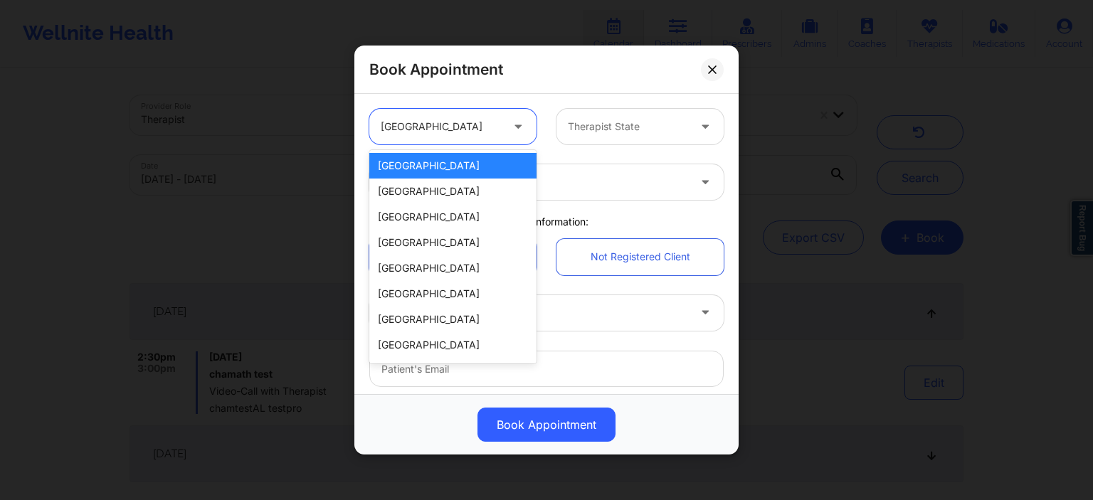
click at [554, 189] on div at bounding box center [534, 182] width 307 height 17
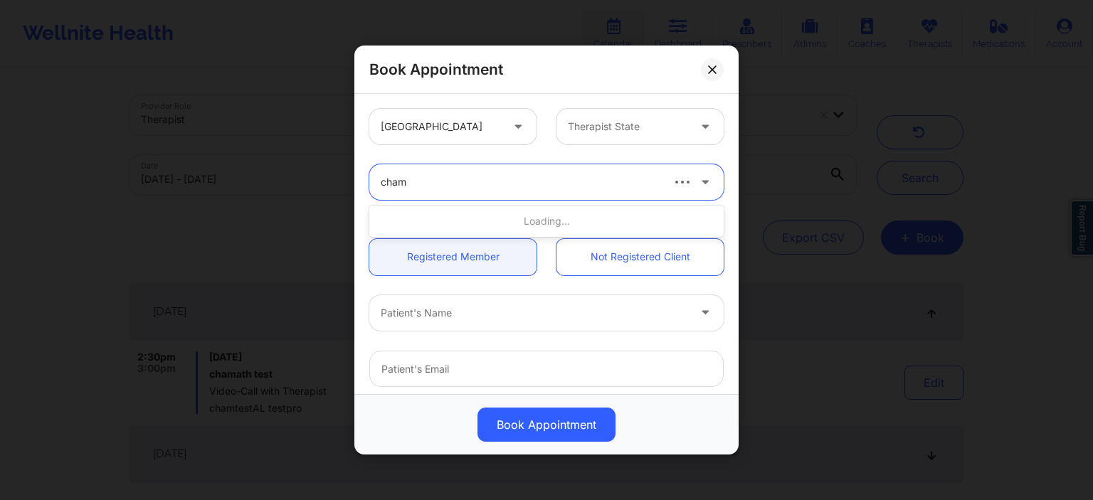
type input "chama"
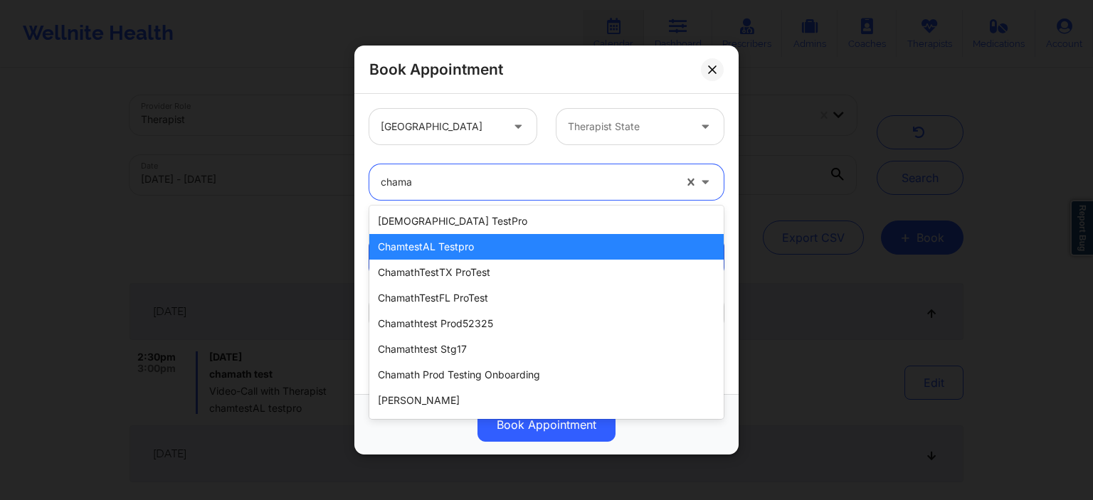
click at [444, 253] on div "chamtestAL testpro" at bounding box center [546, 247] width 354 height 26
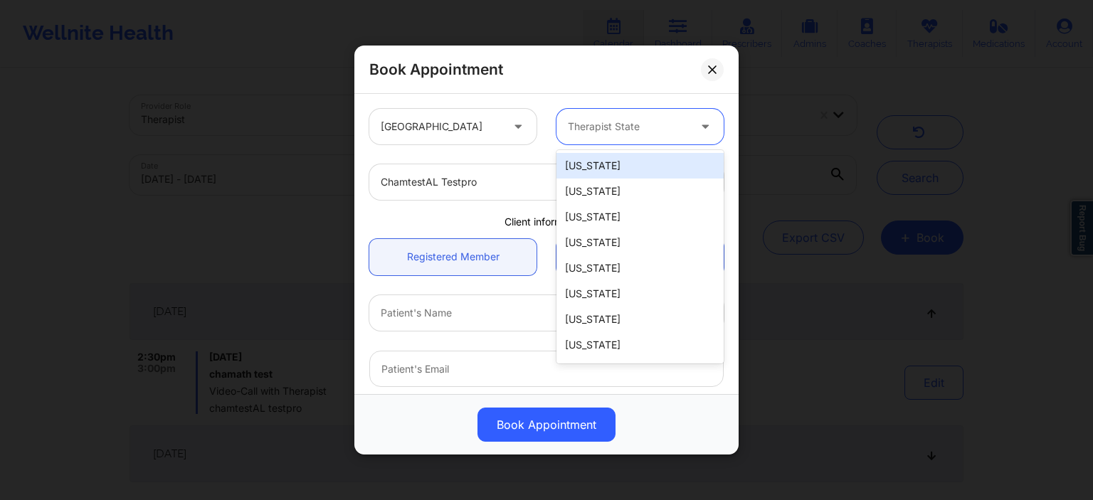
click at [591, 127] on div at bounding box center [628, 126] width 120 height 17
click at [603, 166] on div "[US_STATE]" at bounding box center [639, 166] width 167 height 26
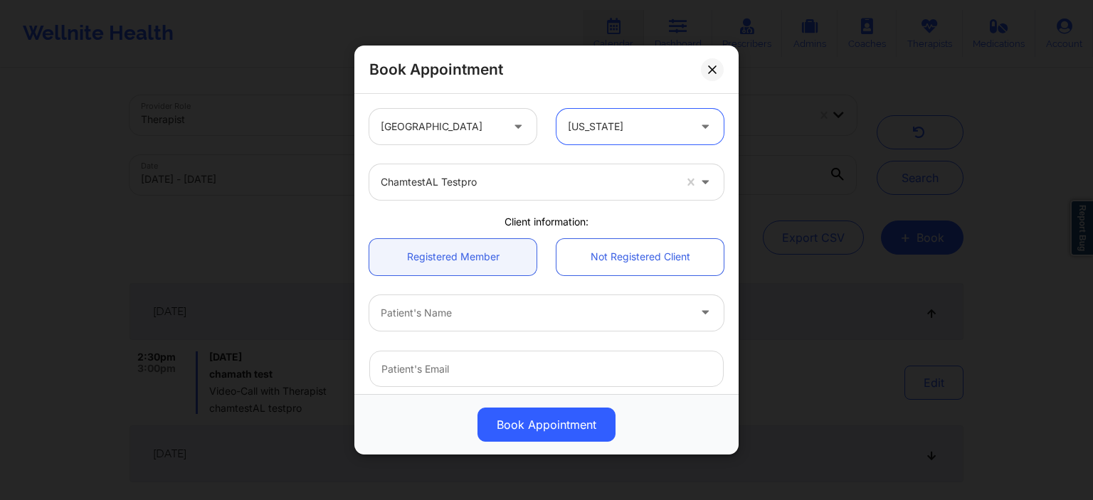
click at [567, 169] on div "chamtestAL testpro" at bounding box center [527, 182] width 293 height 36
click at [565, 161] on div "chamtestAL testpro" at bounding box center [546, 181] width 374 height 55
click at [716, 70] on icon at bounding box center [712, 69] width 9 height 9
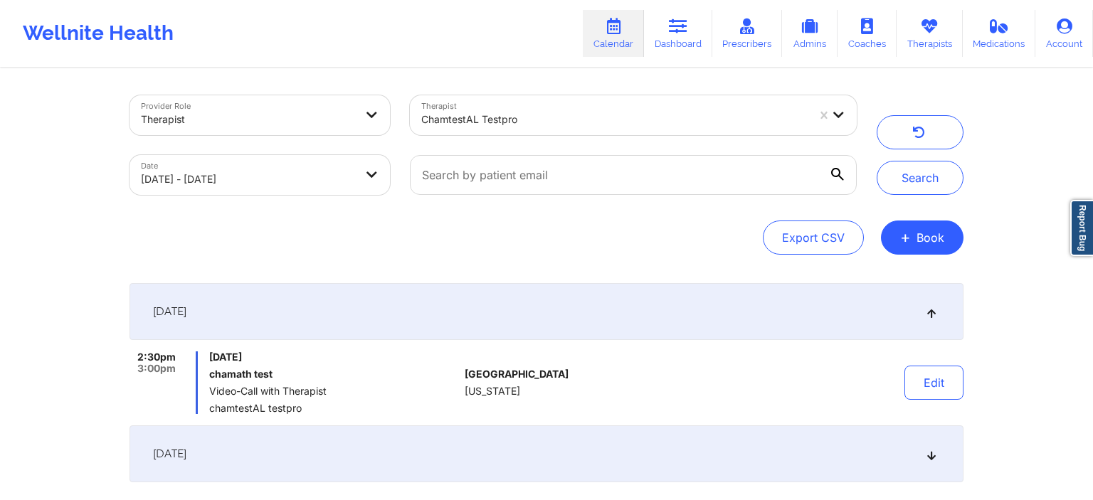
drag, startPoint x: 0, startPoint y: 231, endPoint x: 9, endPoint y: 228, distance: 9.5
click at [0, 230] on div "Provider Role Therapist Therapist chamtestAL testpro Date [DATE] - [DATE] Searc…" at bounding box center [546, 285] width 1093 height 570
click at [921, 44] on link "Therapists" at bounding box center [929, 33] width 66 height 47
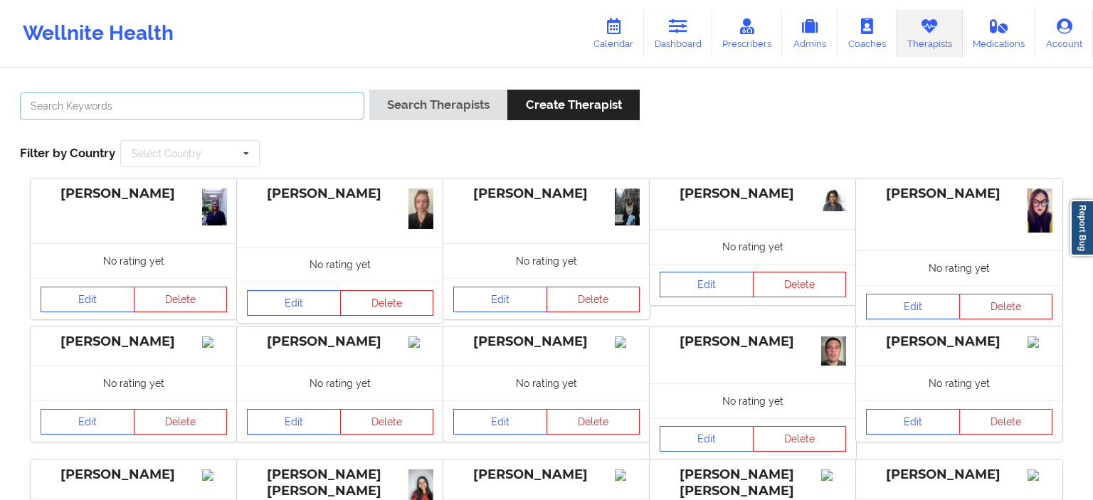
click at [137, 102] on input "text" at bounding box center [192, 105] width 344 height 27
type input "[DEMOGRAPHIC_DATA] pro"
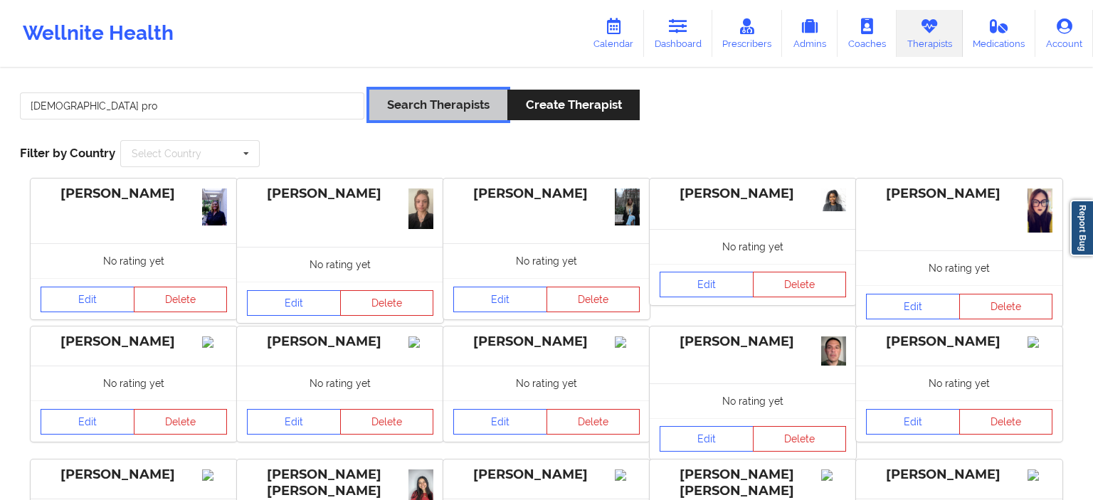
click at [393, 109] on button "Search Therapists" at bounding box center [438, 105] width 138 height 31
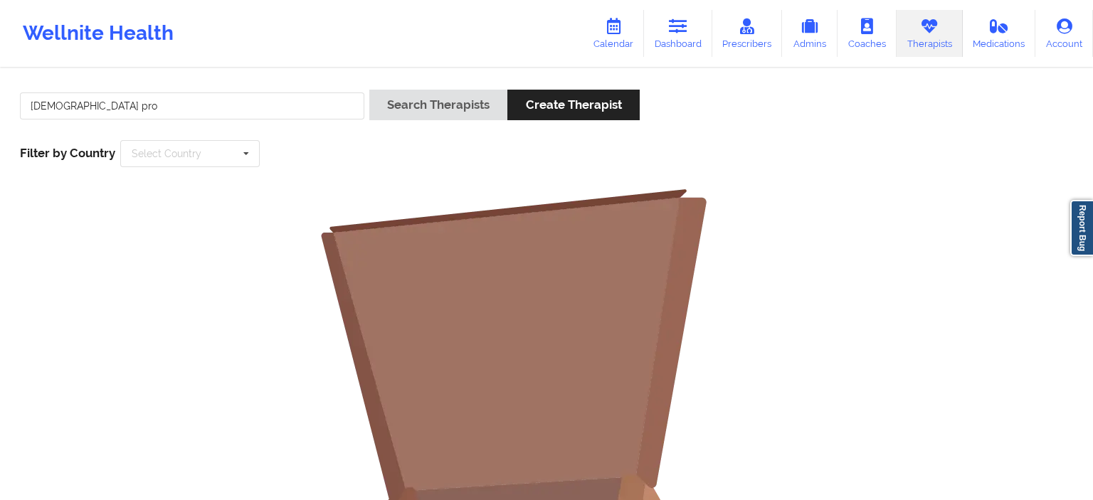
click at [925, 38] on link "Therapists" at bounding box center [929, 33] width 66 height 47
click at [266, 107] on input "[DEMOGRAPHIC_DATA] pro" at bounding box center [192, 105] width 344 height 27
drag, startPoint x: 46, startPoint y: 98, endPoint x: 0, endPoint y: 84, distance: 47.7
click at [20, 92] on input "[DEMOGRAPHIC_DATA] pro" at bounding box center [192, 105] width 344 height 27
paste input "[EMAIL_ADDRESS][DOMAIN_NAME]"
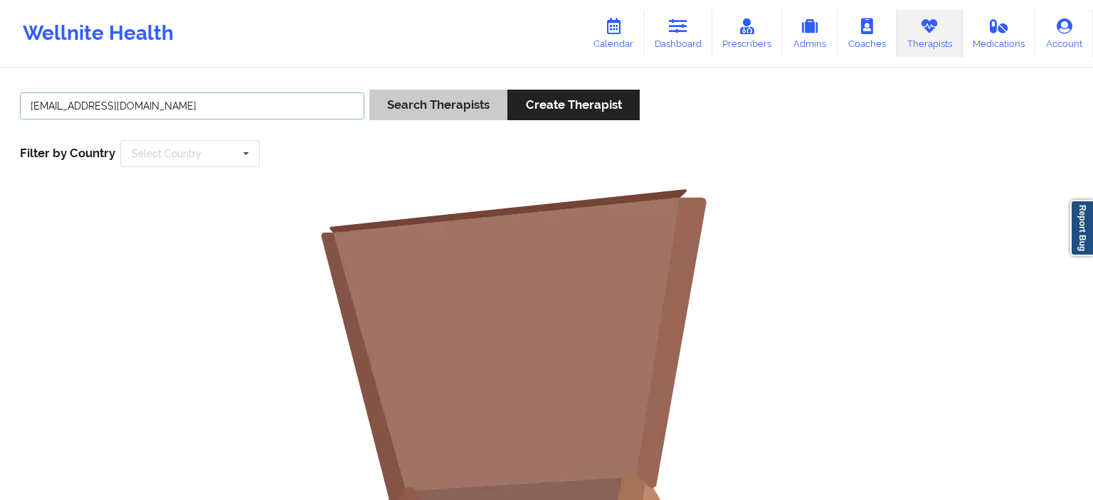
type input "[EMAIL_ADDRESS][DOMAIN_NAME]"
click at [450, 117] on button "Search Therapists" at bounding box center [438, 105] width 138 height 31
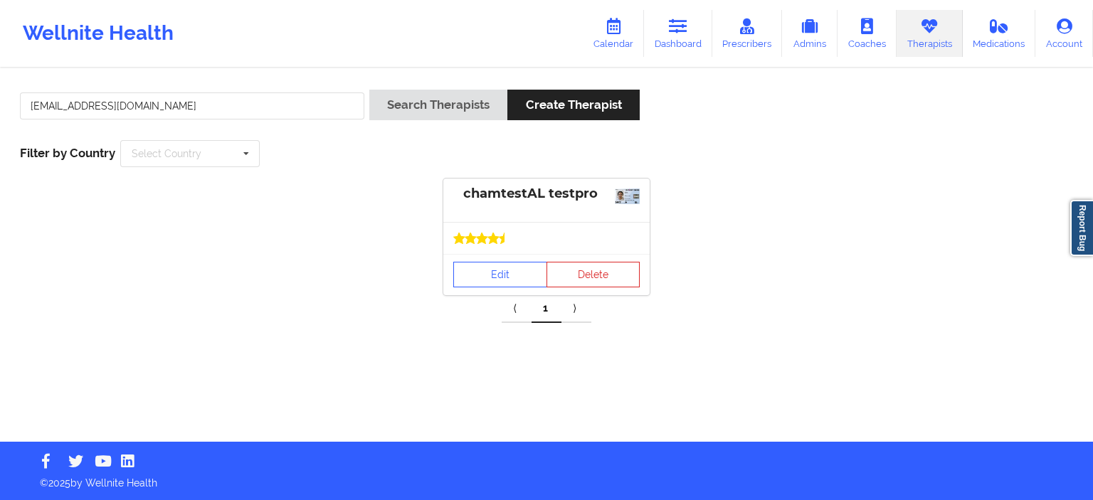
click at [534, 214] on div "chamtestAL testpro" at bounding box center [546, 200] width 206 height 43
click at [490, 269] on link "Edit" at bounding box center [500, 275] width 94 height 26
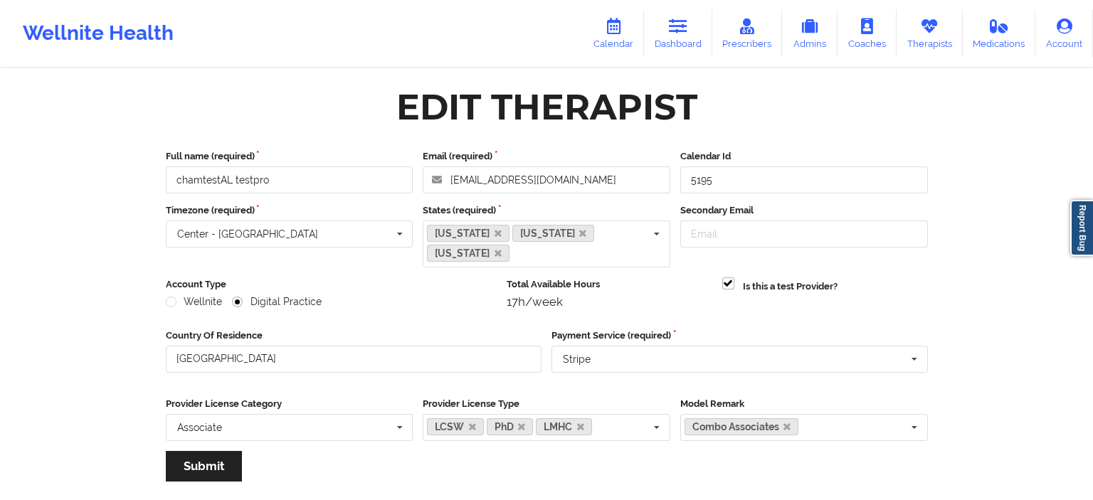
click at [582, 50] on div "Wellnite Health Calendar Dashboard Prescribers Admins Coaches Therapists Medica…" at bounding box center [546, 33] width 1093 height 57
click at [606, 50] on link "Calendar" at bounding box center [613, 33] width 61 height 47
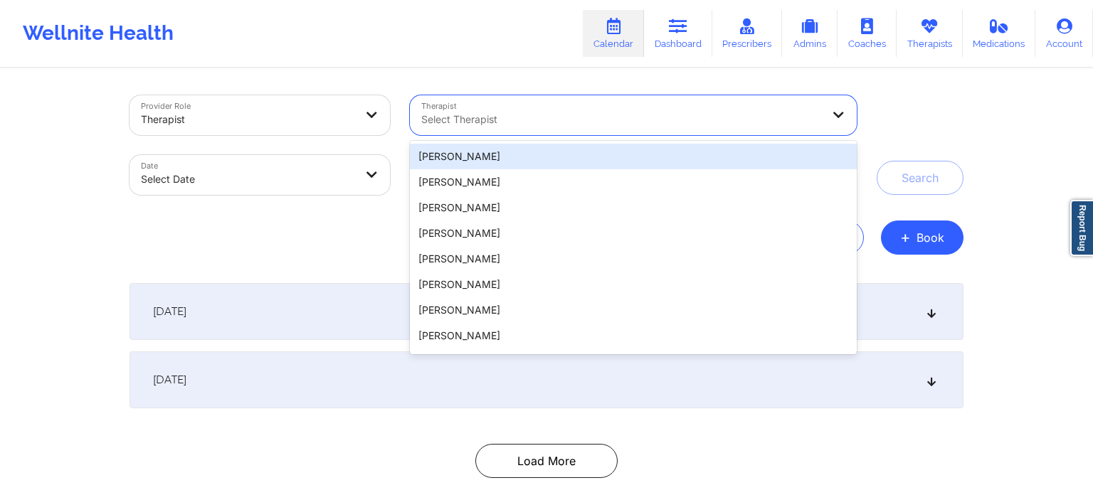
click at [461, 134] on div "Select Therapist" at bounding box center [616, 115] width 413 height 40
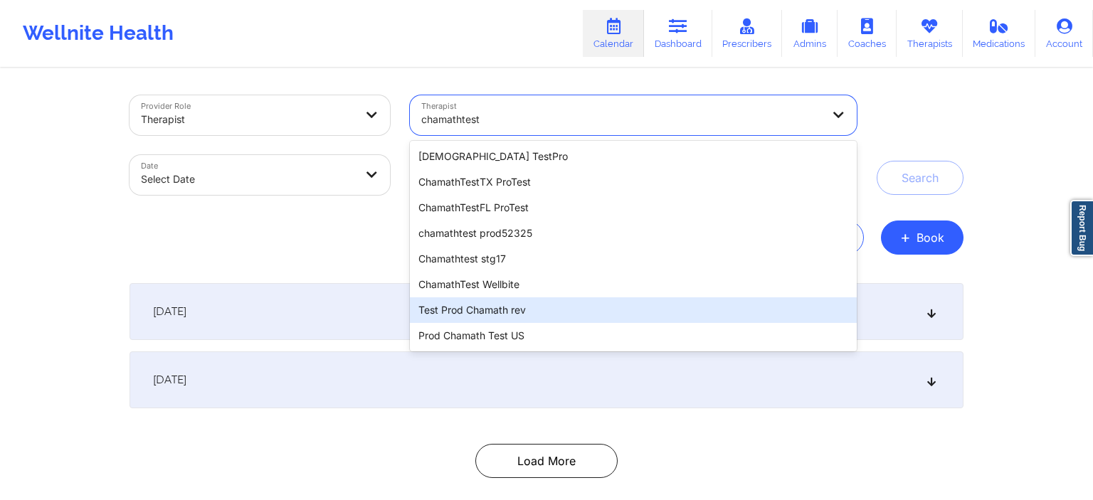
type input "chamathtest"
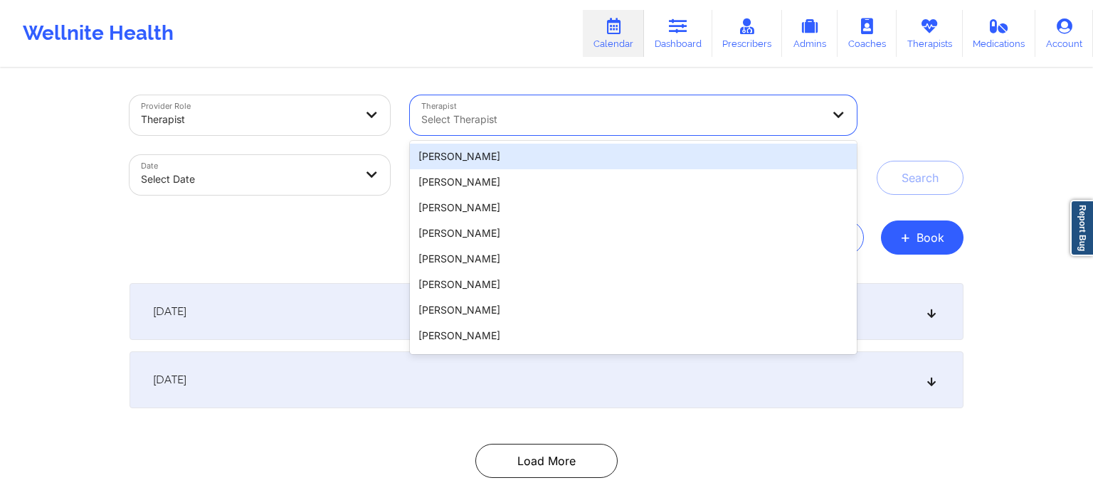
click at [478, 112] on div at bounding box center [621, 119] width 401 height 17
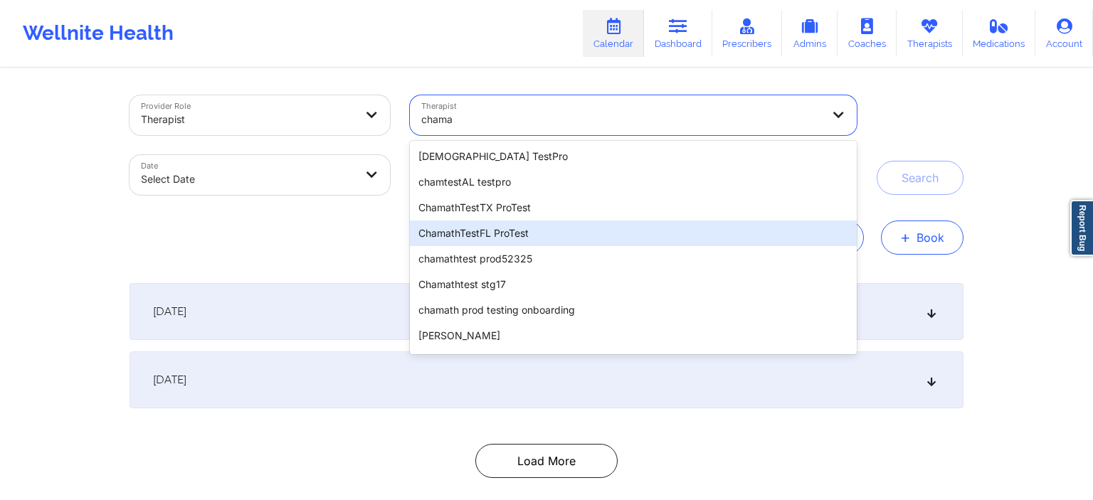
type input "chama"
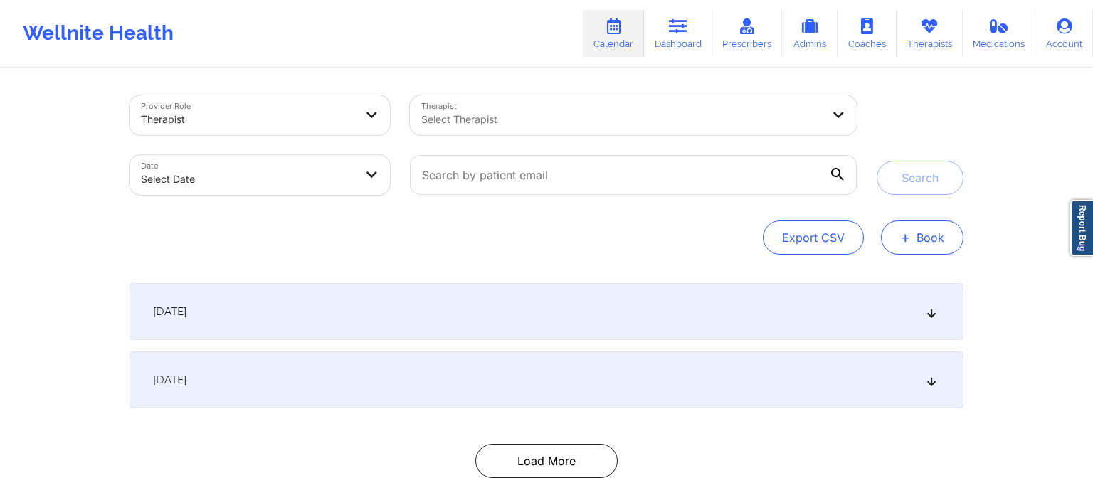
click at [929, 246] on button "+ Book" at bounding box center [922, 238] width 83 height 34
click at [913, 230] on button "+ Book" at bounding box center [922, 238] width 83 height 34
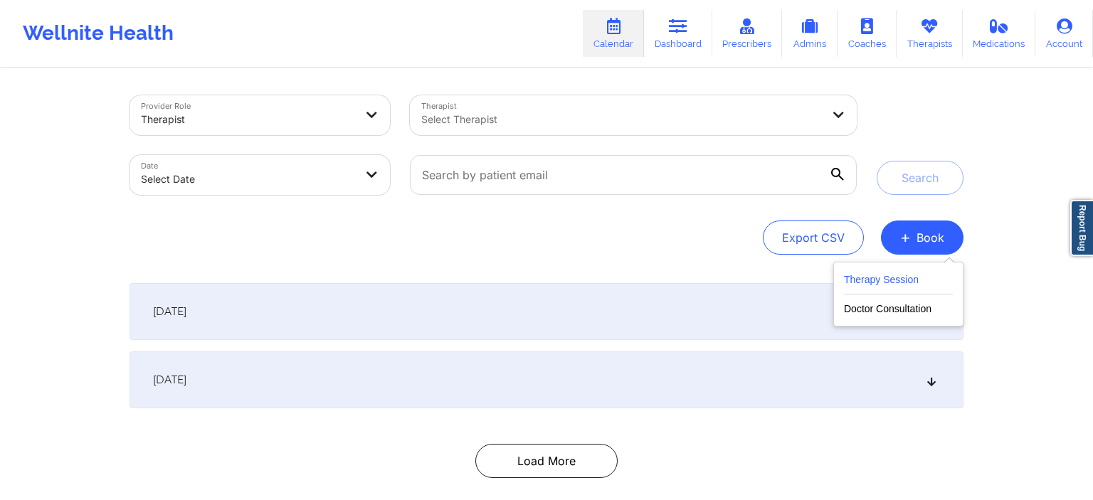
drag, startPoint x: 898, startPoint y: 269, endPoint x: 894, endPoint y: 278, distance: 9.9
click at [894, 278] on div "Therapy Session Doctor Consultation" at bounding box center [898, 294] width 130 height 65
click at [894, 278] on button "Therapy Session" at bounding box center [898, 282] width 109 height 23
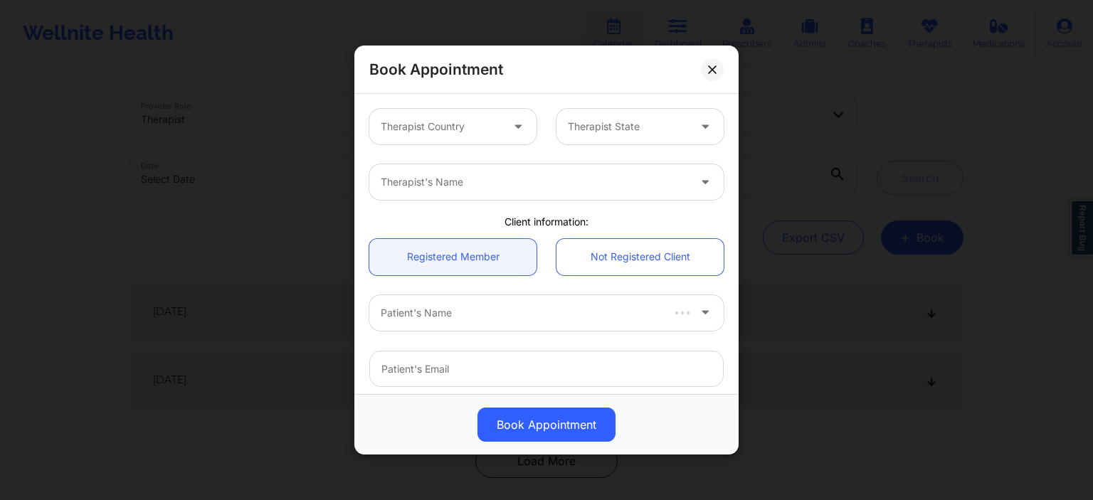
click at [483, 183] on div at bounding box center [534, 182] width 307 height 17
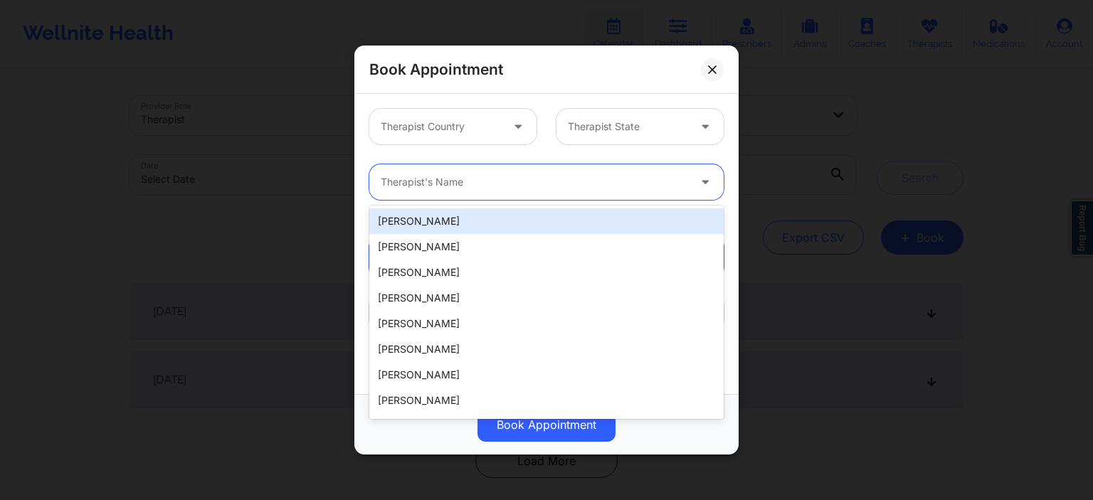
click at [493, 186] on div at bounding box center [534, 182] width 307 height 17
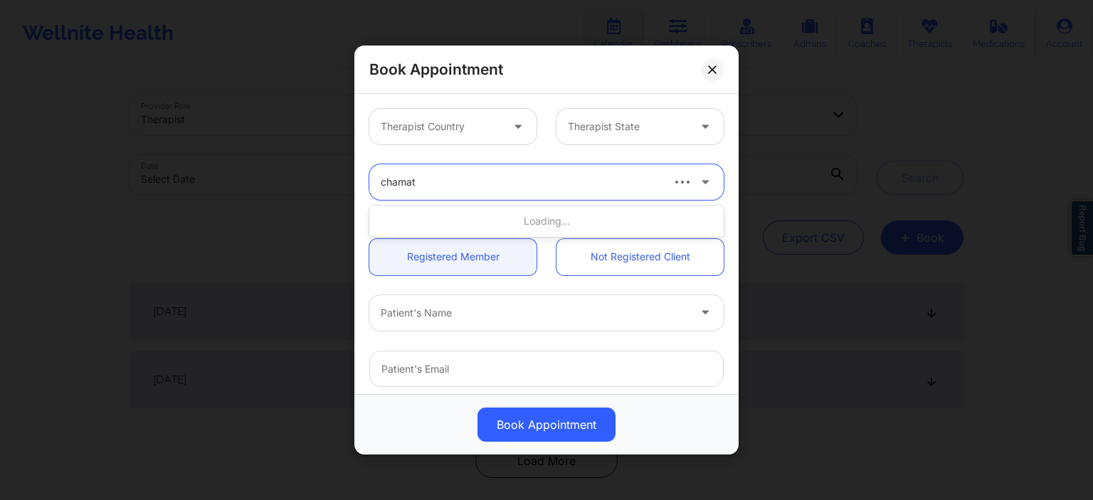
type input "chamath"
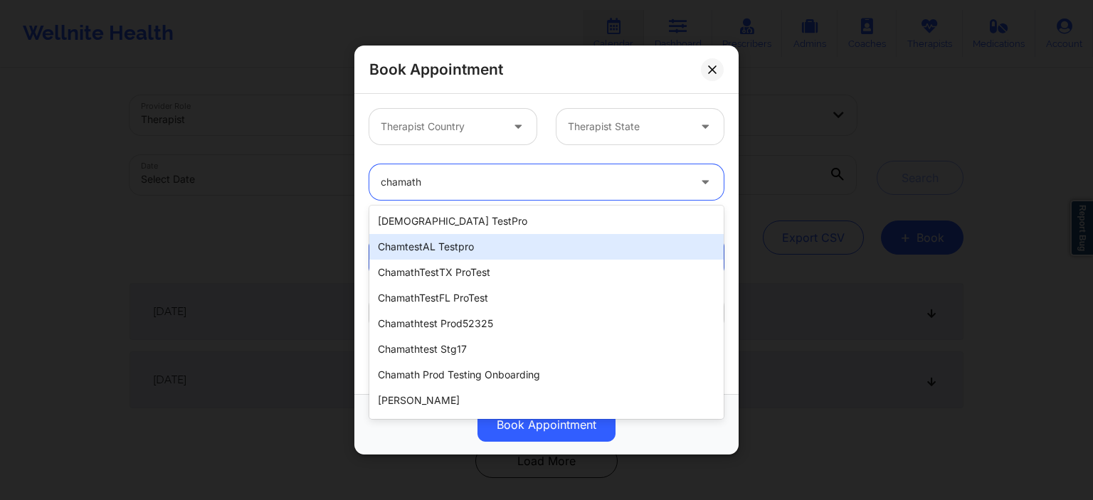
click at [449, 248] on div "chamtestAL testpro" at bounding box center [546, 247] width 354 height 26
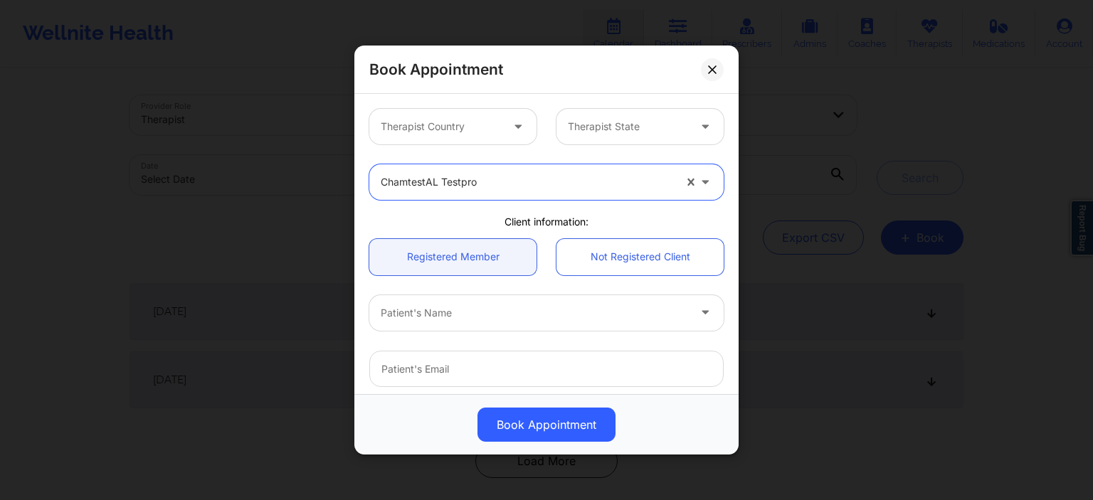
click at [448, 126] on div at bounding box center [441, 126] width 120 height 17
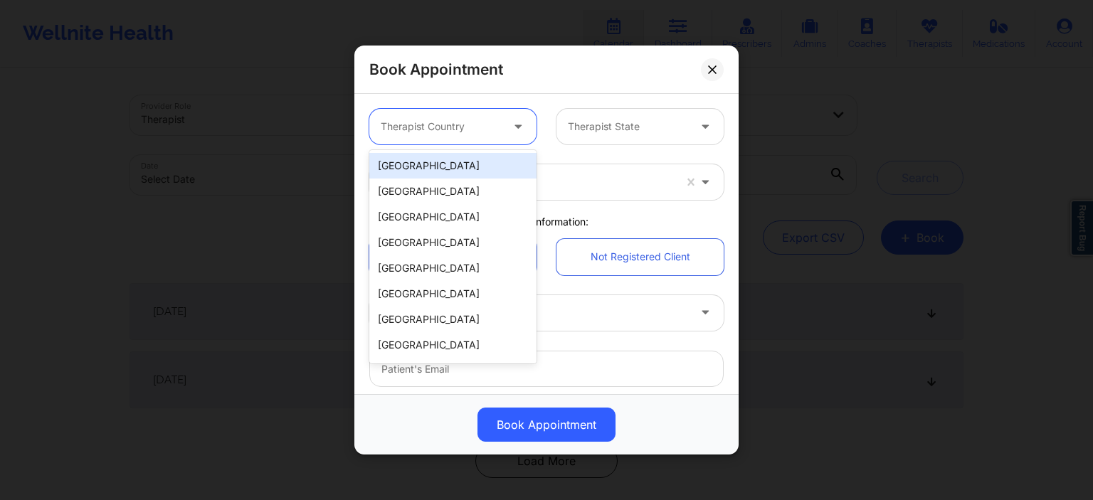
click at [443, 171] on div "[GEOGRAPHIC_DATA]" at bounding box center [452, 166] width 167 height 26
click at [455, 140] on div "[GEOGRAPHIC_DATA]" at bounding box center [441, 127] width 120 height 36
click at [608, 169] on div "Therapist's Name" at bounding box center [529, 182] width 320 height 36
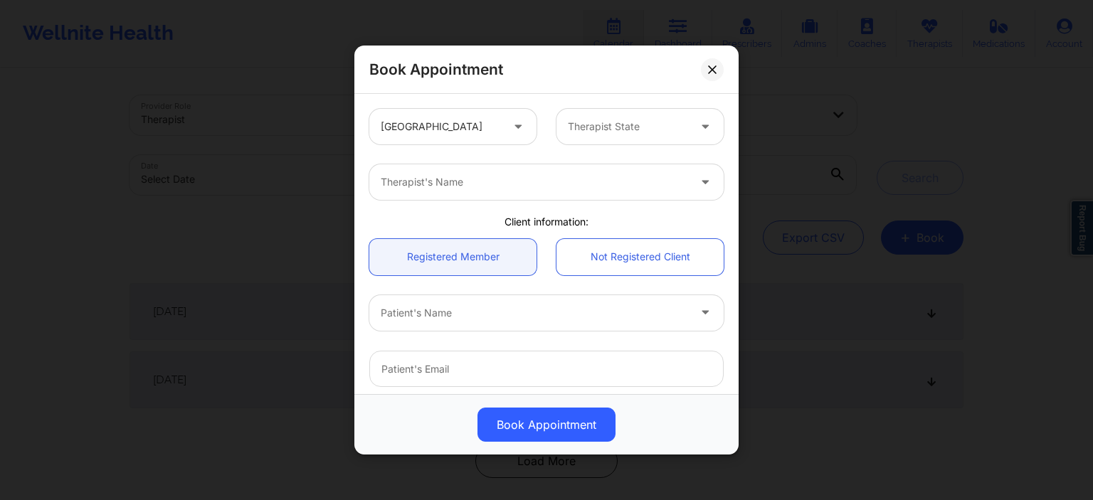
click at [606, 147] on div "United States Therapist State" at bounding box center [546, 126] width 374 height 55
click at [610, 138] on div "Therapist State" at bounding box center [622, 127] width 133 height 36
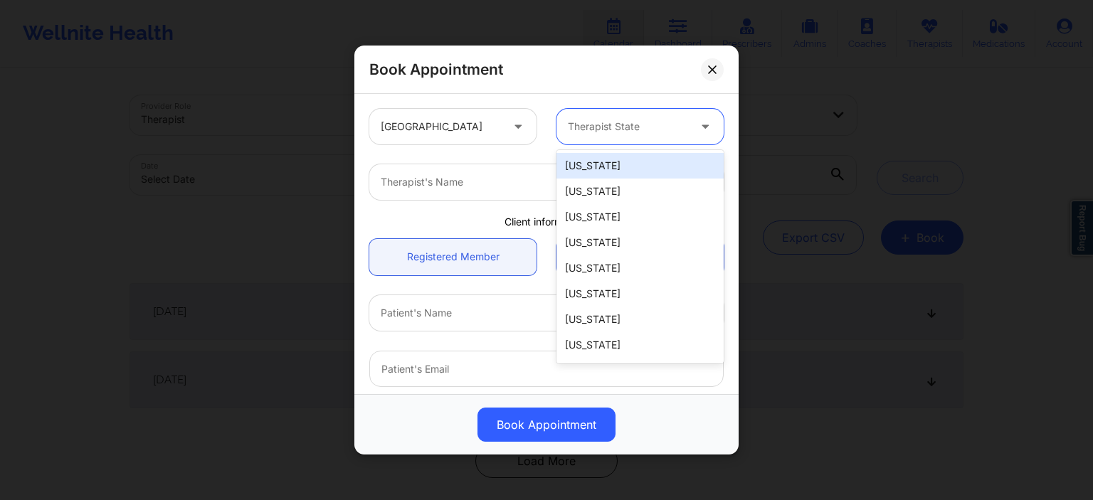
drag, startPoint x: 596, startPoint y: 172, endPoint x: 536, endPoint y: 191, distance: 62.8
click at [595, 172] on div "[US_STATE]" at bounding box center [639, 166] width 167 height 26
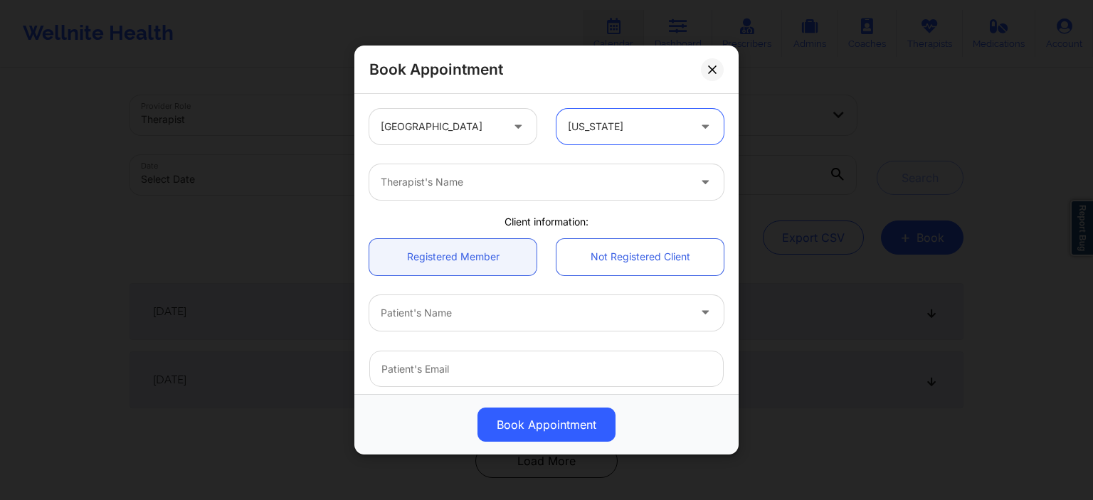
click at [470, 192] on div "Therapist's Name" at bounding box center [529, 182] width 320 height 36
type input "chamath"
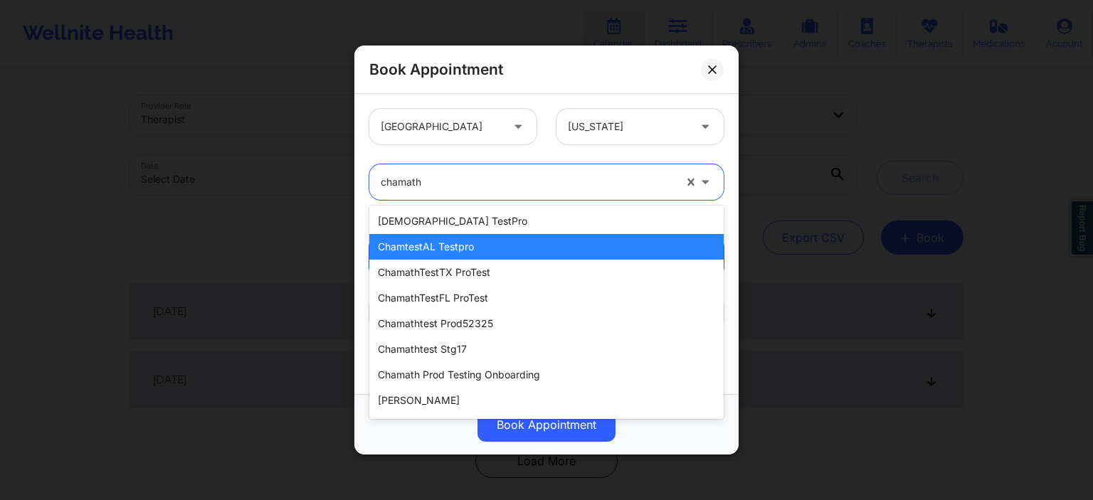
click at [440, 248] on div "chamtestAL testpro" at bounding box center [546, 247] width 354 height 26
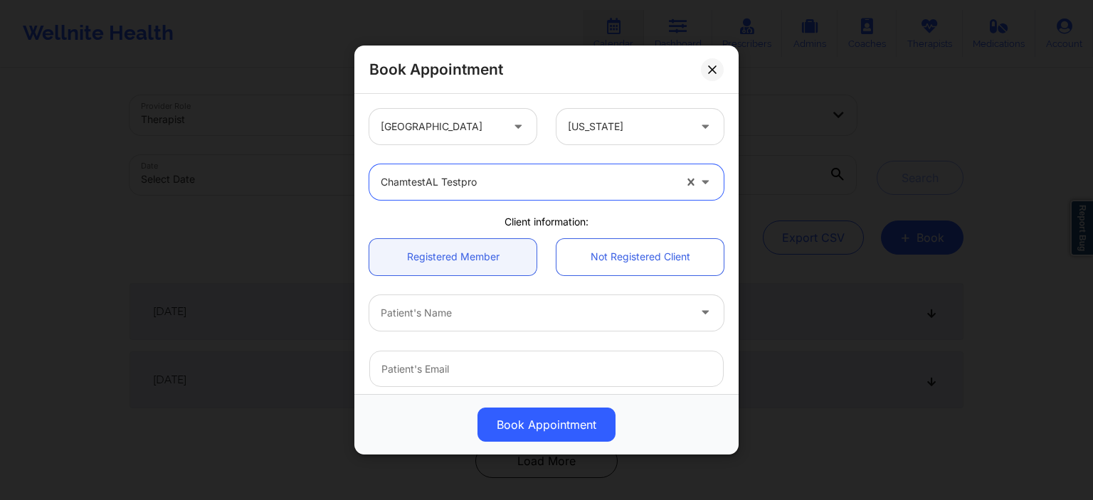
click at [495, 324] on div "Patient's Name" at bounding box center [529, 313] width 320 height 36
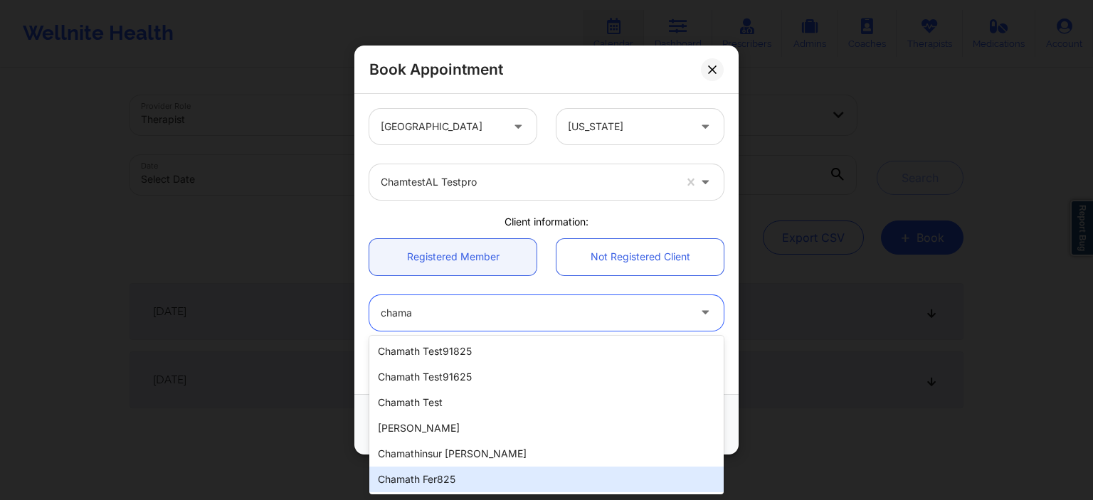
type input "chama"
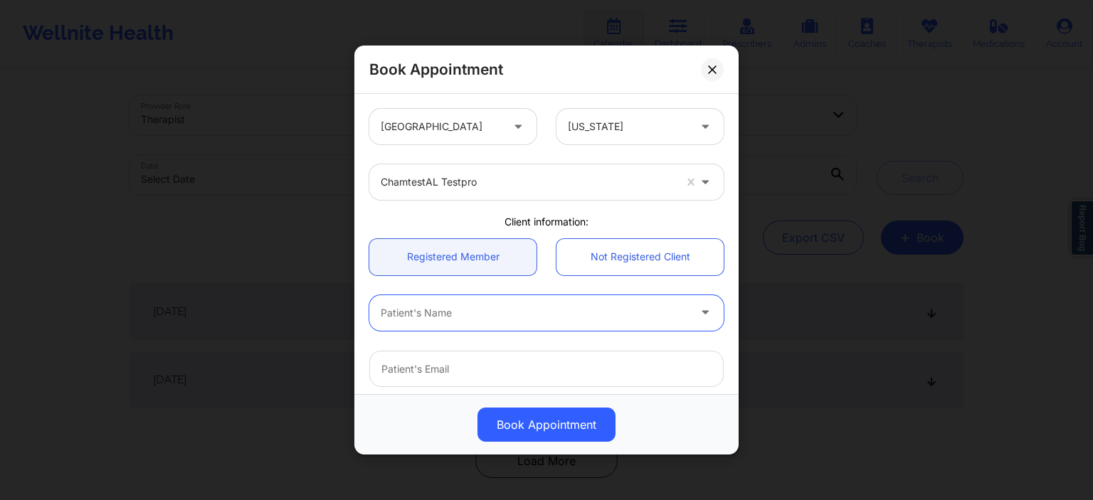
click at [491, 320] on div at bounding box center [534, 312] width 307 height 17
type input "chamath"
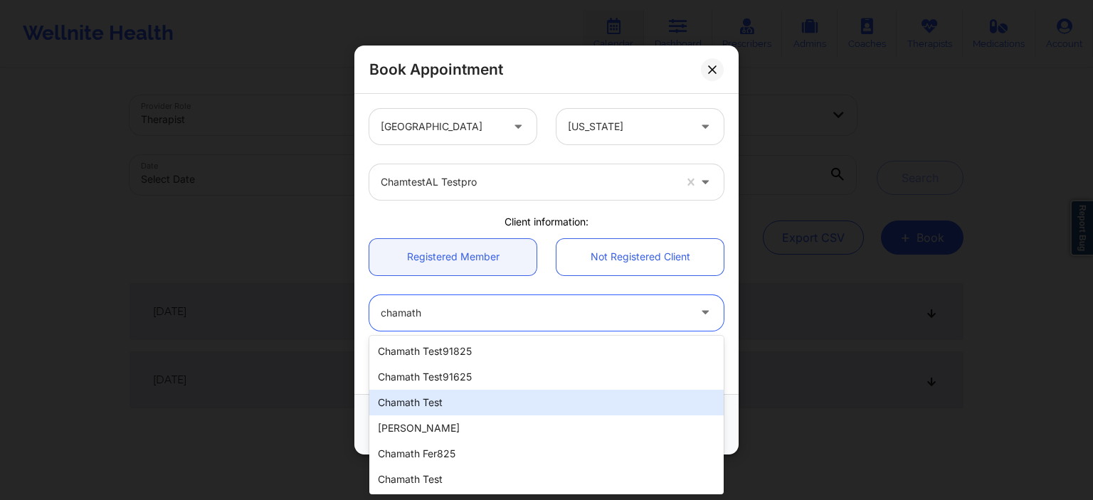
click at [476, 406] on div "chamath test" at bounding box center [546, 403] width 354 height 26
type input "[EMAIL_ADDRESS][DOMAIN_NAME]"
type input "[PHONE_NUMBER]"
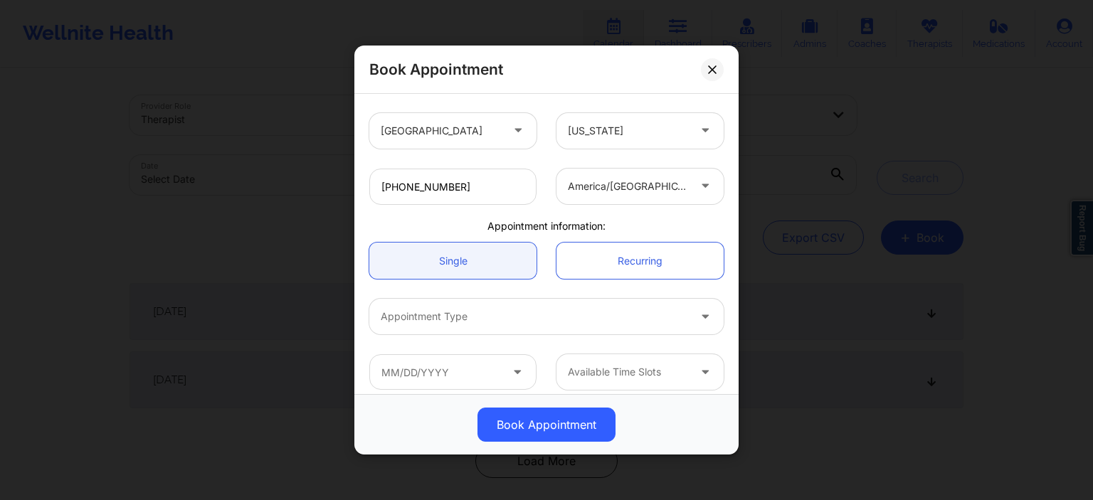
scroll to position [303, 0]
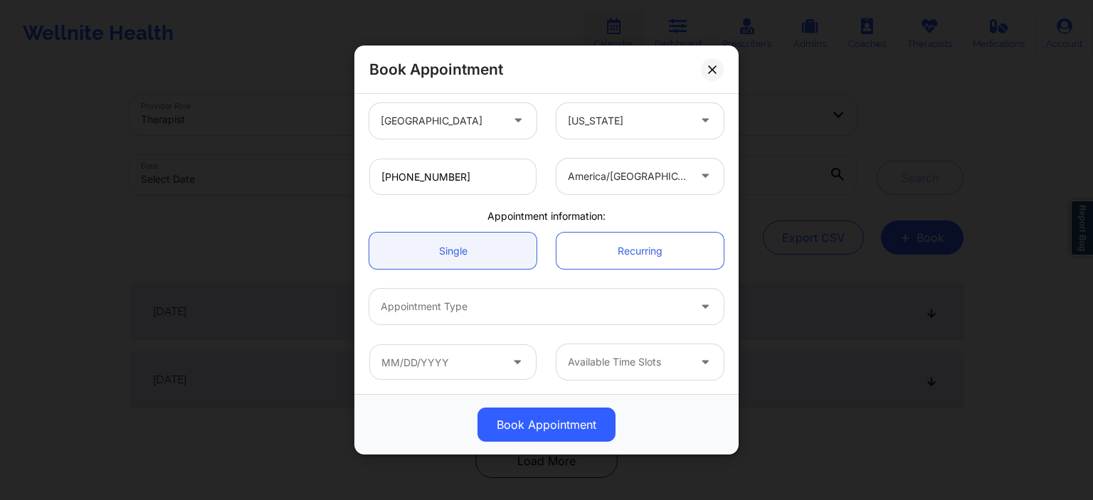
click at [465, 317] on div "Appointment Type" at bounding box center [529, 307] width 320 height 36
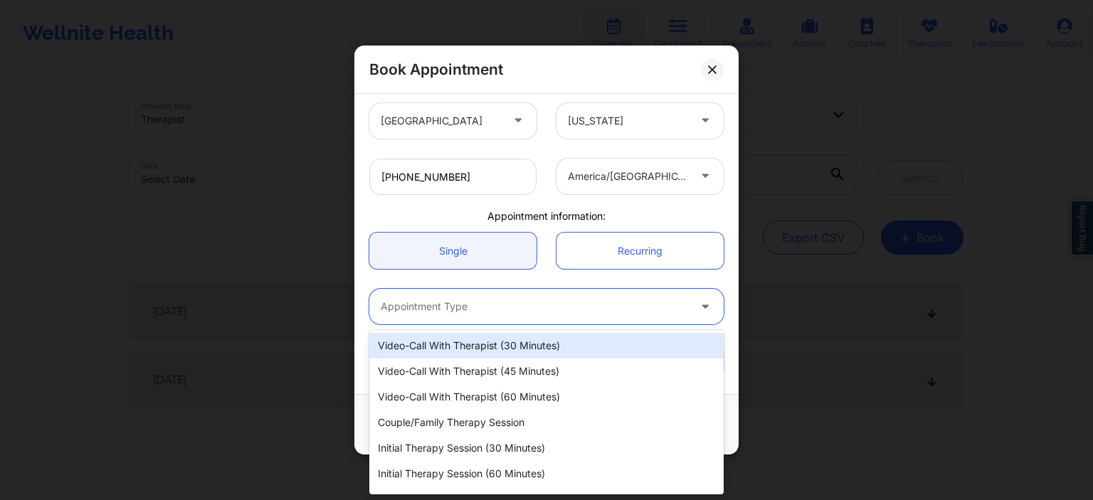
click at [454, 351] on div "Video-Call with Therapist (30 minutes)" at bounding box center [546, 346] width 354 height 26
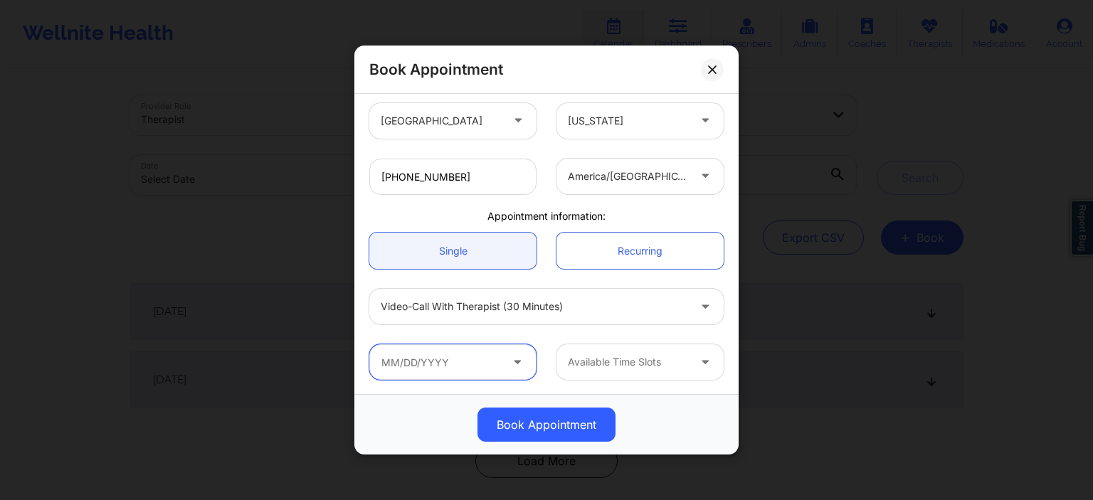
click at [443, 357] on input "text" at bounding box center [452, 362] width 167 height 36
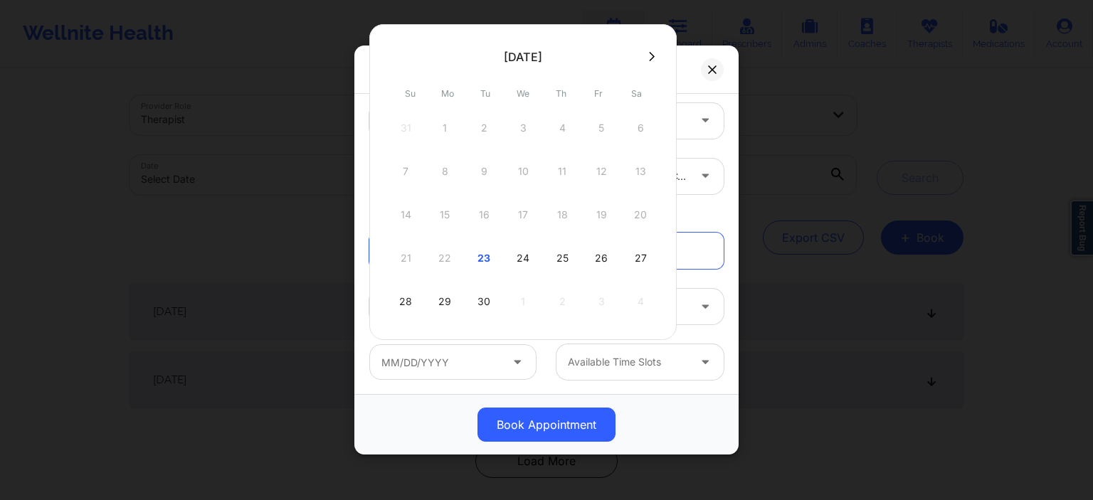
click at [647, 51] on button at bounding box center [652, 57] width 14 height 12
click at [568, 176] on div "9" at bounding box center [562, 172] width 36 height 40
type input "[DATE]"
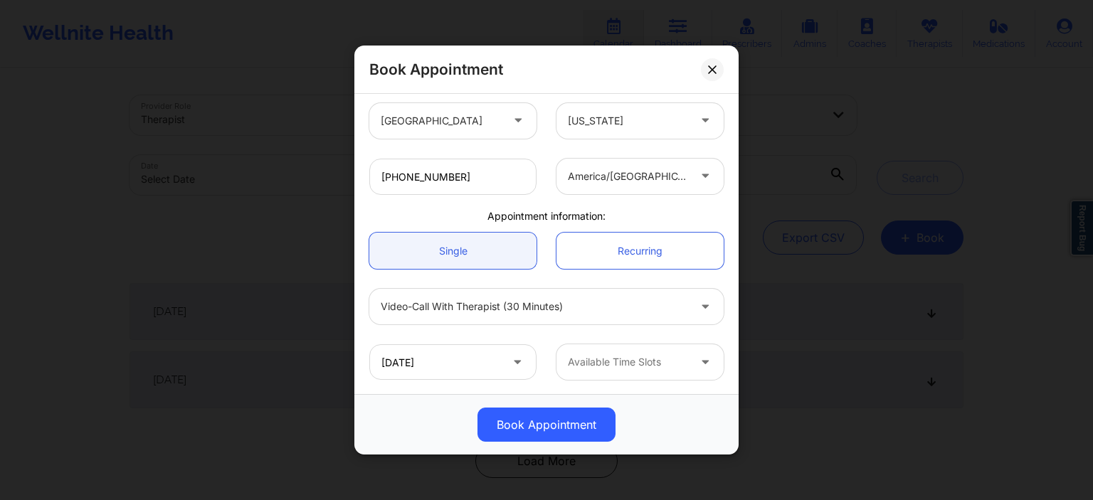
click at [628, 367] on div at bounding box center [628, 362] width 120 height 17
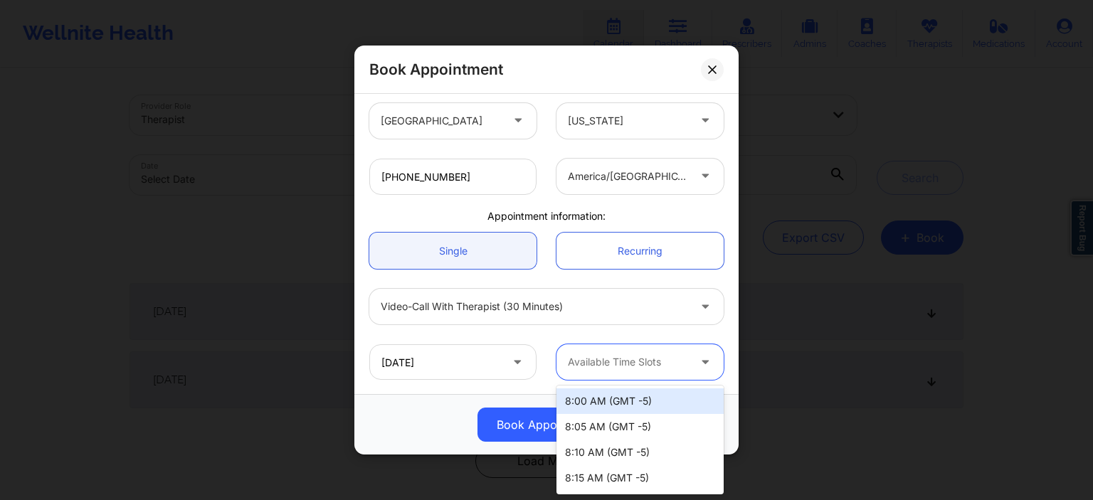
click at [619, 400] on div "8:00 AM (GMT -5)" at bounding box center [639, 401] width 167 height 26
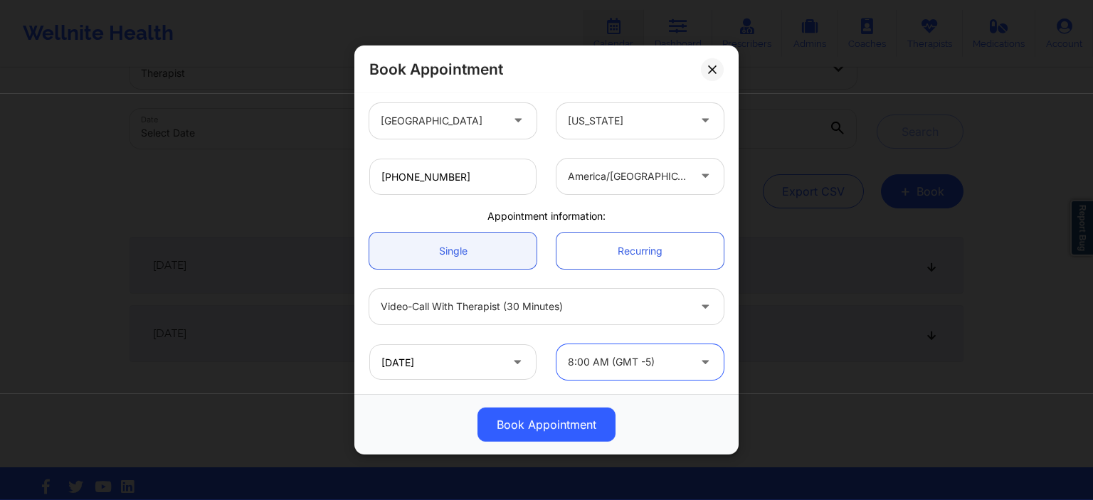
scroll to position [71, 0]
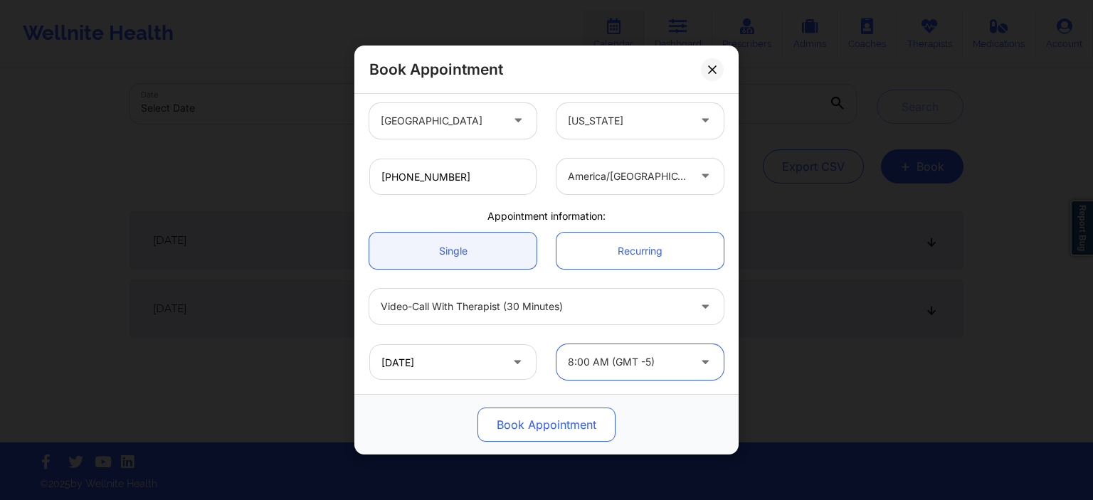
click at [549, 436] on button "Book Appointment" at bounding box center [546, 425] width 138 height 34
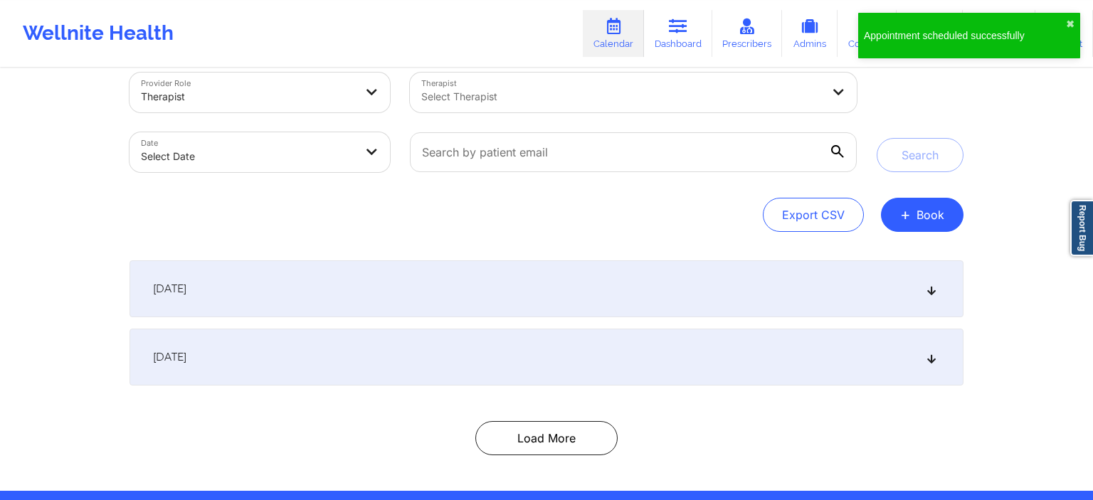
scroll to position [0, 0]
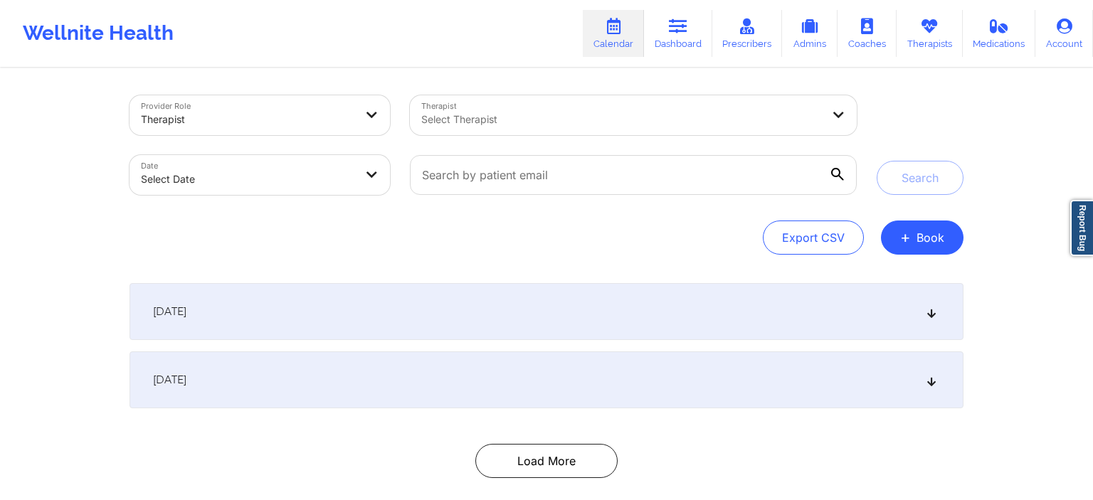
click at [507, 118] on div at bounding box center [621, 119] width 401 height 17
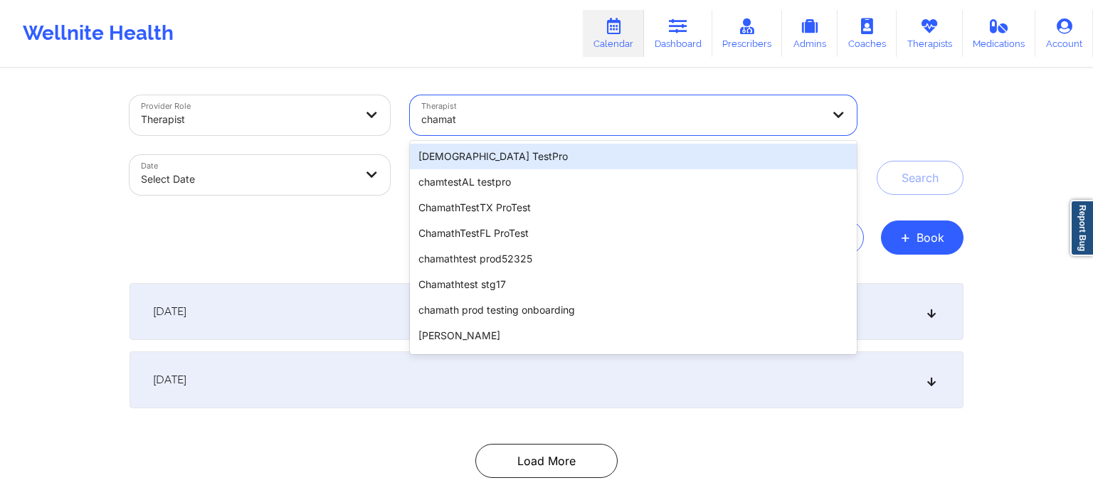
type input "chamath"
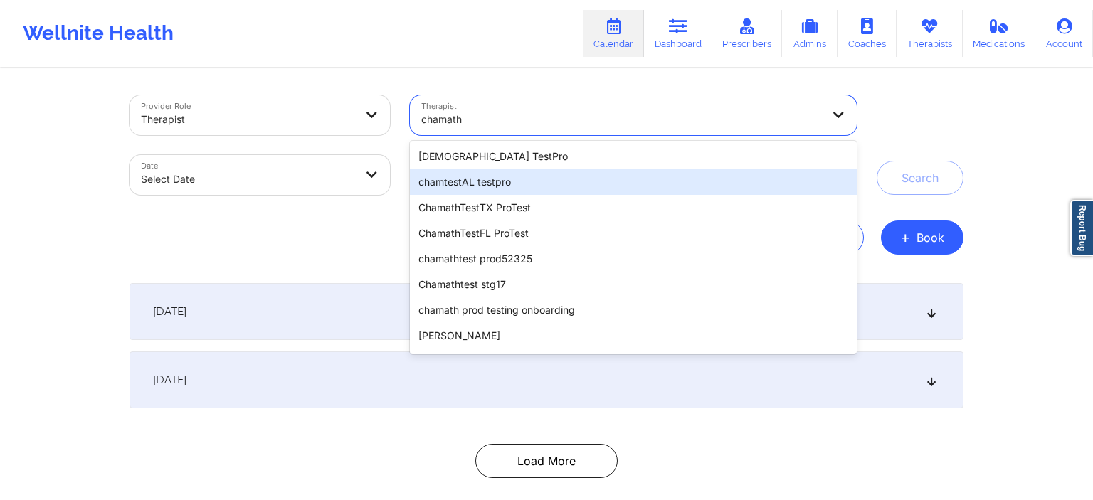
drag, startPoint x: 528, startPoint y: 182, endPoint x: 385, endPoint y: 201, distance: 144.2
click at [527, 182] on div "chamtestAL testpro" at bounding box center [633, 182] width 447 height 26
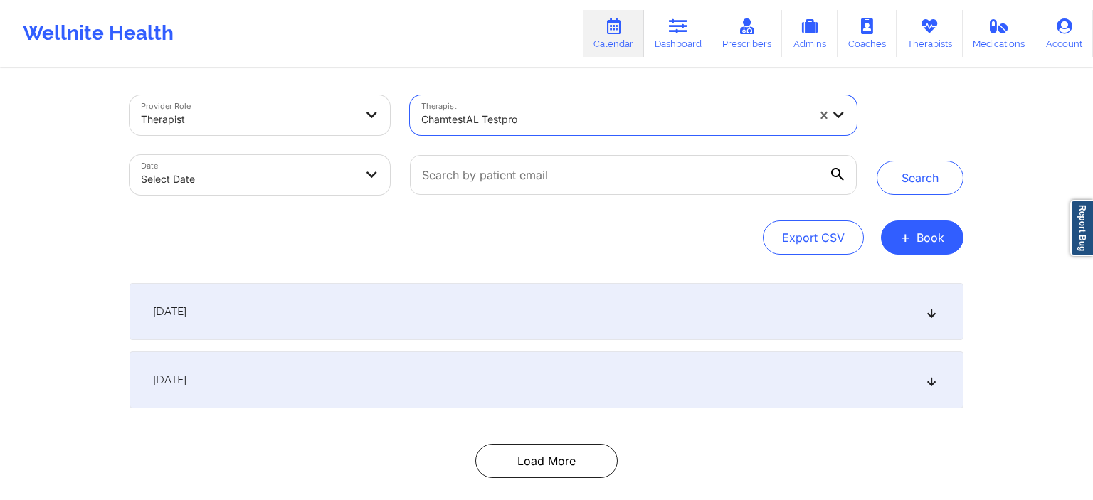
click at [260, 175] on body "Wellnite Health Calendar Dashboard Prescribers Admins Coaches Therapists Medica…" at bounding box center [546, 250] width 1093 height 500
select select "2025-8"
select select "2025-9"
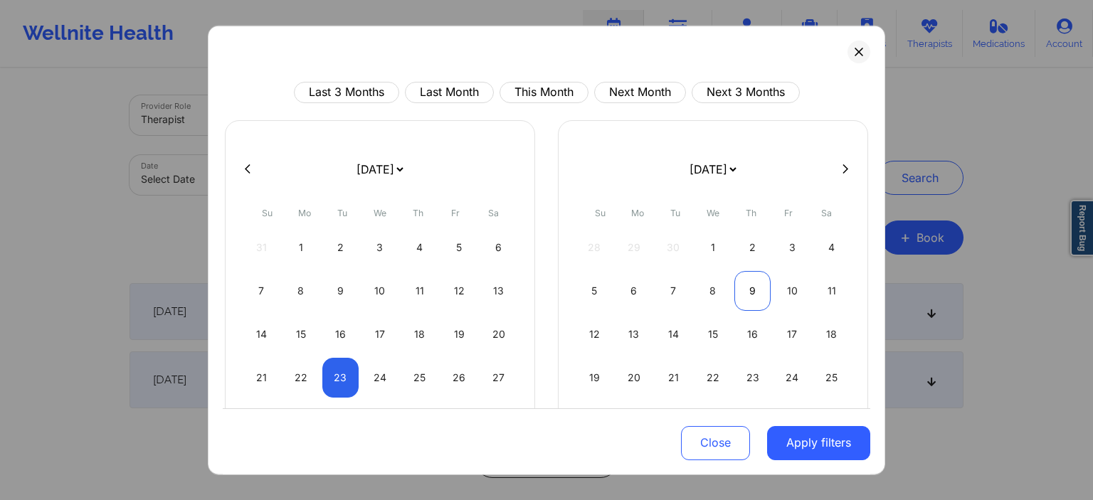
click at [750, 298] on div "9" at bounding box center [752, 290] width 36 height 40
select select "2025-9"
select select "2025-10"
select select "2025-9"
select select "2025-10"
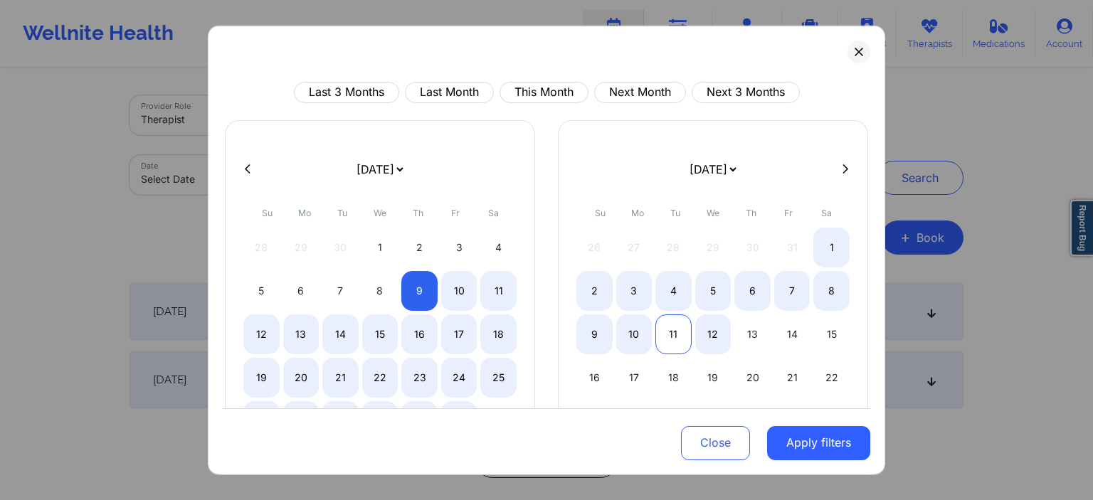
select select "2025-9"
select select "2025-10"
select select "2025-9"
select select "2025-10"
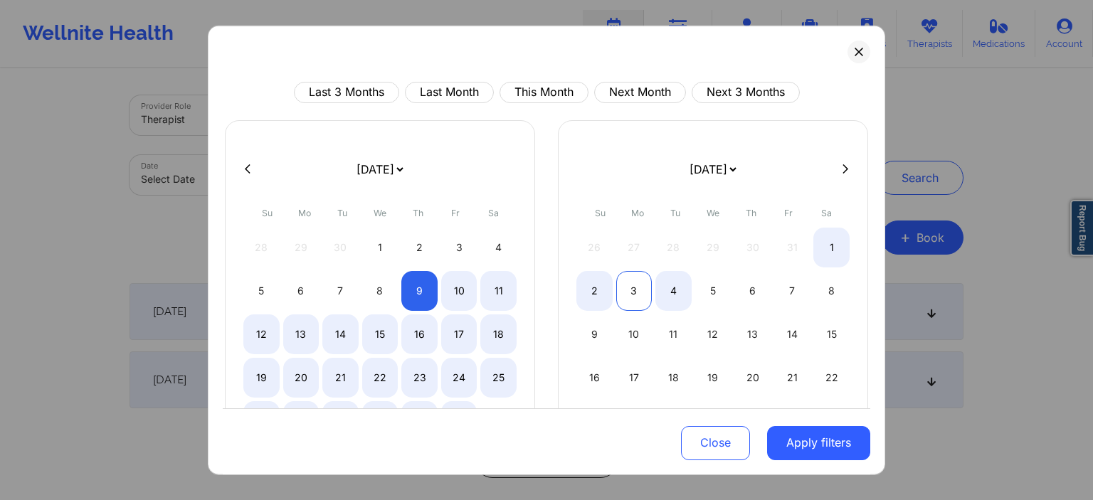
select select "2025-9"
select select "2025-10"
click at [630, 292] on div "3" at bounding box center [634, 290] width 36 height 40
select select "2025-9"
select select "2025-10"
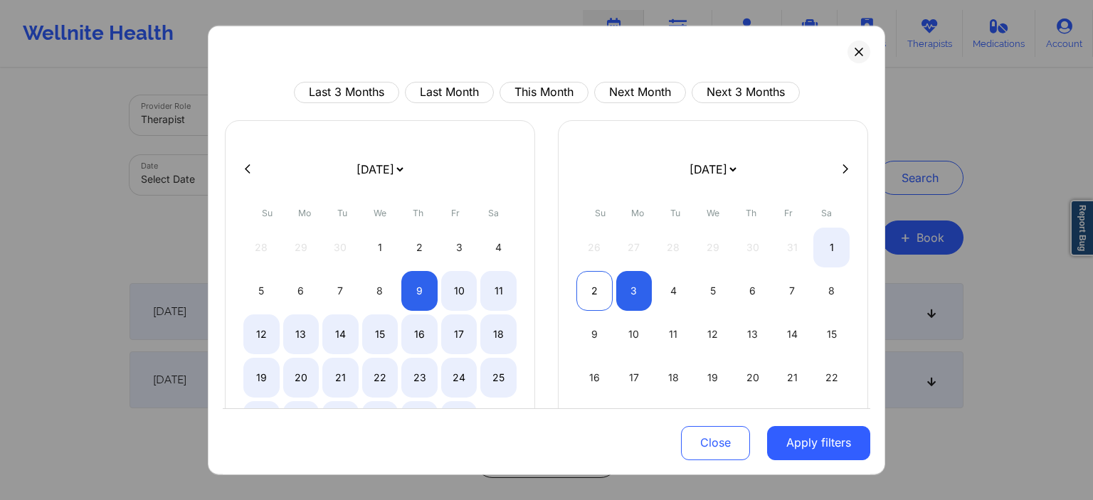
click at [602, 294] on div "2" at bounding box center [594, 290] width 36 height 40
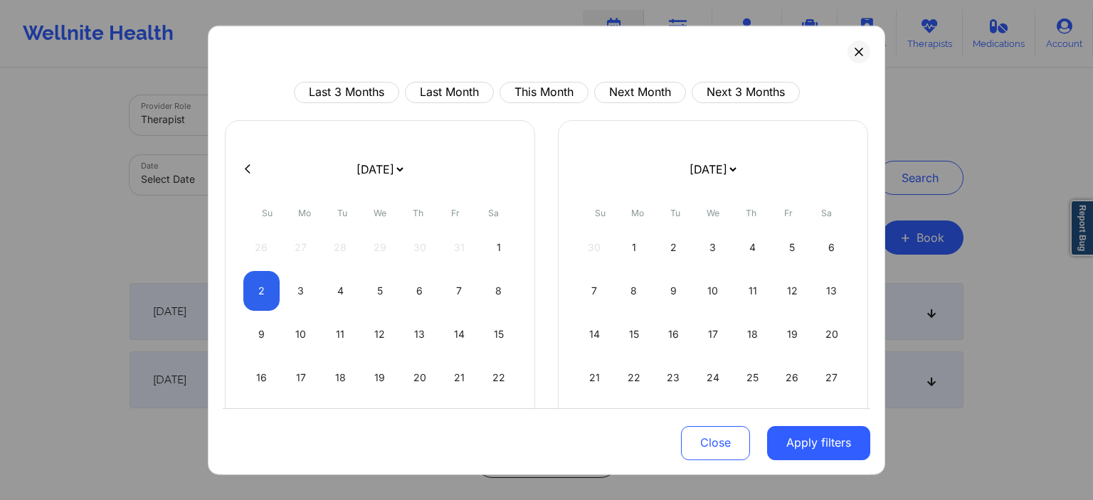
select select "2025-10"
select select "2025-11"
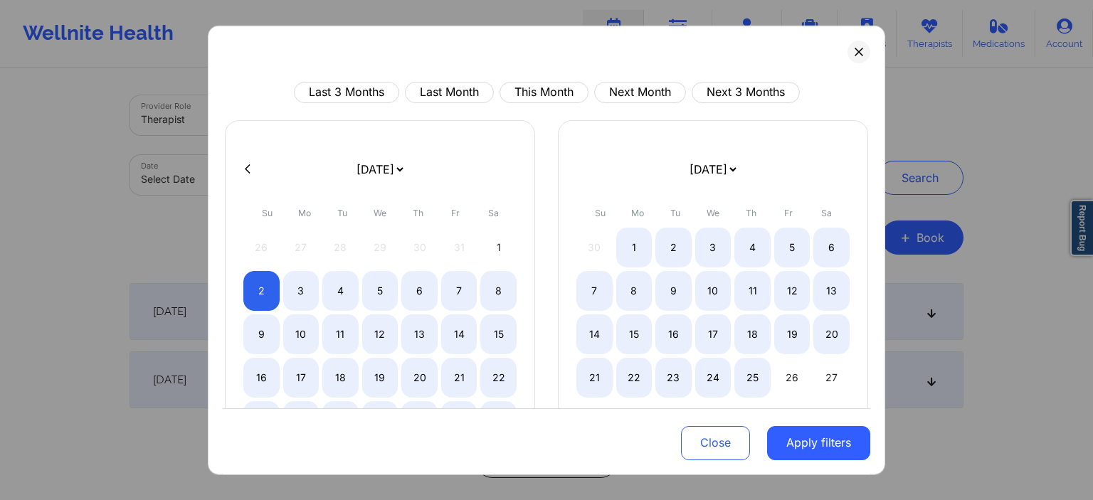
select select "2025-10"
select select "2025-11"
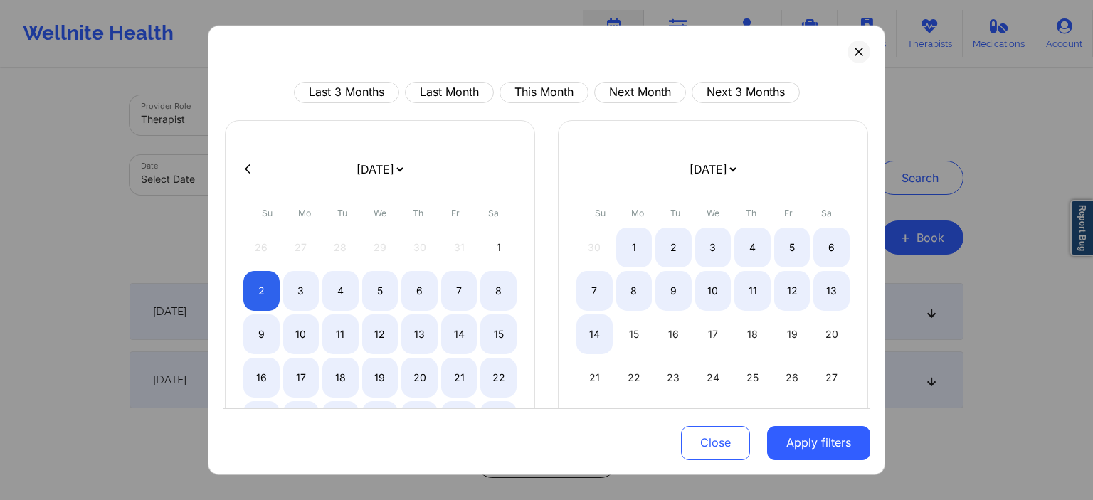
click at [240, 165] on div at bounding box center [546, 168] width 647 height 21
click at [245, 166] on icon at bounding box center [248, 168] width 6 height 9
select select "2025-9"
select select "2025-10"
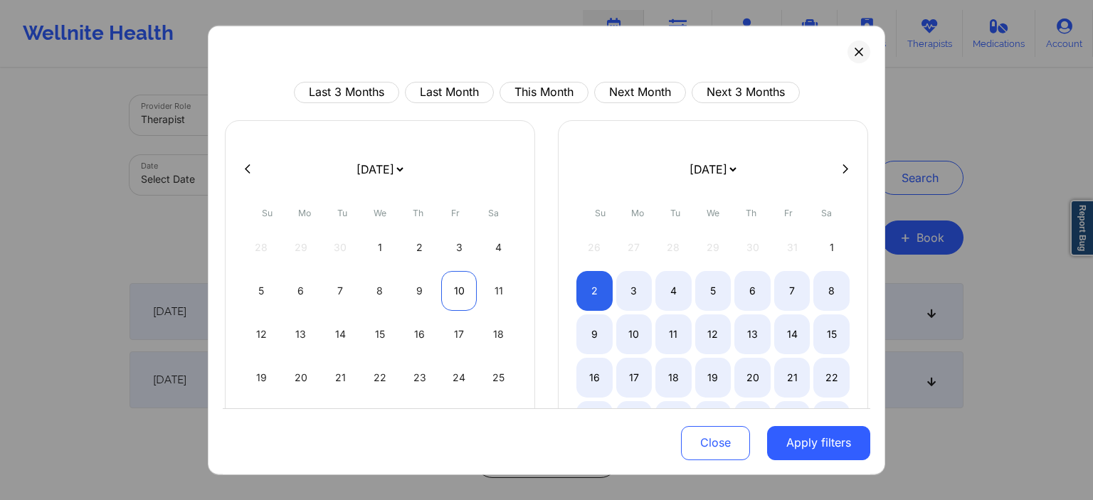
select select "2025-9"
select select "2025-10"
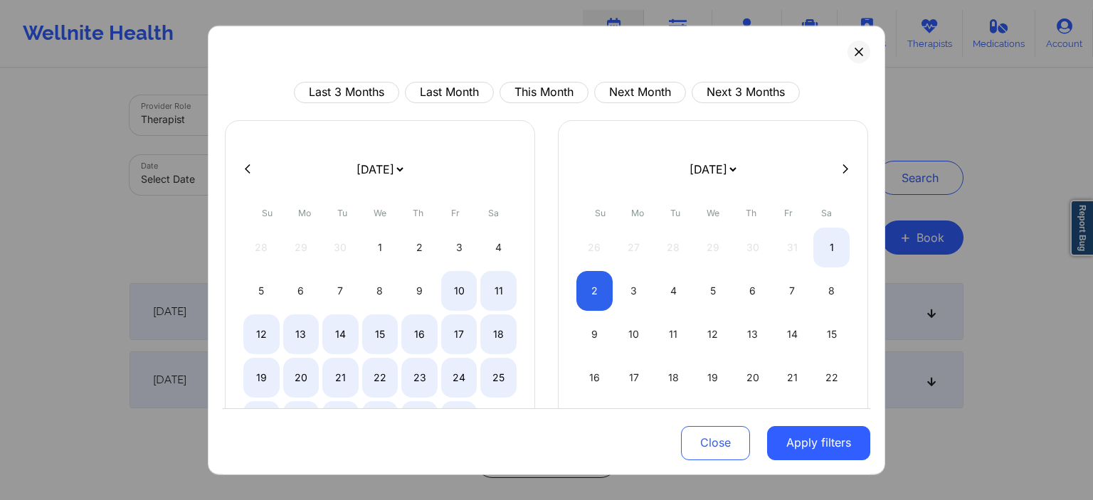
select select "2025-9"
select select "2025-10"
select select "2025-9"
select select "2025-10"
select select "2025-9"
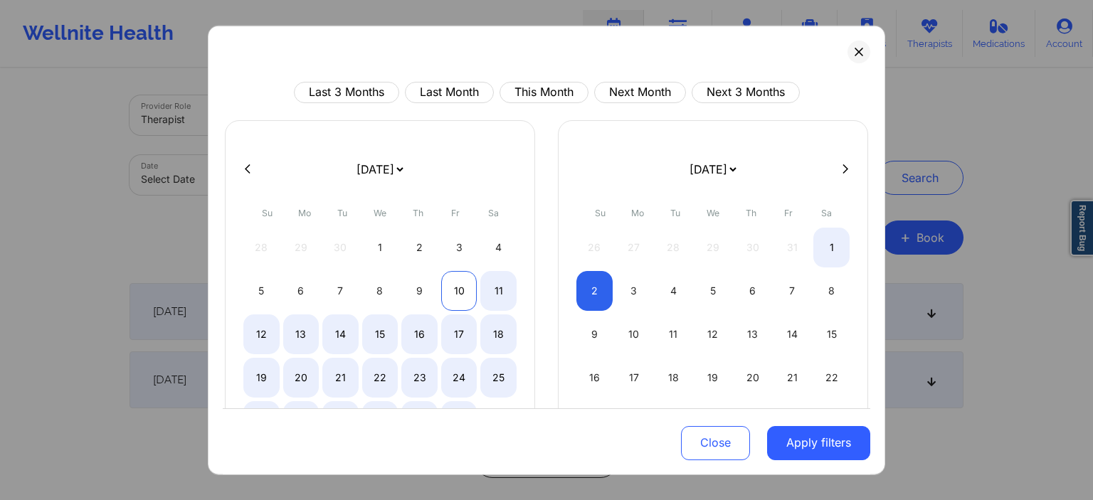
select select "2025-10"
select select "2025-9"
select select "2025-10"
click at [423, 297] on div "9" at bounding box center [419, 290] width 36 height 40
select select "2025-9"
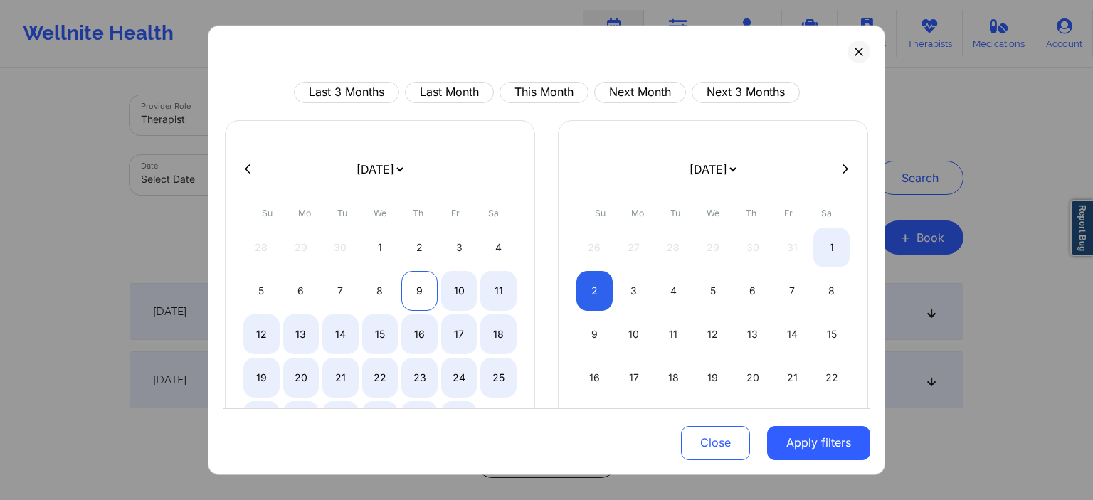
select select "2025-10"
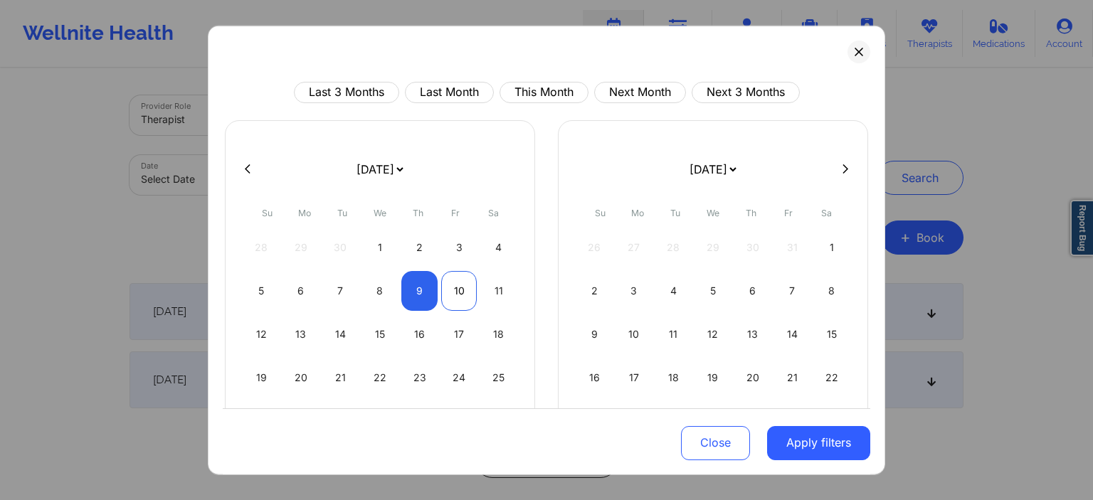
select select "2025-9"
select select "2025-10"
select select "2025-9"
select select "2025-10"
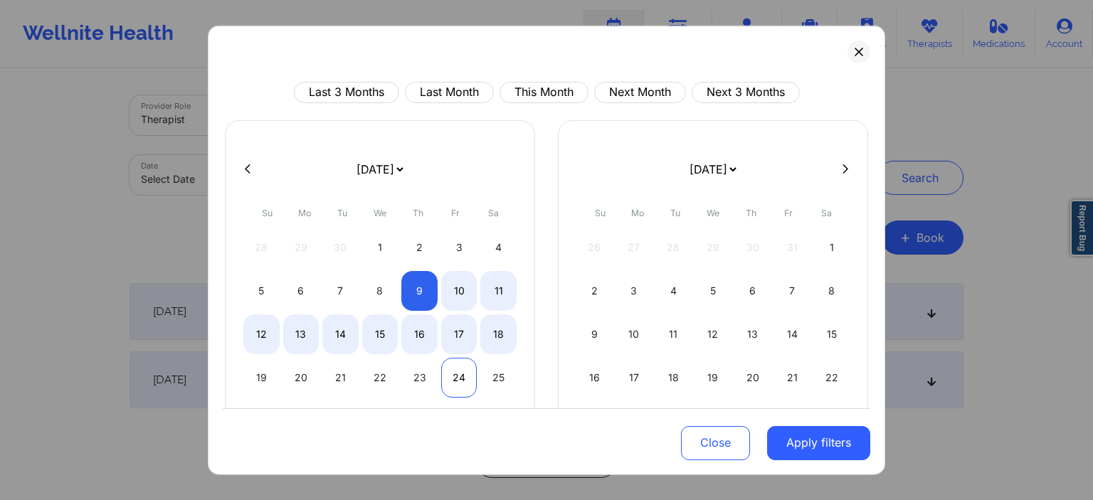
select select "2025-9"
select select "2025-10"
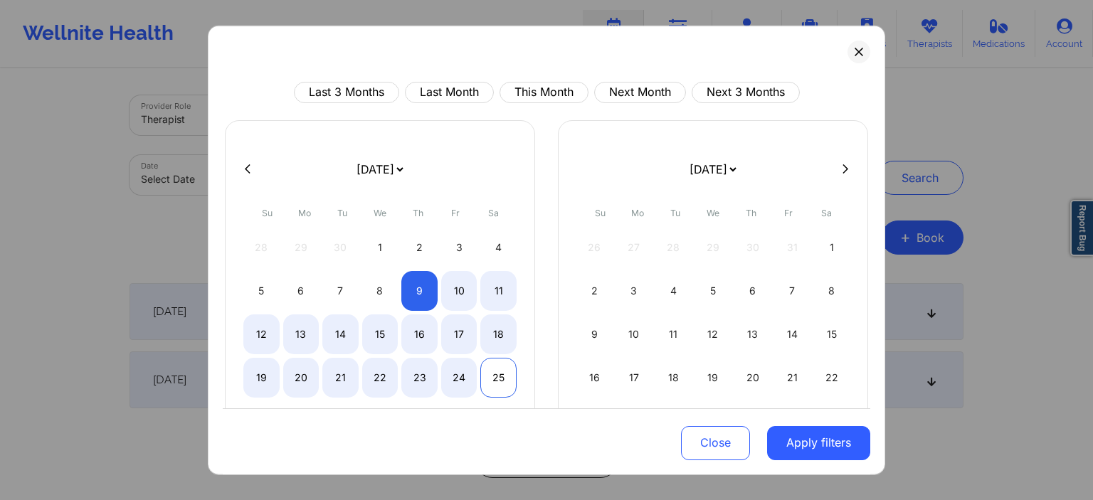
select select "2025-9"
select select "2025-10"
click at [494, 376] on div "25" at bounding box center [498, 377] width 36 height 40
select select "2025-9"
select select "2025-10"
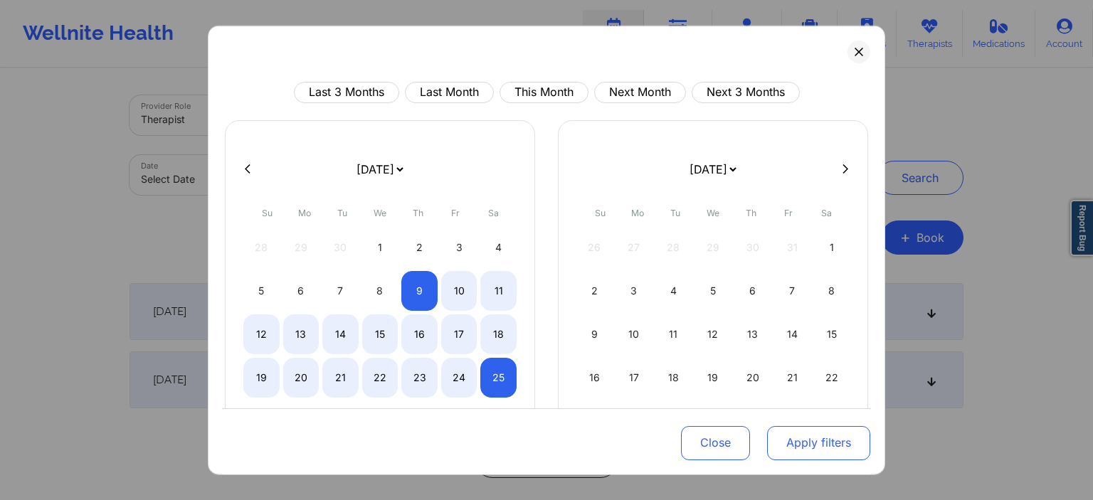
click at [812, 440] on button "Apply filters" at bounding box center [818, 443] width 103 height 34
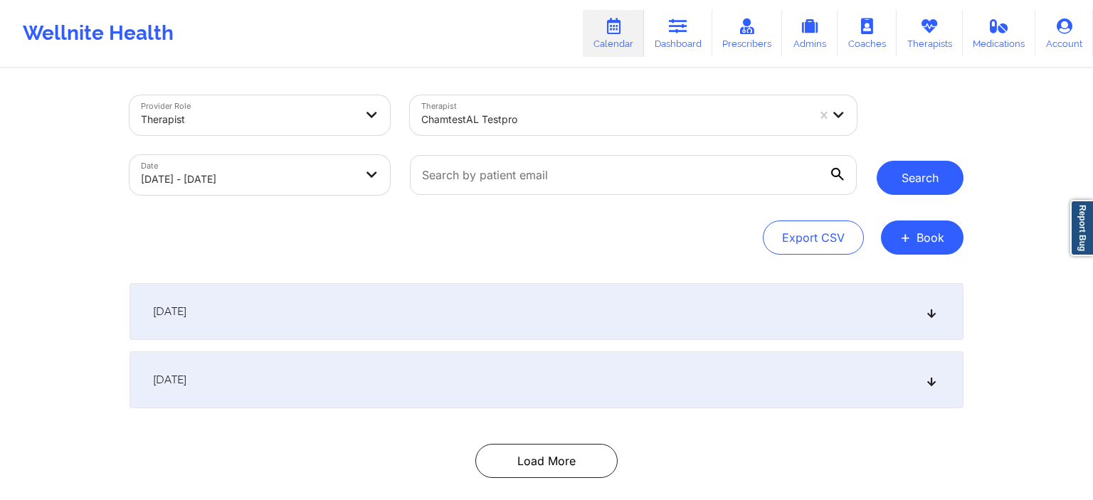
click at [949, 189] on button "Search" at bounding box center [919, 178] width 87 height 34
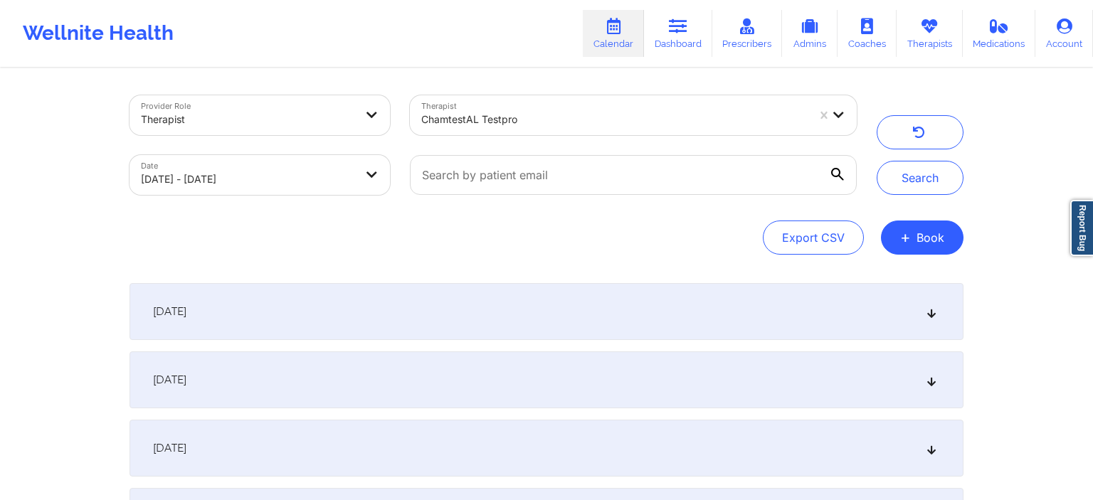
click at [539, 320] on div "[DATE]" at bounding box center [546, 311] width 834 height 57
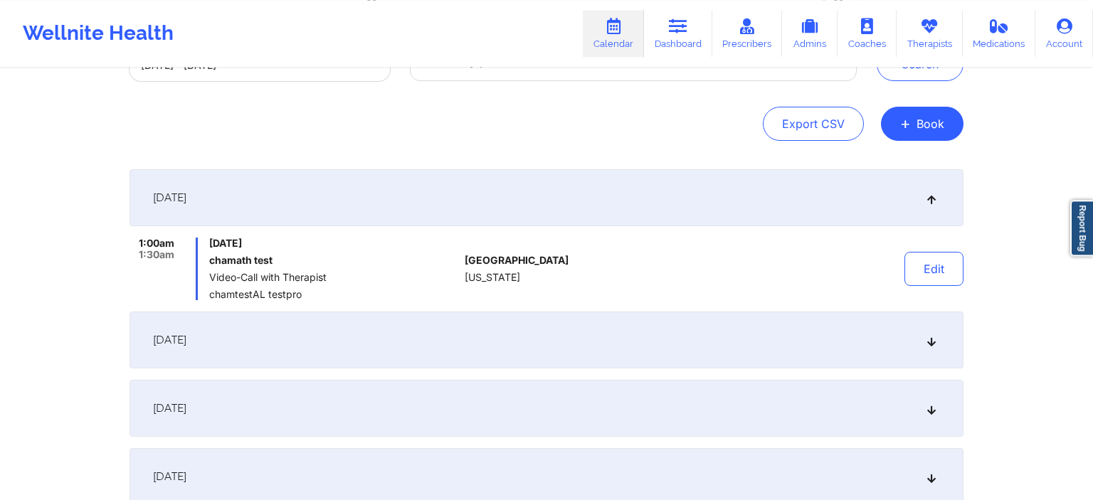
scroll to position [225, 0]
